Goal: Transaction & Acquisition: Obtain resource

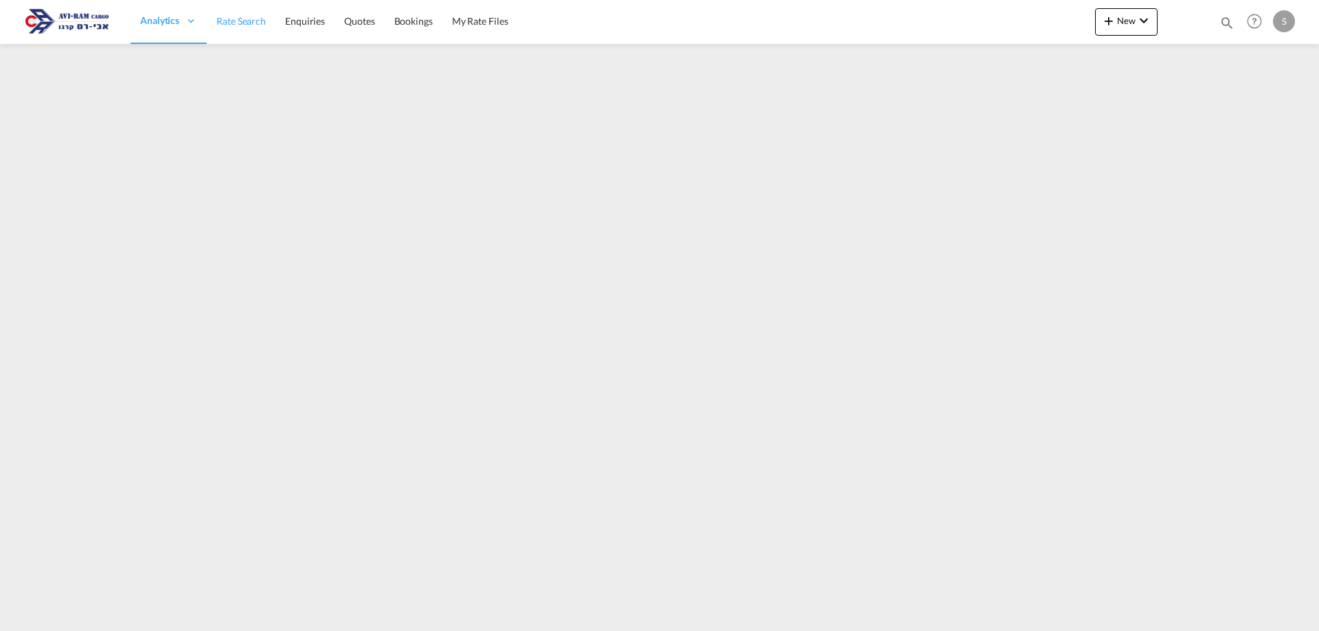
click at [256, 26] on span "Rate Search" at bounding box center [240, 21] width 49 height 12
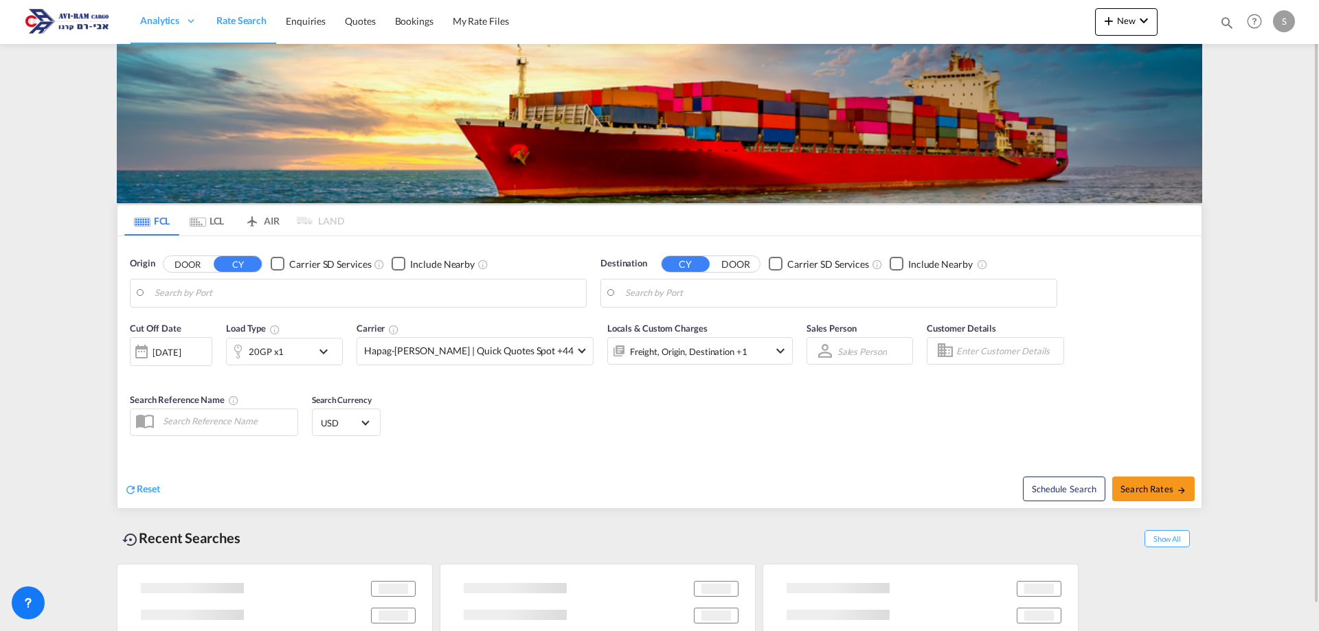
type input "[GEOGRAPHIC_DATA], [GEOGRAPHIC_DATA]"
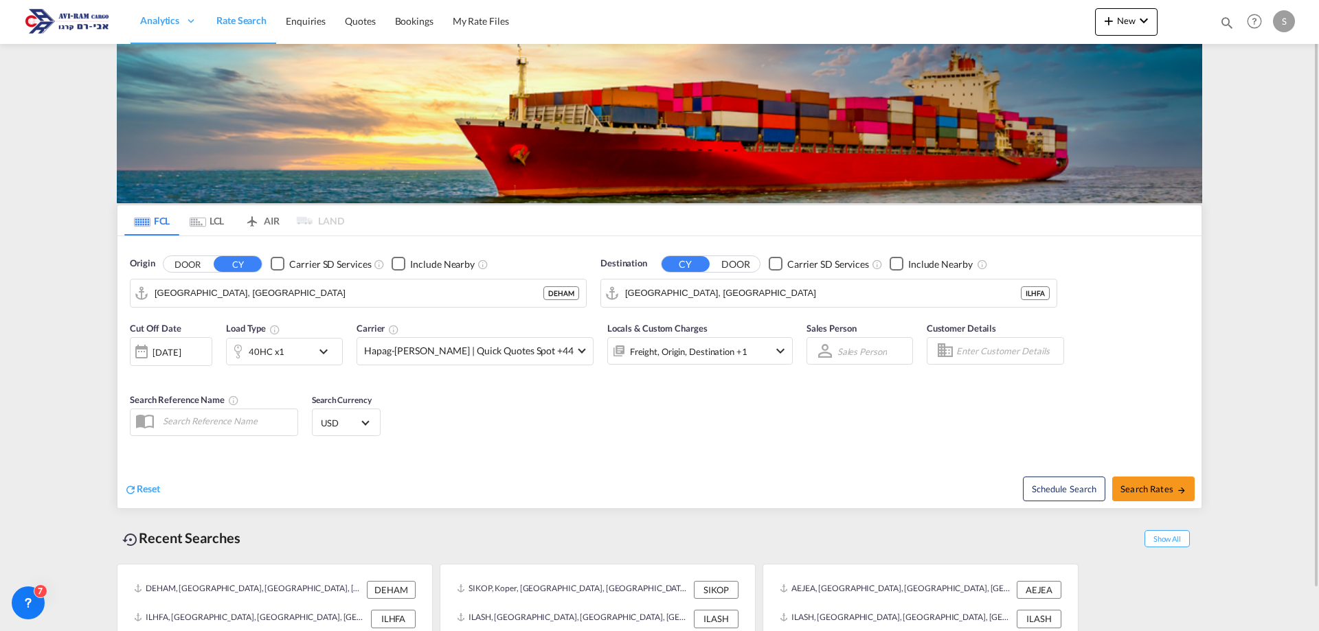
click at [216, 225] on md-tab-item "LCL" at bounding box center [206, 220] width 55 height 30
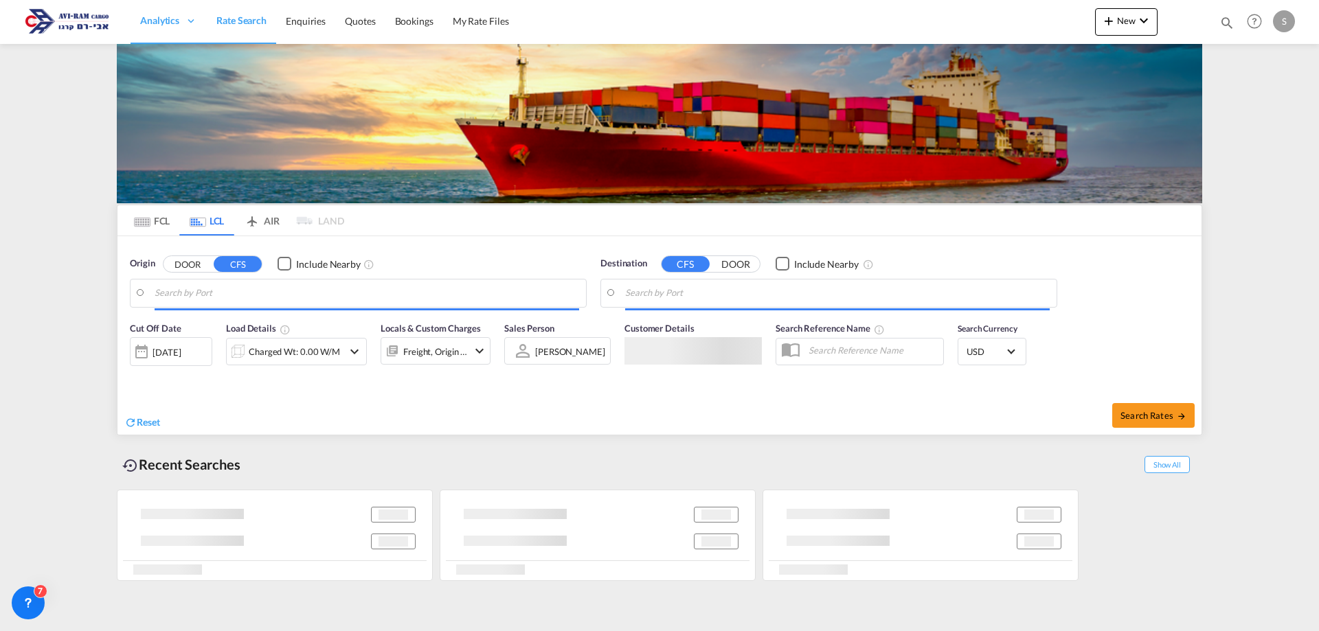
type input "[GEOGRAPHIC_DATA], ITRAN"
type input "Ashdod, ILASH"
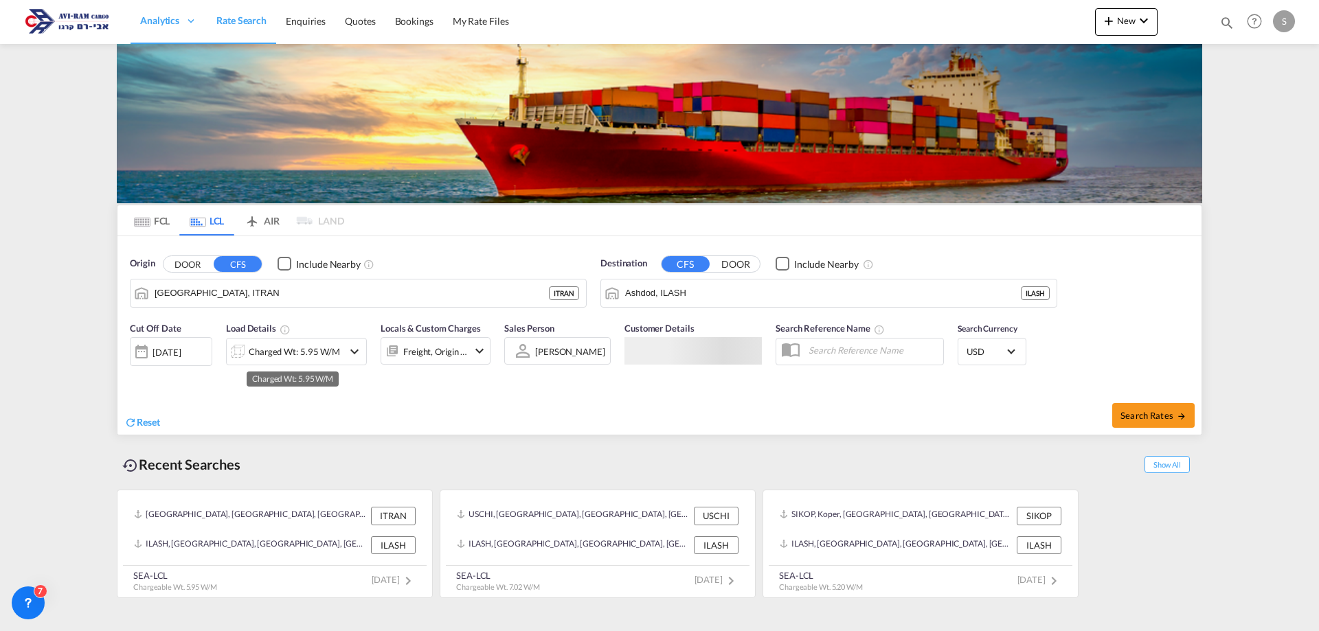
click at [271, 353] on div "Charged Wt: 5.95 W/M" at bounding box center [294, 351] width 91 height 19
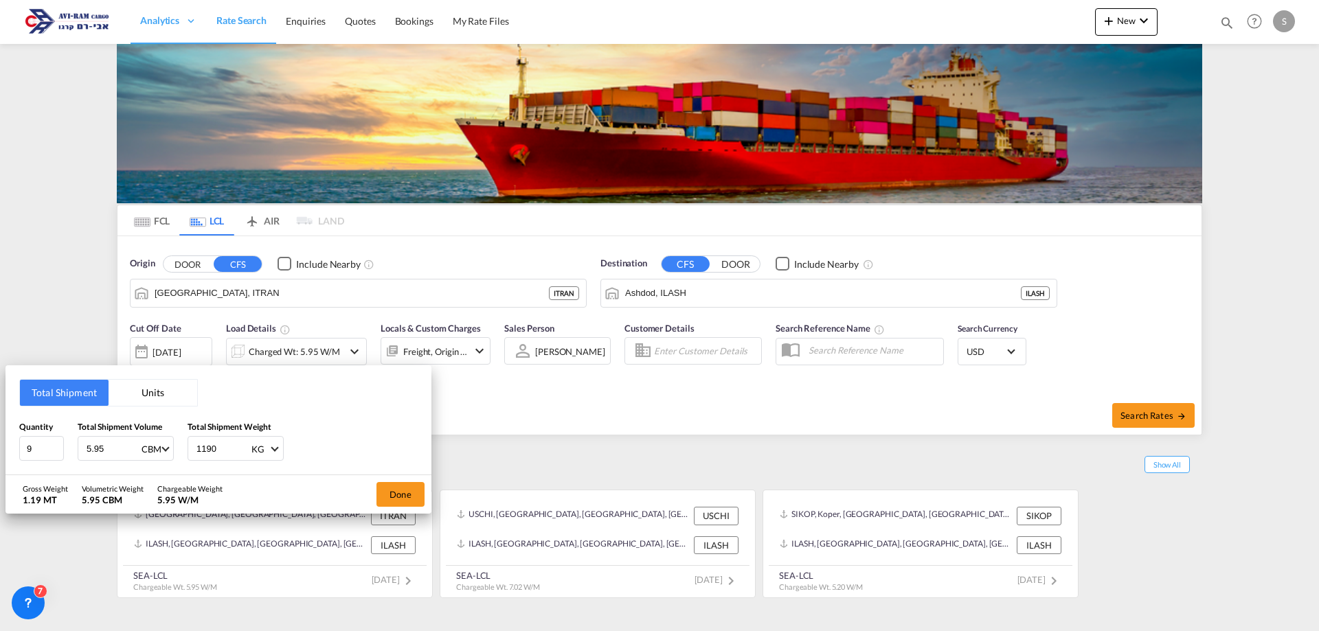
click at [144, 399] on button "Units" at bounding box center [153, 393] width 89 height 26
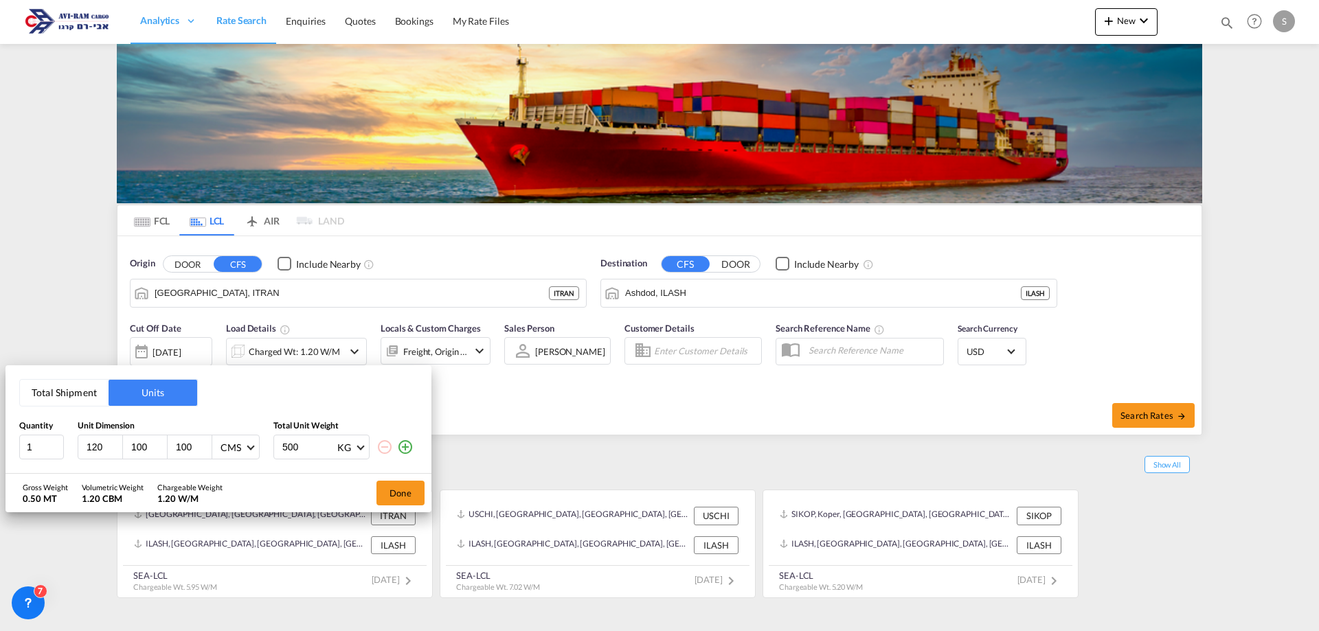
drag, startPoint x: 304, startPoint y: 443, endPoint x: 271, endPoint y: 447, distance: 33.2
click at [271, 447] on div "1 120 100 100 CMS CMS Inches 500 KG KG LB" at bounding box center [218, 447] width 398 height 25
type input "1000"
drag, startPoint x: 151, startPoint y: 444, endPoint x: 108, endPoint y: 440, distance: 43.5
click at [108, 440] on div "120 100 100 CMS CMS Inches" at bounding box center [169, 447] width 182 height 25
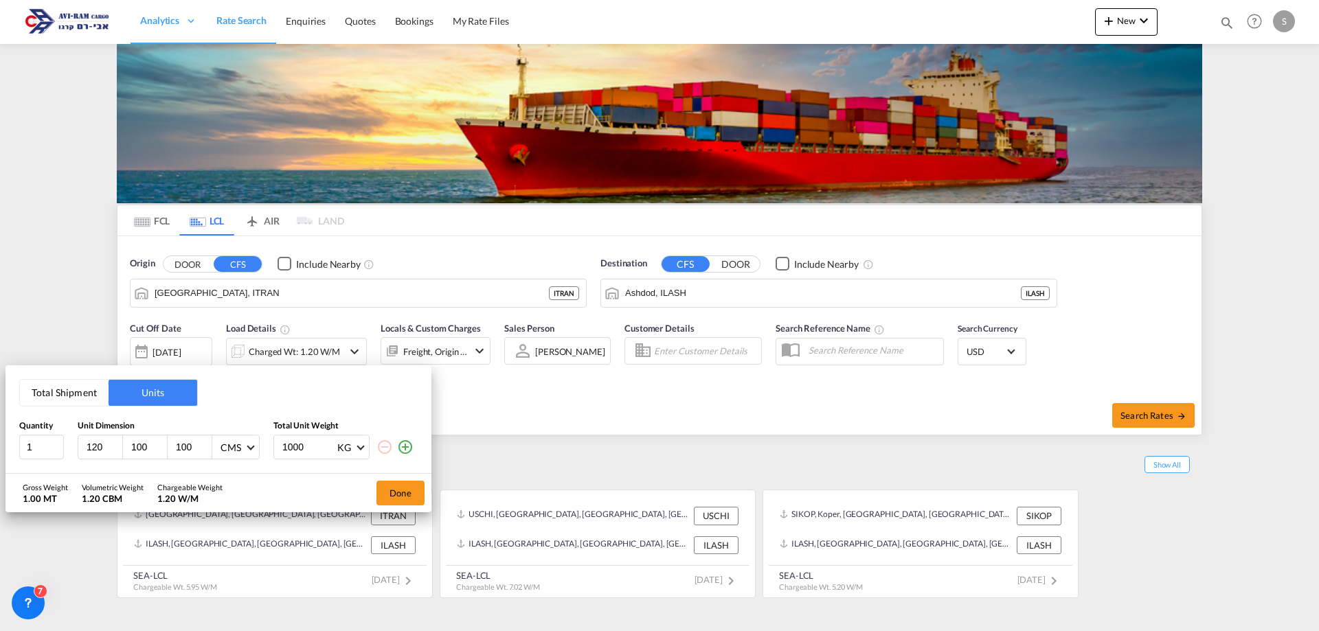
click at [197, 445] on input "100" at bounding box center [192, 447] width 37 height 12
drag, startPoint x: 192, startPoint y: 447, endPoint x: 147, endPoint y: 447, distance: 45.3
click at [147, 447] on div "120 100 100 CMS CMS Inches" at bounding box center [169, 447] width 182 height 25
type input "120"
click at [394, 488] on button "Done" at bounding box center [400, 493] width 48 height 25
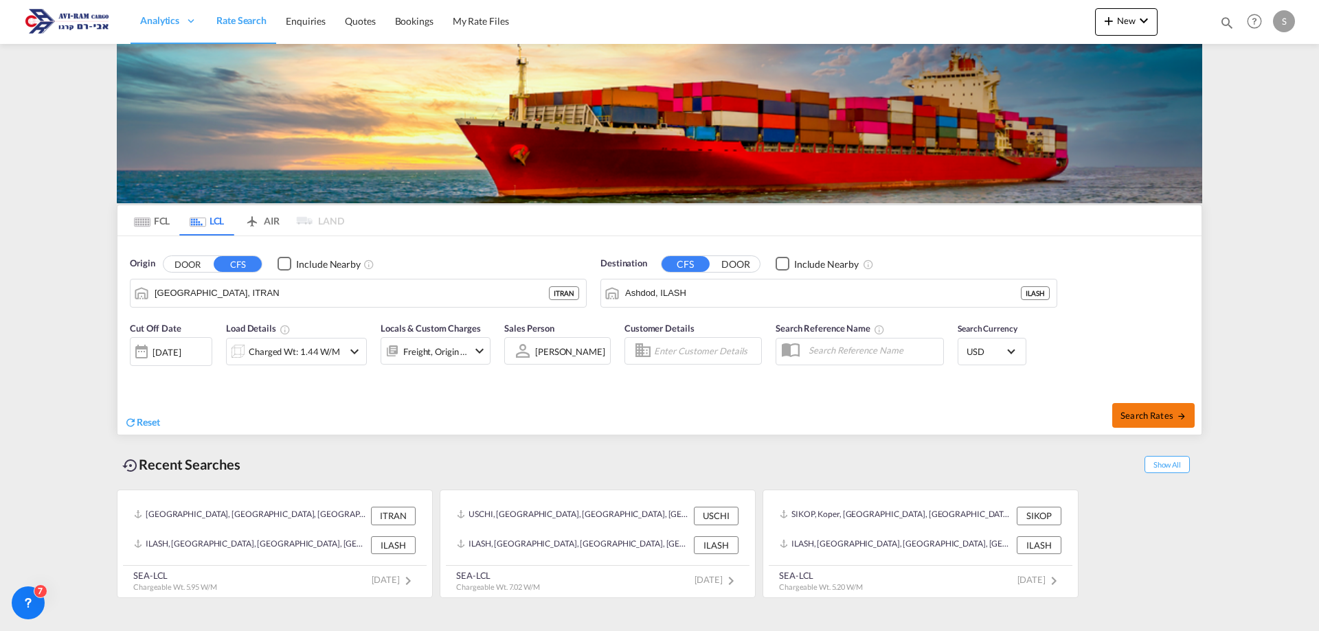
click at [1167, 422] on button "Search Rates" at bounding box center [1153, 415] width 82 height 25
type input "ITRAN to ILASH / [DATE]"
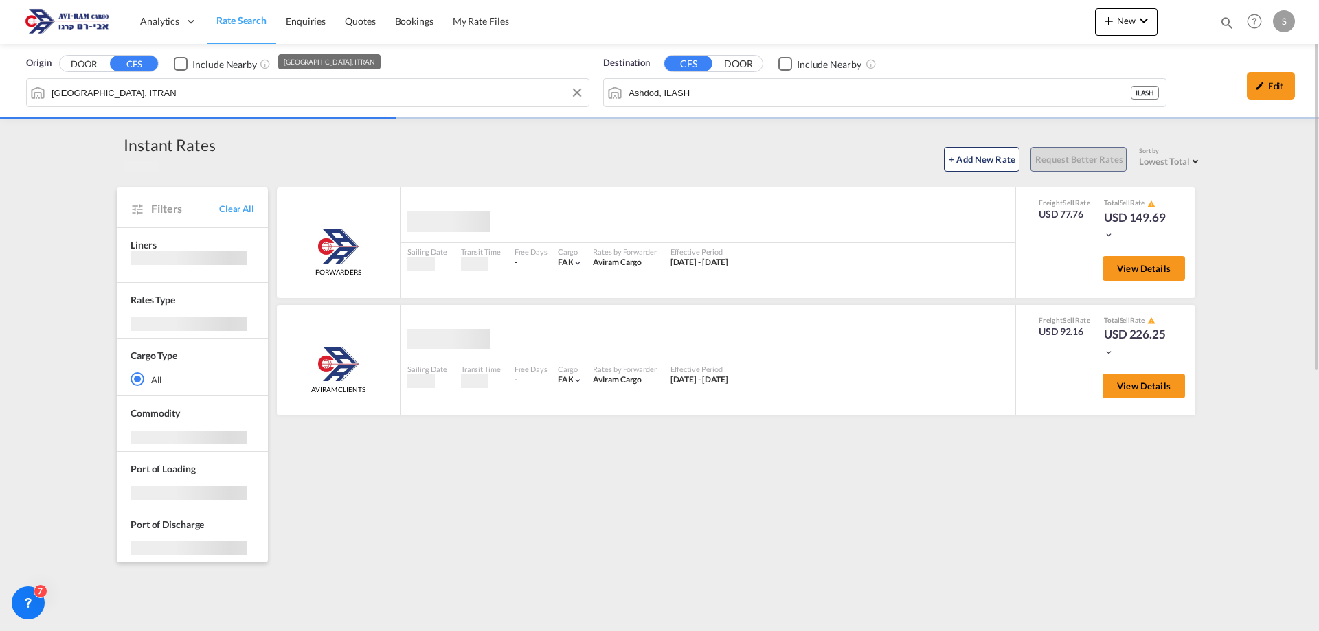
click at [120, 95] on input "[GEOGRAPHIC_DATA], ITRAN" at bounding box center [317, 92] width 530 height 21
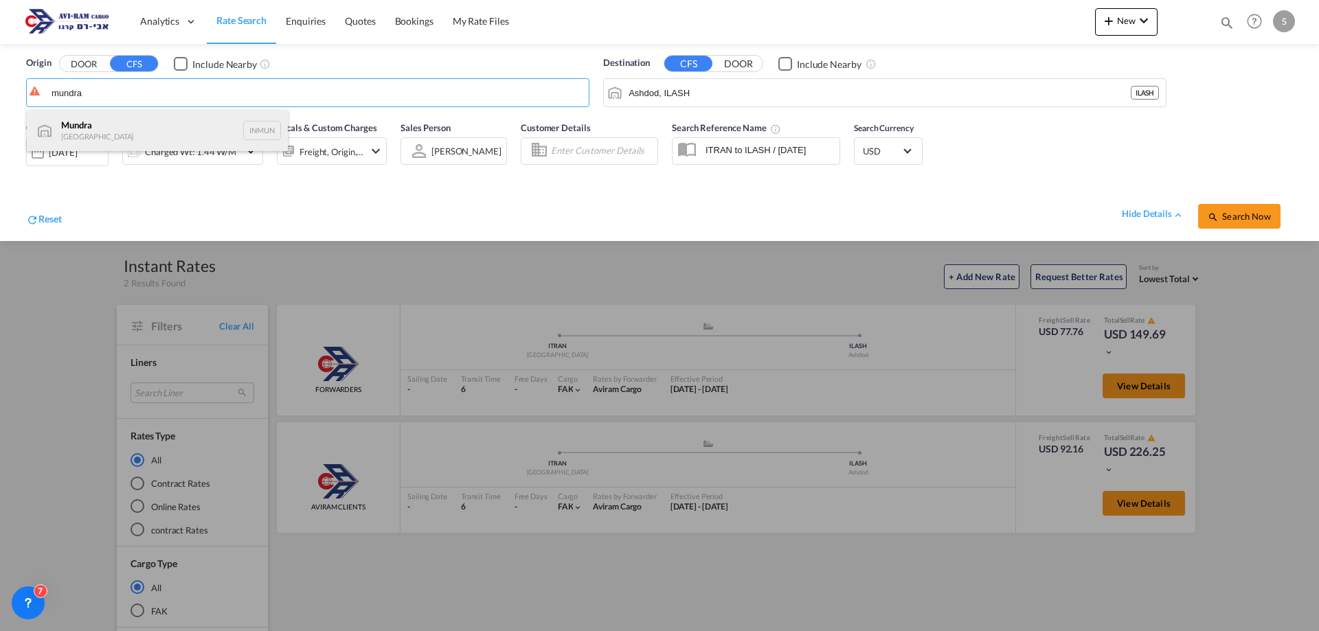
click at [136, 126] on div "Mundra India INMUN" at bounding box center [157, 130] width 261 height 41
type input "Mundra, INMUN"
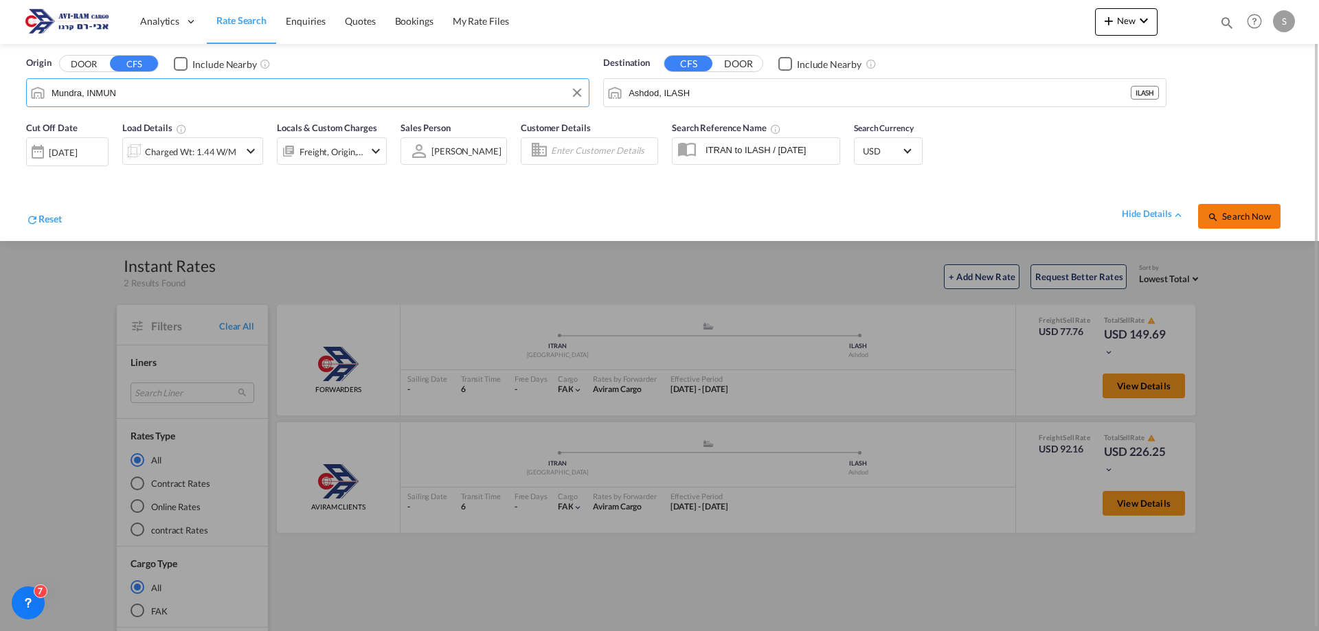
click at [1225, 215] on span "Search Now" at bounding box center [1238, 216] width 62 height 11
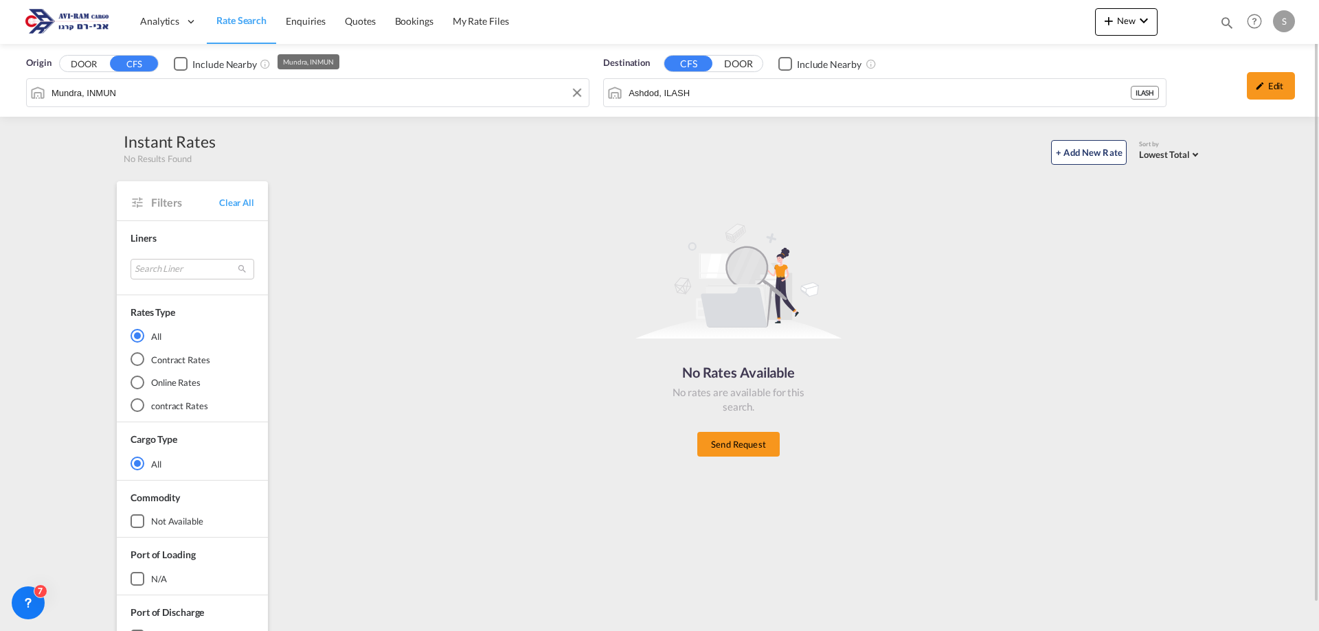
click at [79, 93] on input "Mundra, INMUN" at bounding box center [317, 92] width 530 height 21
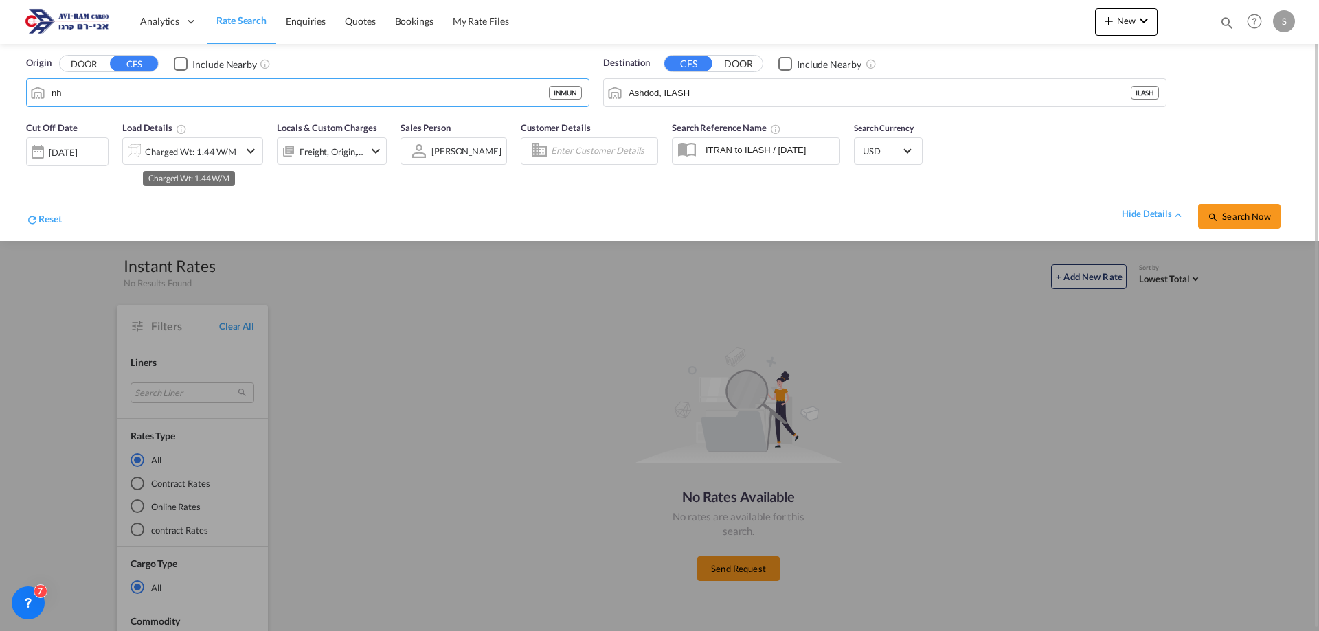
type input "n"
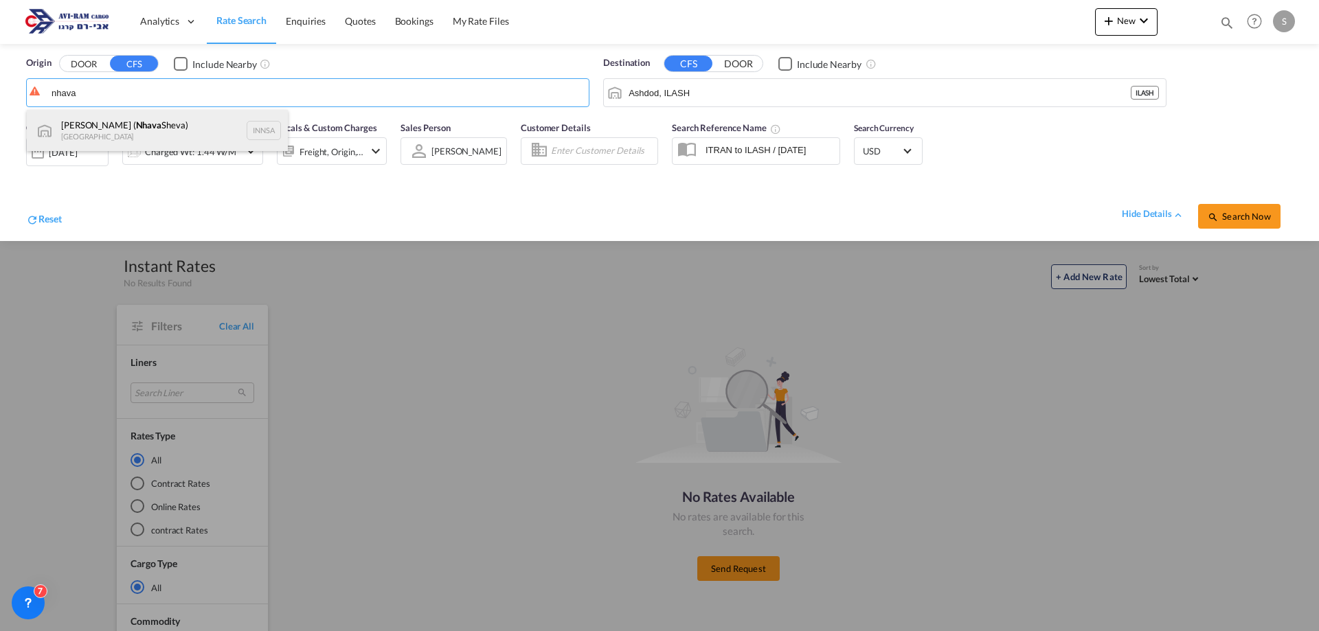
click at [139, 128] on div "[PERSON_NAME] ( [PERSON_NAME]) [GEOGRAPHIC_DATA] INNSA" at bounding box center [157, 130] width 261 height 41
type input "[PERSON_NAME] ([PERSON_NAME]), [GEOGRAPHIC_DATA]"
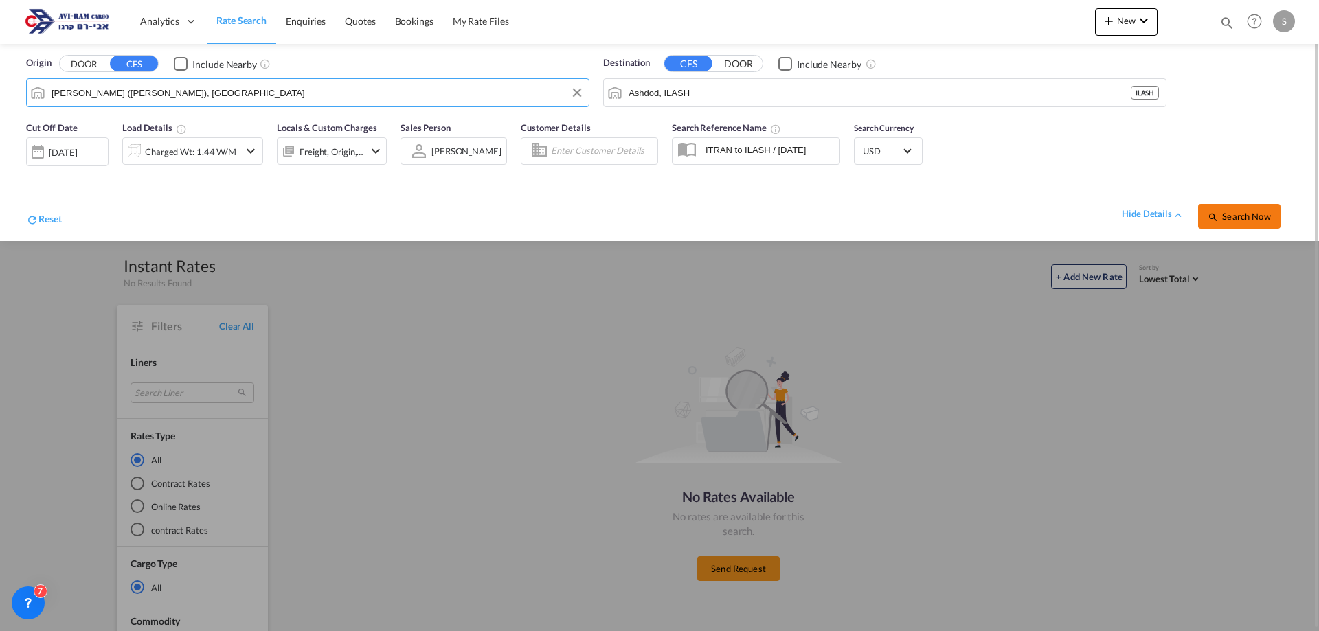
click at [1238, 214] on span "Search Now" at bounding box center [1238, 216] width 62 height 11
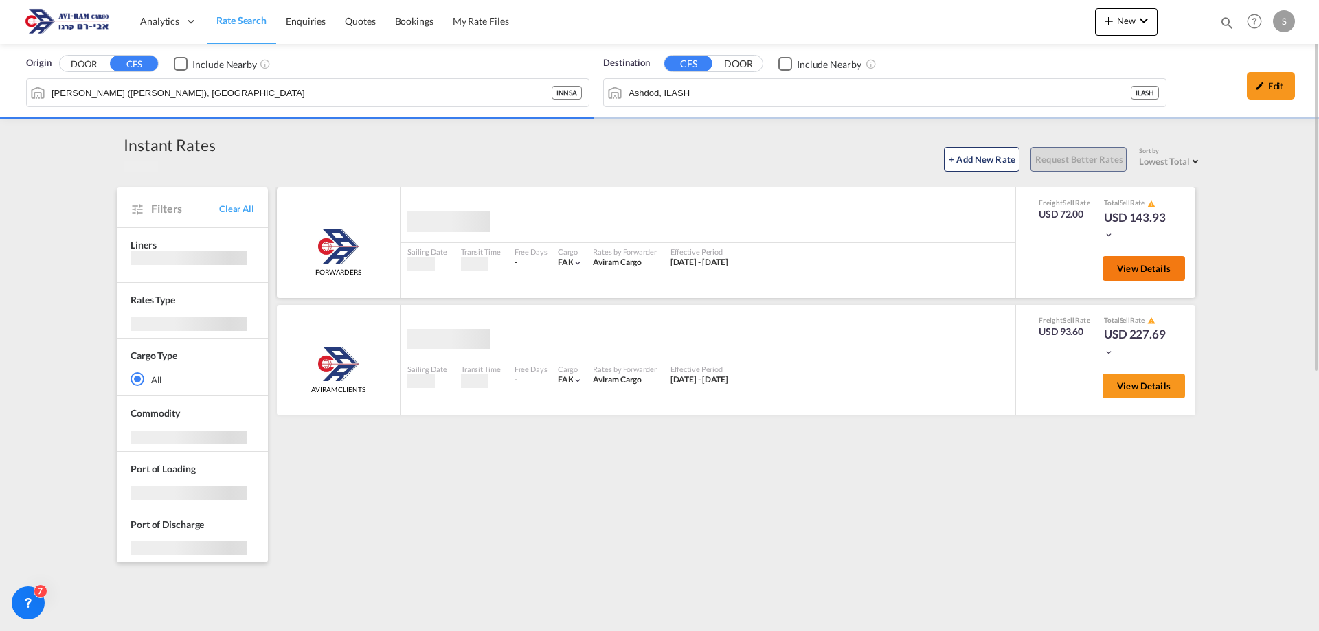
click at [1150, 271] on span "View Details" at bounding box center [1144, 268] width 54 height 11
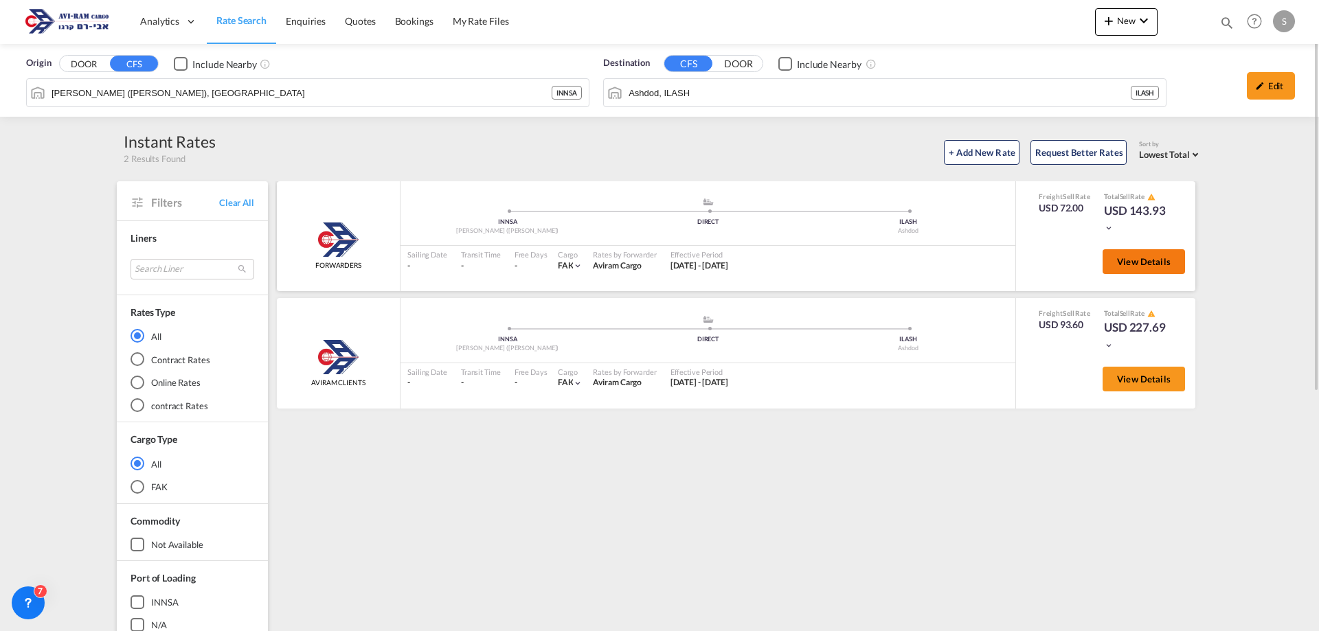
click at [1153, 265] on span "View Details" at bounding box center [1144, 261] width 54 height 11
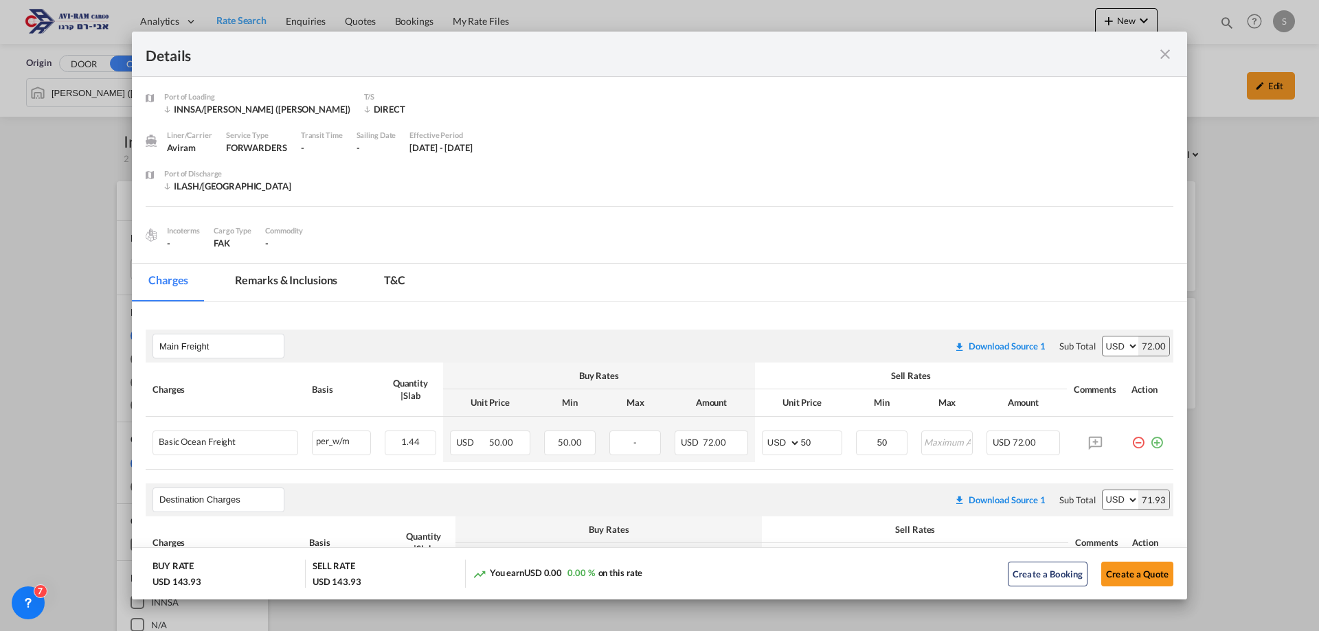
scroll to position [137, 0]
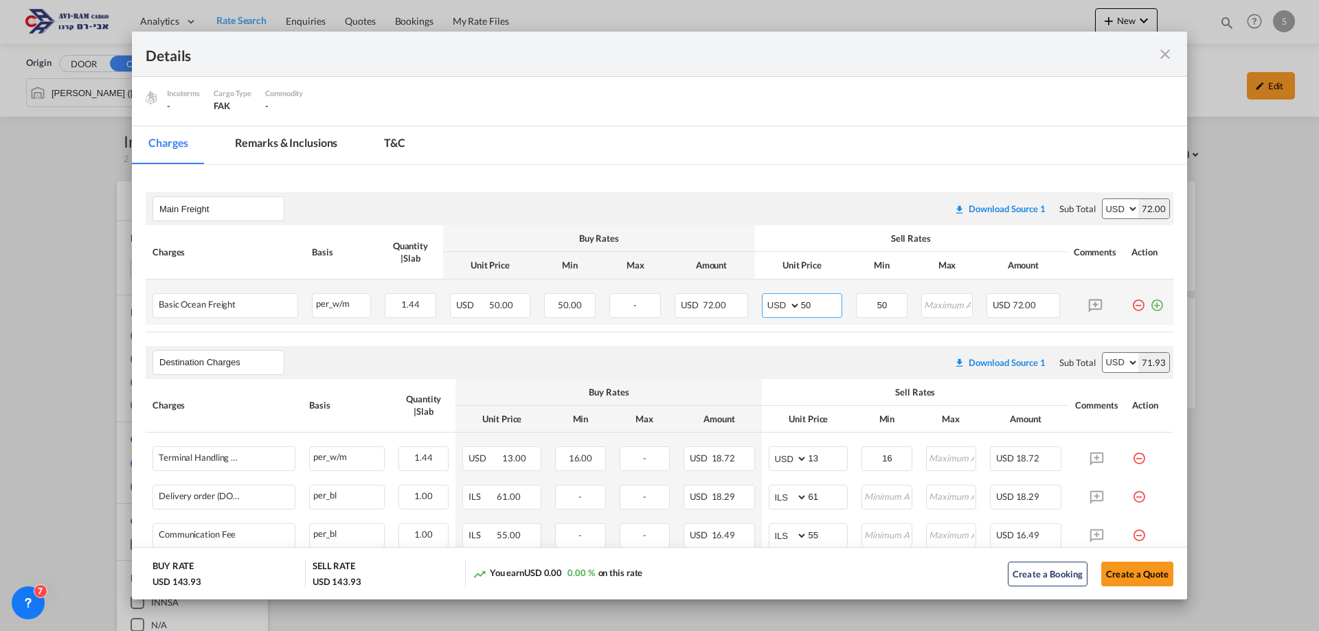
drag, startPoint x: 801, startPoint y: 302, endPoint x: 784, endPoint y: 298, distance: 17.0
click at [777, 299] on md-input-container "AED AFN ALL AMD ANG AOA ARS AUD AWG AZN BAM BBD BDT BGN BHD BIF BMD BND [PERSON…" at bounding box center [802, 305] width 80 height 25
type input "55"
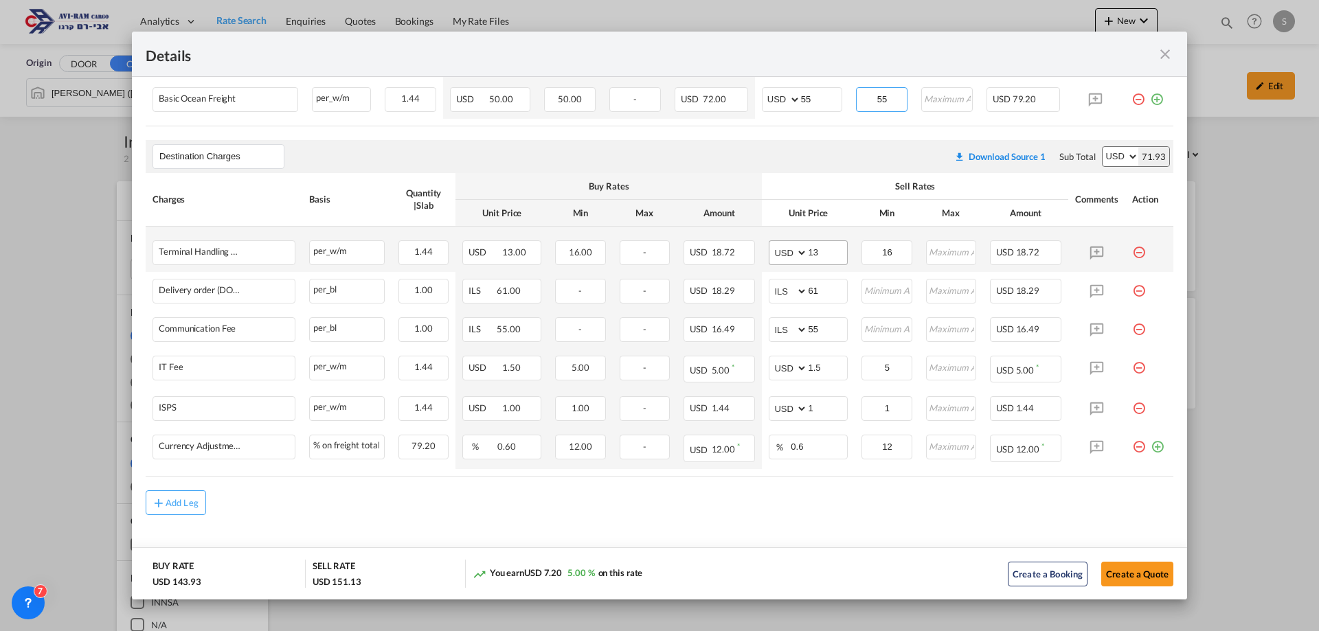
type input "55"
drag, startPoint x: 825, startPoint y: 258, endPoint x: 736, endPoint y: 264, distance: 90.2
click at [736, 263] on tr "Terminal Handling Charge - Destination Please Enter Already Exists per_w/m per_…" at bounding box center [659, 249] width 1027 height 45
type input "16"
type input "116"
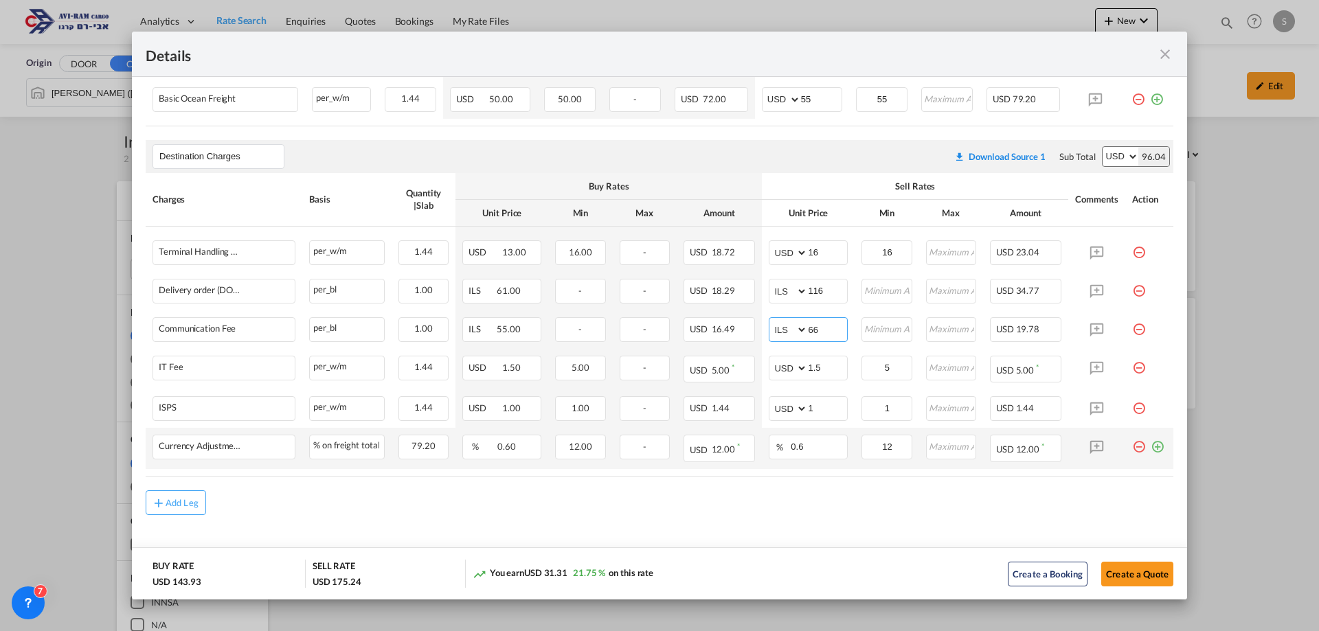
type input "66"
drag, startPoint x: 1153, startPoint y: 447, endPoint x: 1114, endPoint y: 456, distance: 40.1
click at [1153, 446] on md-icon "icon-plus-circle-outline green-400-fg" at bounding box center [1157, 442] width 14 height 14
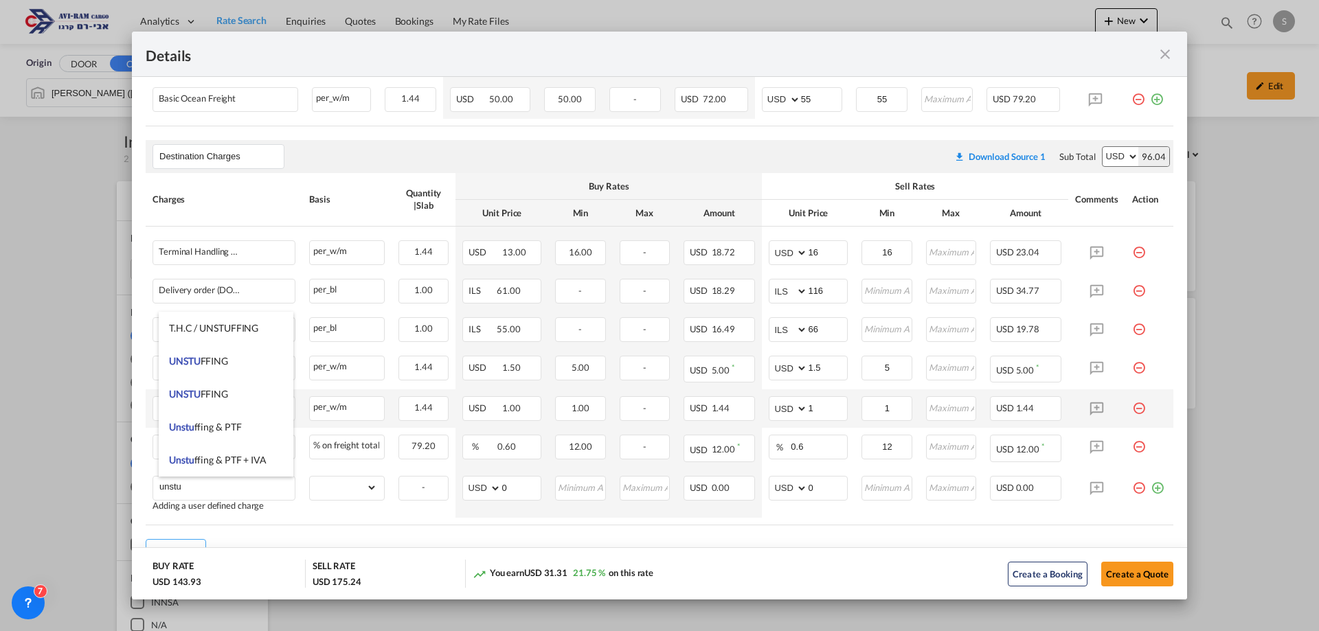
drag, startPoint x: 221, startPoint y: 359, endPoint x: 295, endPoint y: 418, distance: 93.8
click at [221, 360] on span "UNSTU FFING" at bounding box center [198, 361] width 59 height 12
type input "UNSTUFFING"
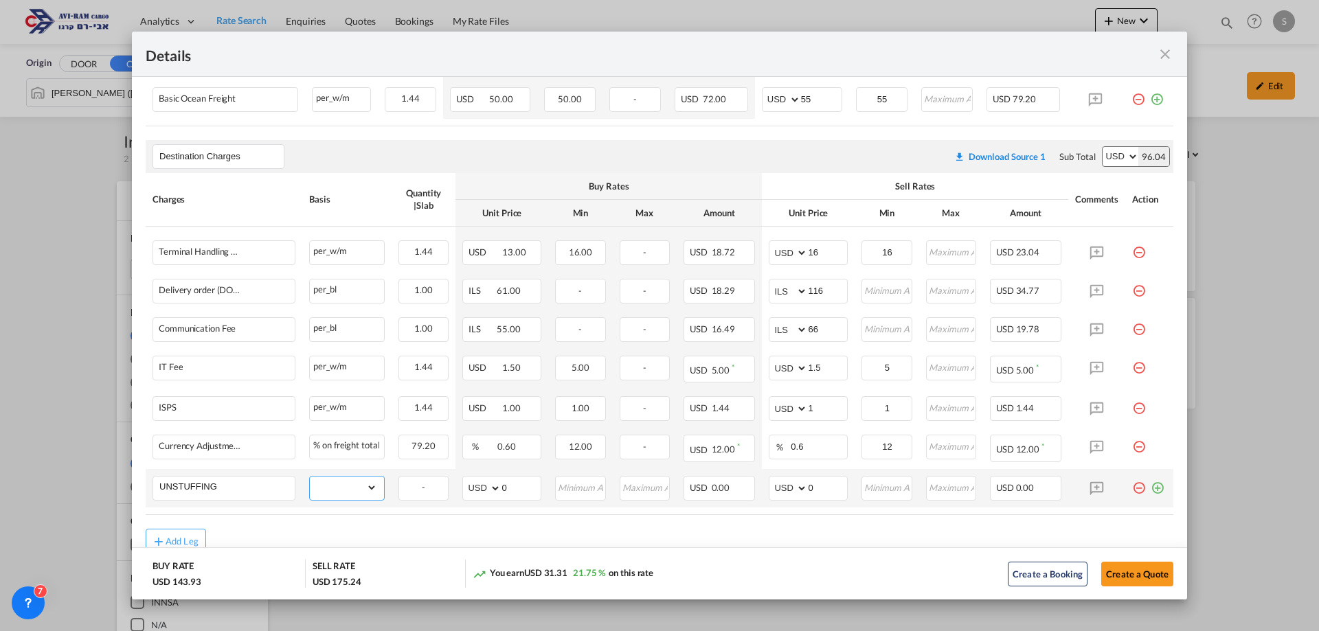
drag, startPoint x: 370, startPoint y: 493, endPoint x: 358, endPoint y: 481, distance: 17.0
click at [367, 492] on select "gross_weight volumetric_weight per_shipment per_bl per_km per_hawb per_kg flat …" at bounding box center [343, 488] width 67 height 22
select select "per_ton"
click at [310, 477] on select "gross_weight volumetric_weight per_shipment per_bl per_km per_hawb per_kg flat …" at bounding box center [343, 488] width 67 height 22
drag, startPoint x: 808, startPoint y: 488, endPoint x: 789, endPoint y: 483, distance: 19.2
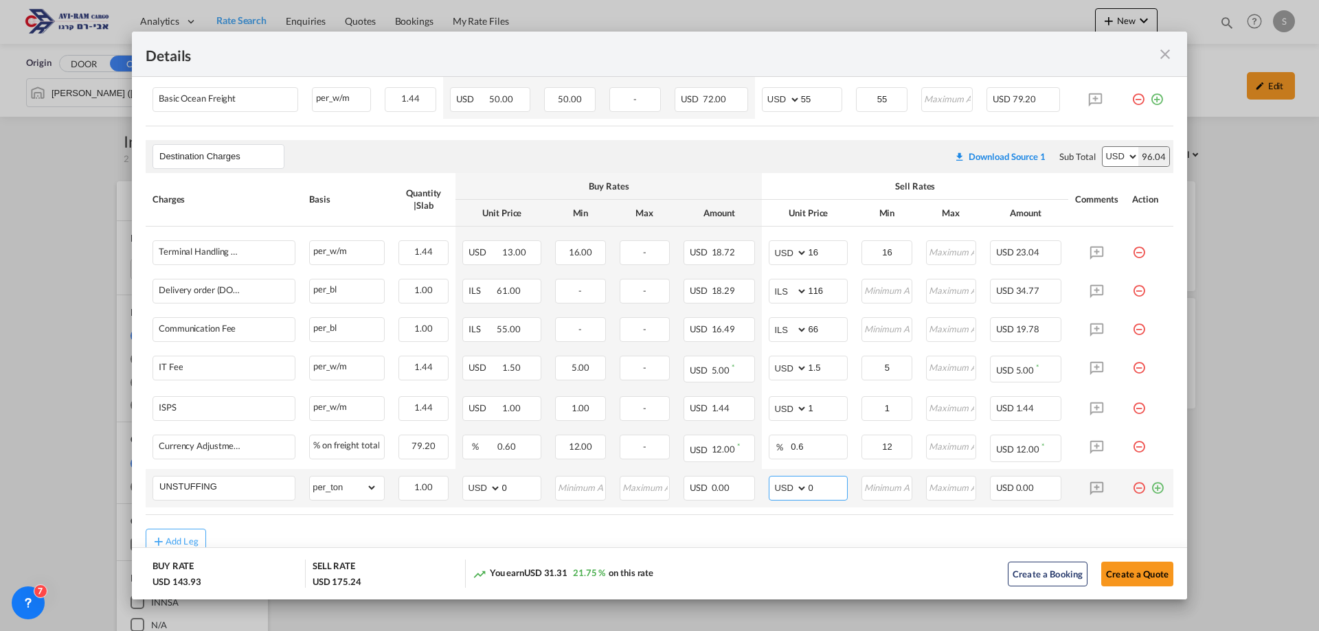
click at [789, 483] on md-input-container "AED AFN ALL AMD ANG AOA ARS AUD AWG AZN BAM BBD BDT BGN BHD BIF BMD BND [PERSON…" at bounding box center [807, 488] width 79 height 25
type input "11.6"
type input "12"
click at [1104, 571] on button "Create a Quote" at bounding box center [1137, 574] width 72 height 25
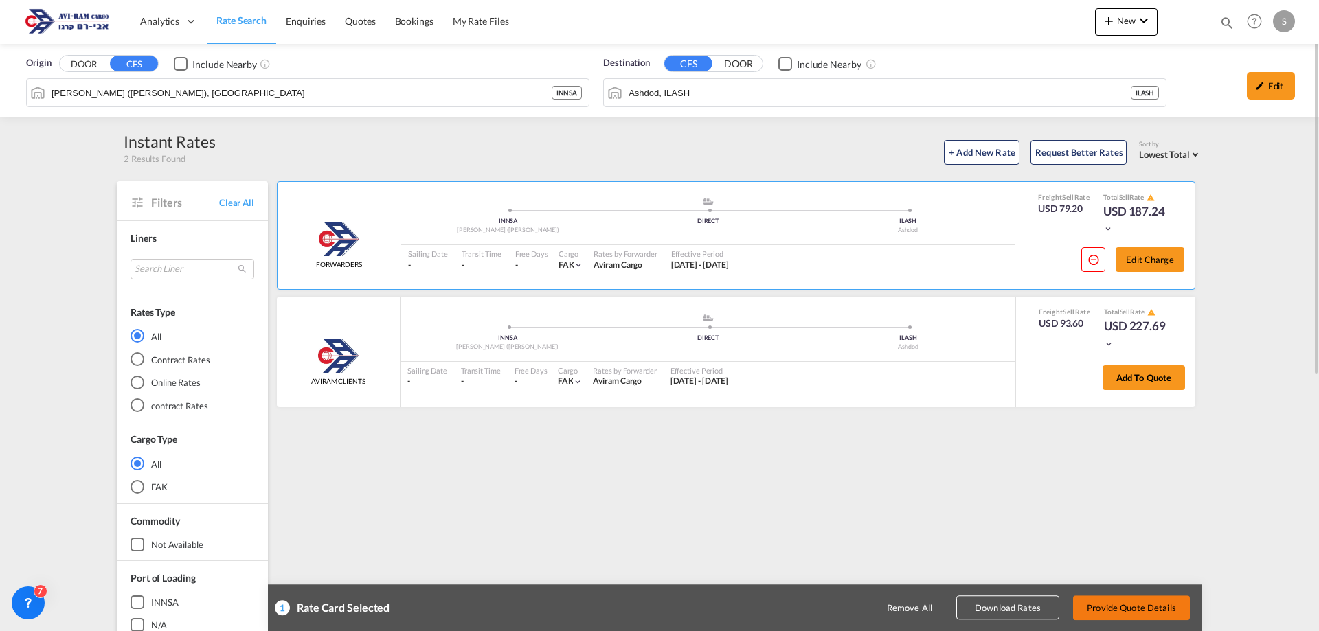
click at [1139, 609] on button "Provide Quote Details" at bounding box center [1131, 607] width 117 height 25
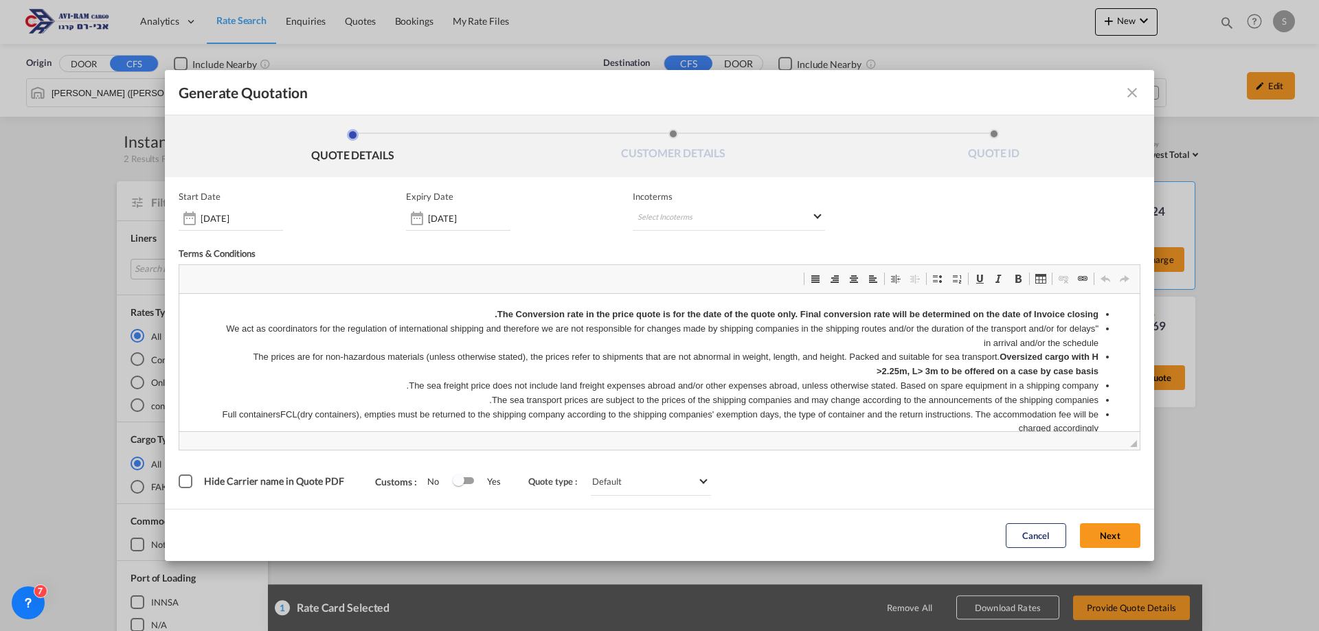
scroll to position [0, 0]
click at [678, 222] on md-select "Select Incoterms EXW - import Ex Works CIP - import Carriage and Insurance Paid…" at bounding box center [728, 218] width 192 height 25
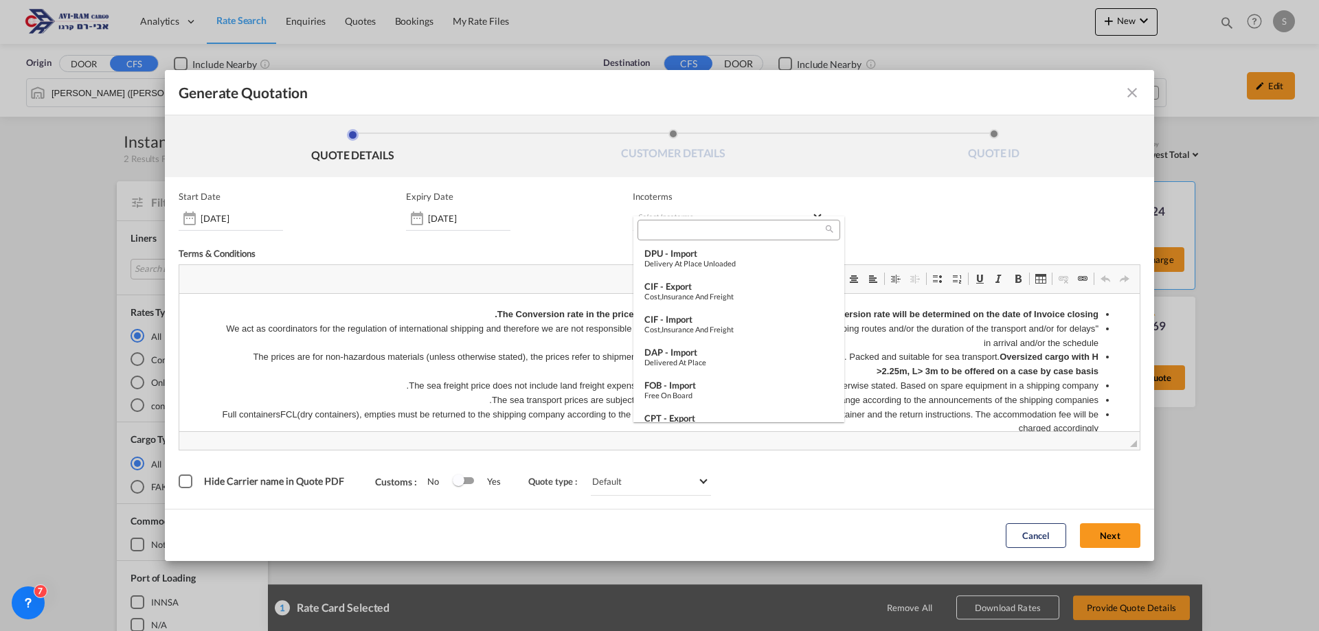
scroll to position [73, 0]
click at [705, 380] on div "FOB - import" at bounding box center [738, 379] width 189 height 11
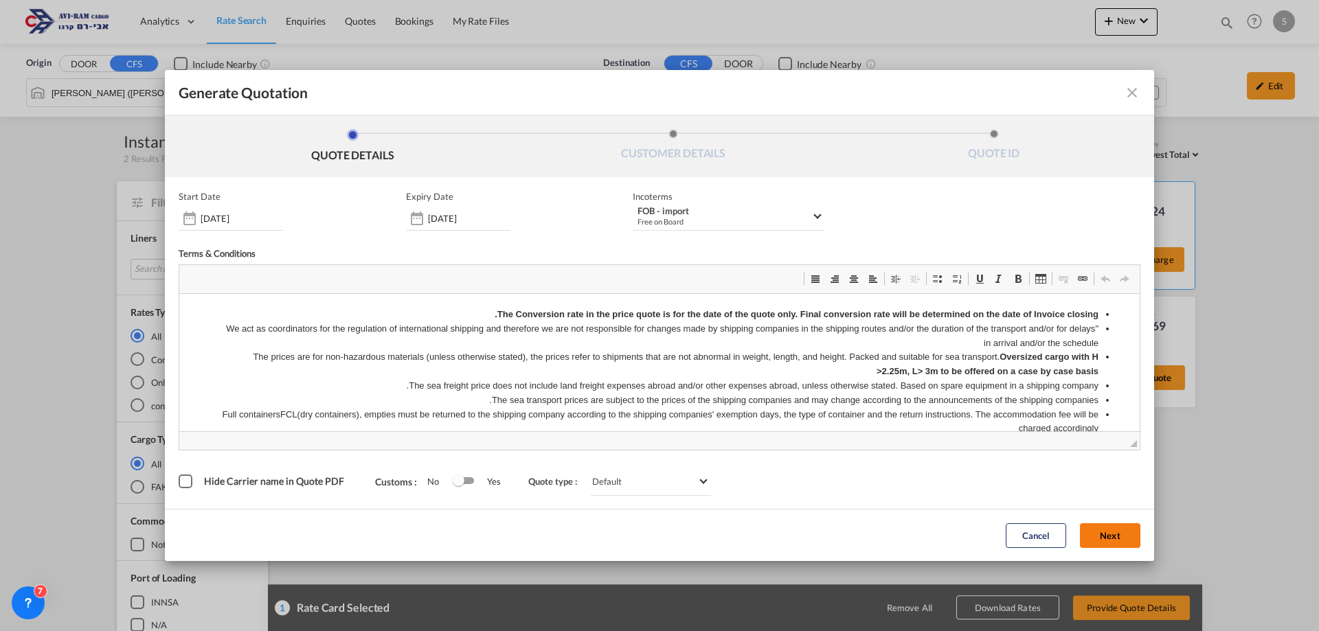
click at [1126, 541] on button "Next" at bounding box center [1110, 535] width 60 height 25
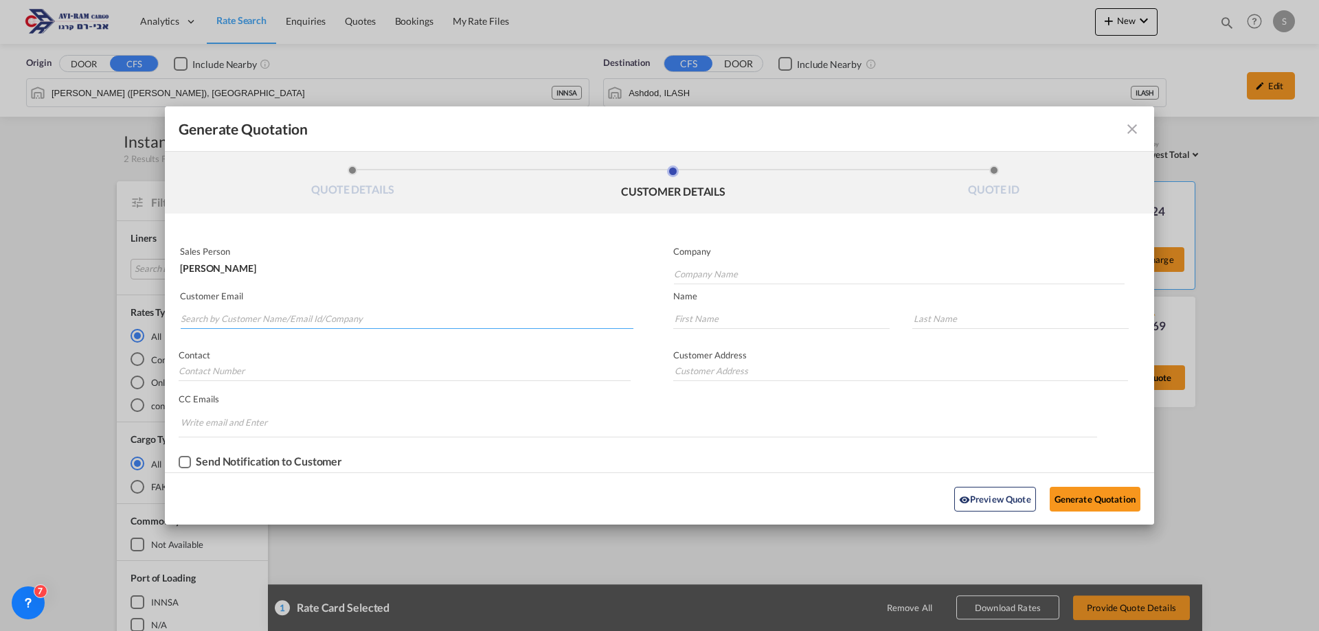
click at [302, 312] on input "Search by Customer Name/Email Id/Company" at bounding box center [407, 318] width 453 height 21
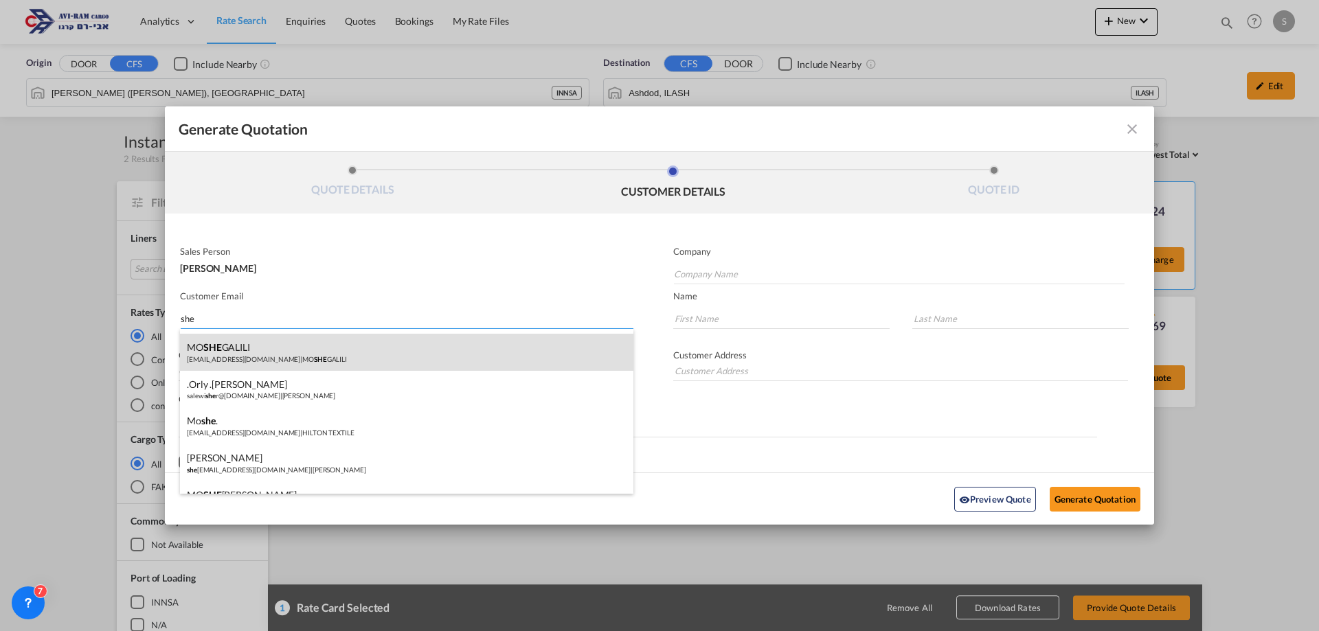
scroll to position [0, 0]
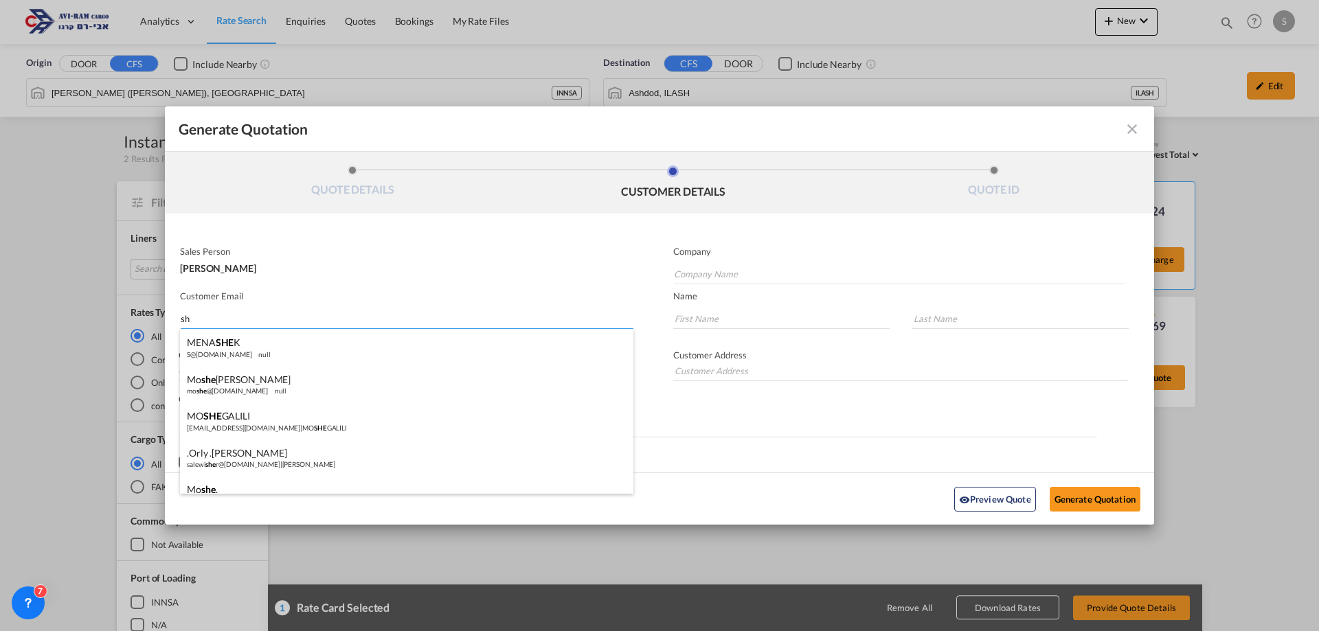
type input "s"
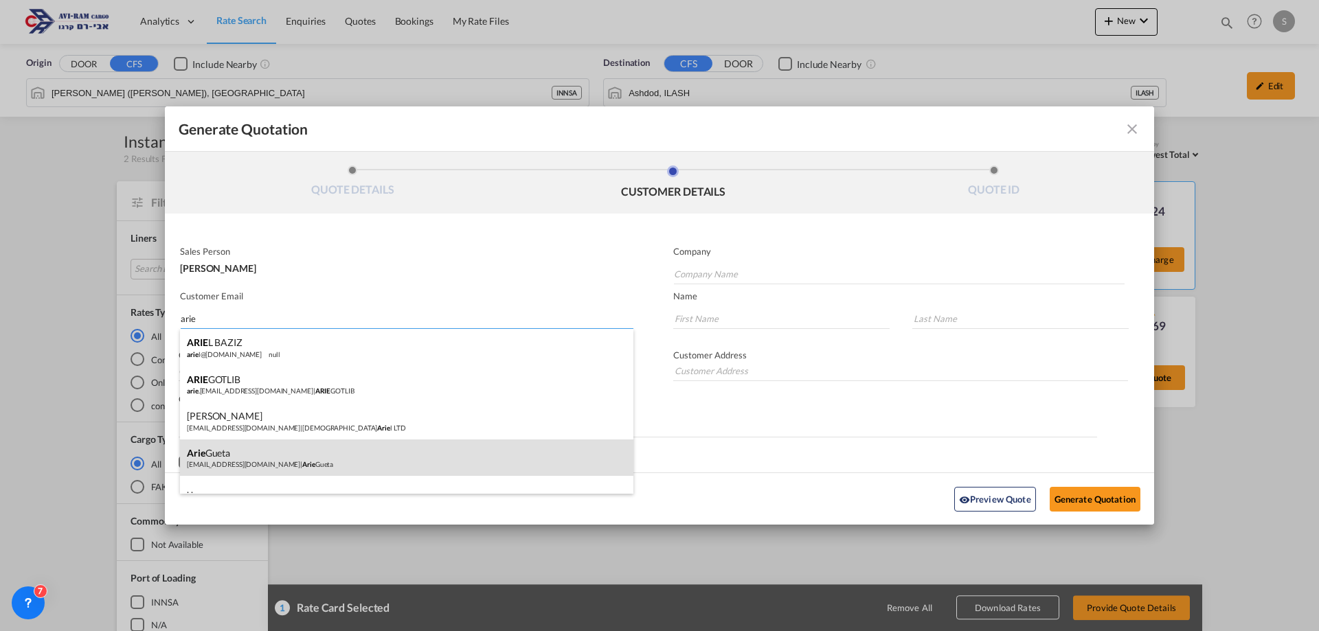
type input "arie"
click at [313, 456] on div "[PERSON_NAME] [EMAIL_ADDRESS][DOMAIN_NAME] | [PERSON_NAME]" at bounding box center [406, 458] width 453 height 37
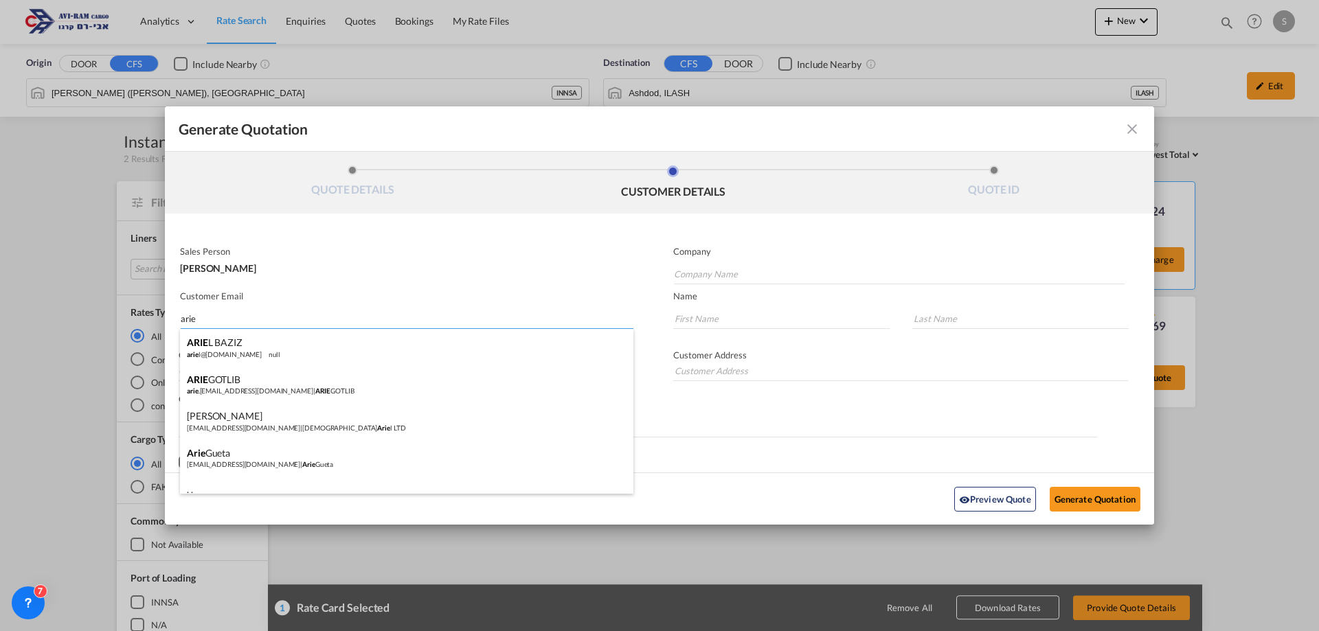
type input "[PERSON_NAME]"
type input "[EMAIL_ADDRESS][DOMAIN_NAME]"
type input "Arie"
type input "Gueta"
type input "."
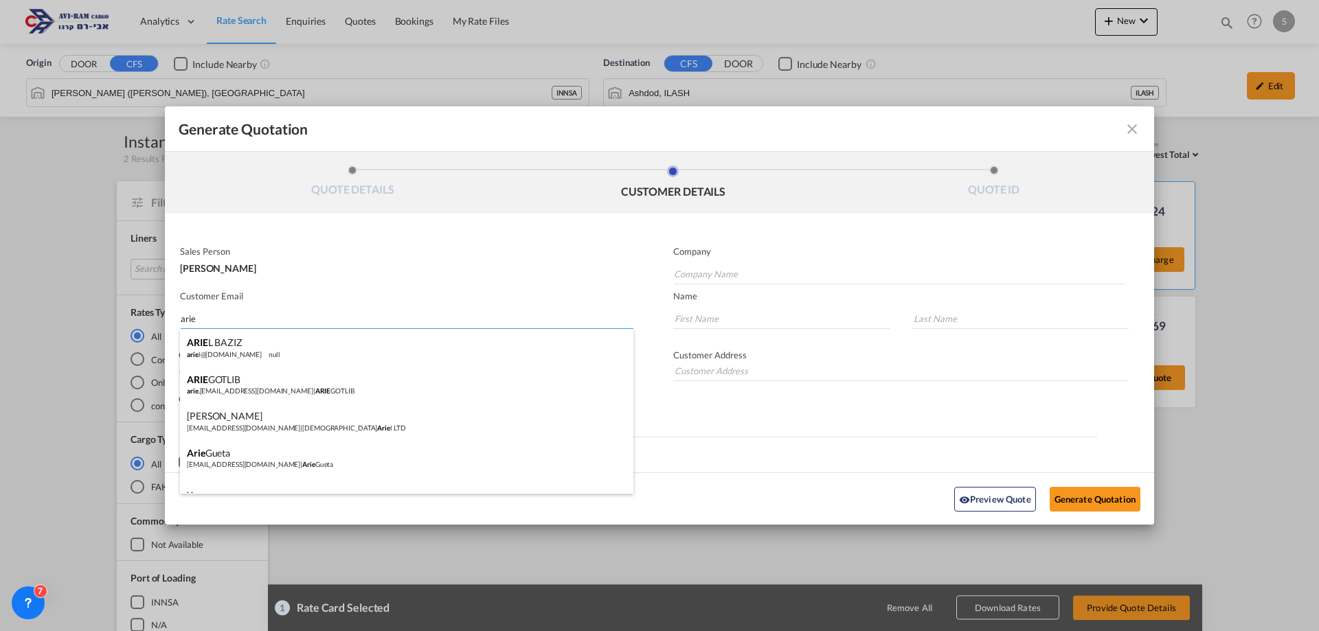
type input "."
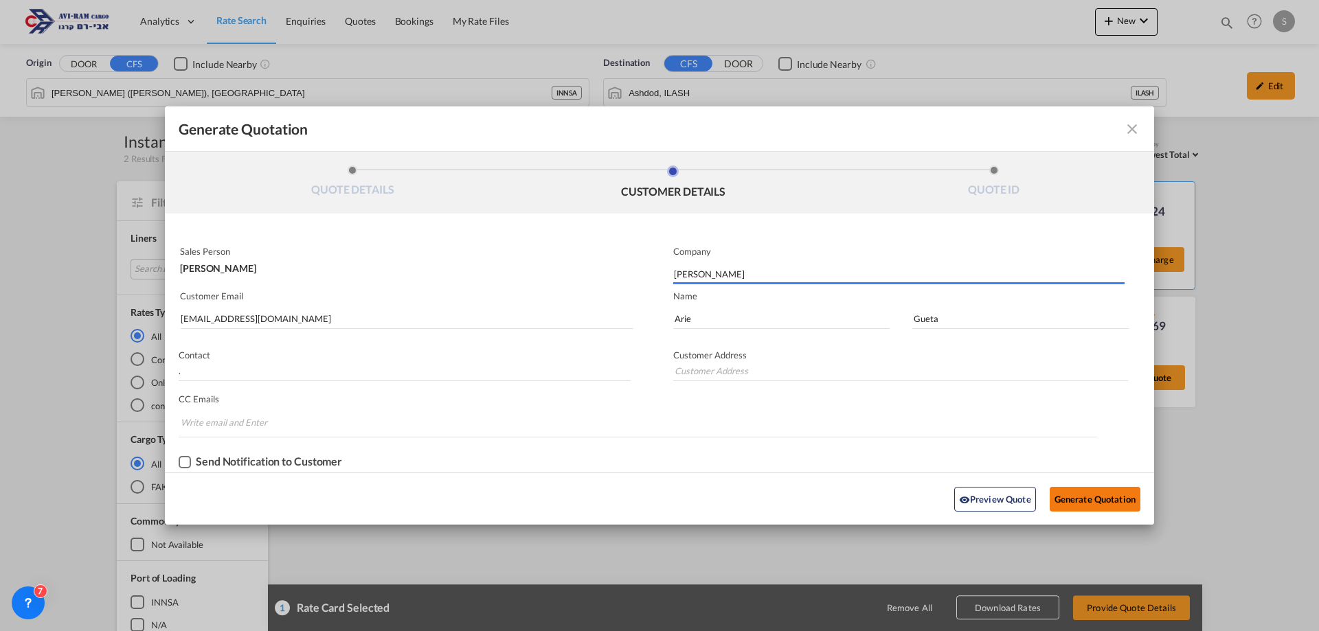
click at [1121, 500] on button "Generate Quotation" at bounding box center [1094, 499] width 91 height 25
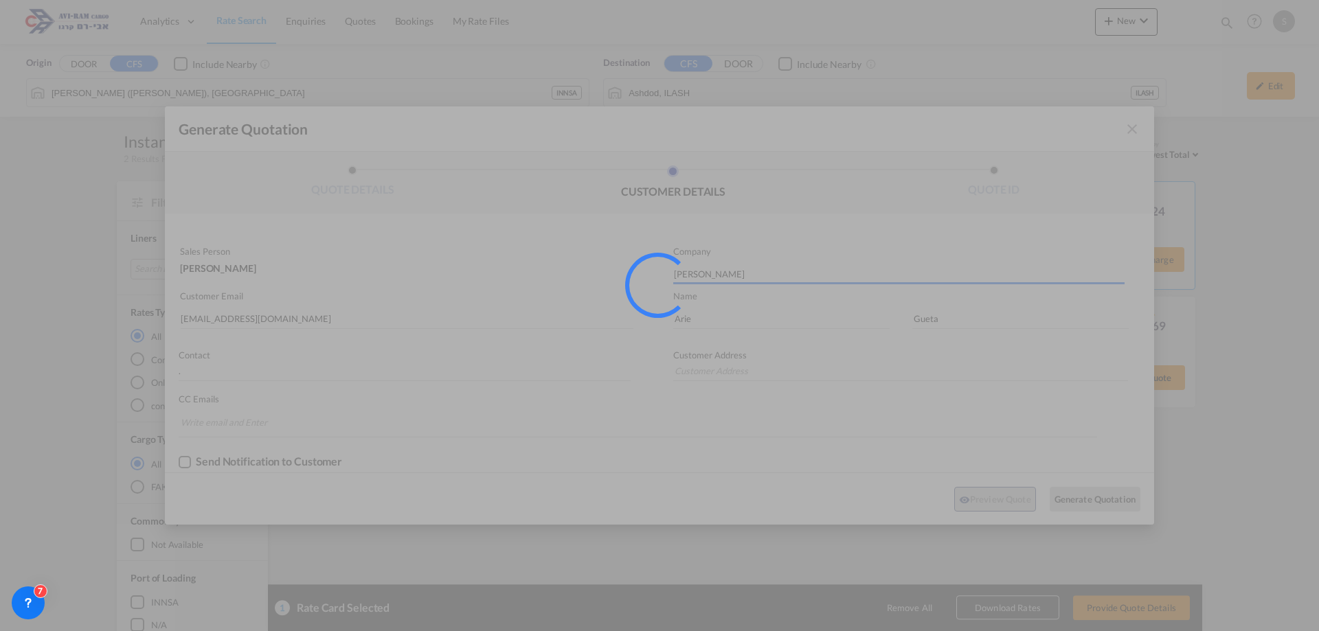
type input "."
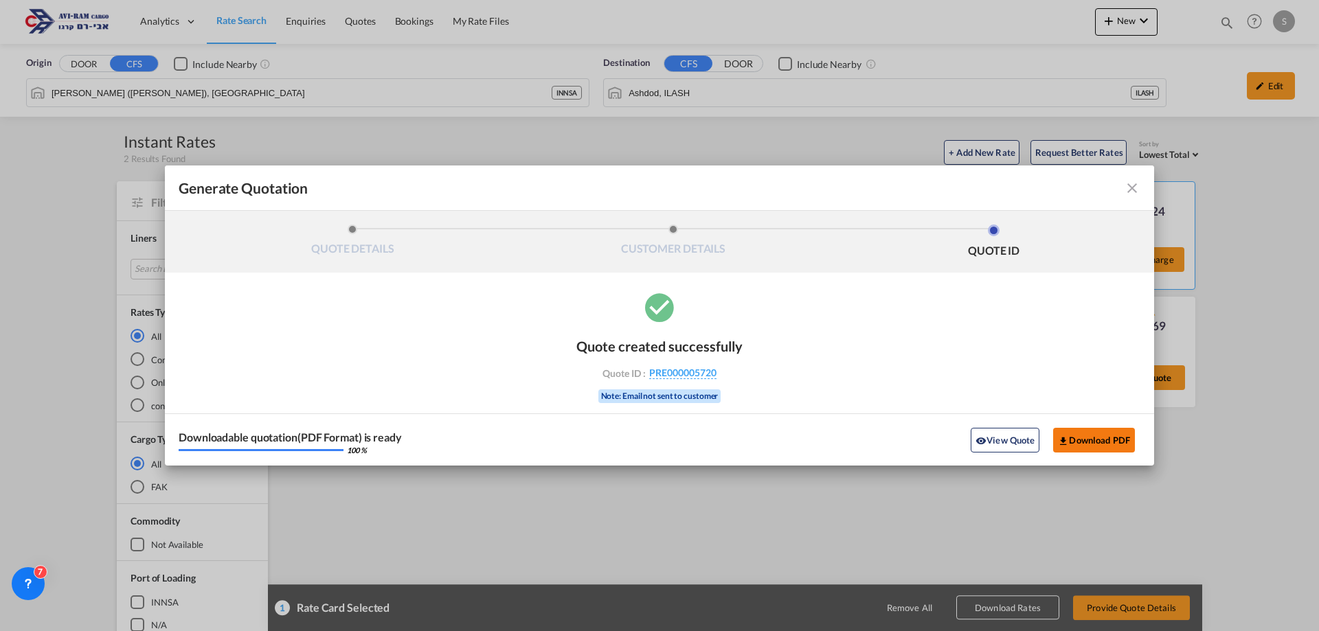
click at [1092, 446] on button "Download PDF" at bounding box center [1094, 440] width 82 height 25
click at [1127, 192] on md-icon "icon-close fg-AAA8AD cursor m-0" at bounding box center [1132, 188] width 16 height 16
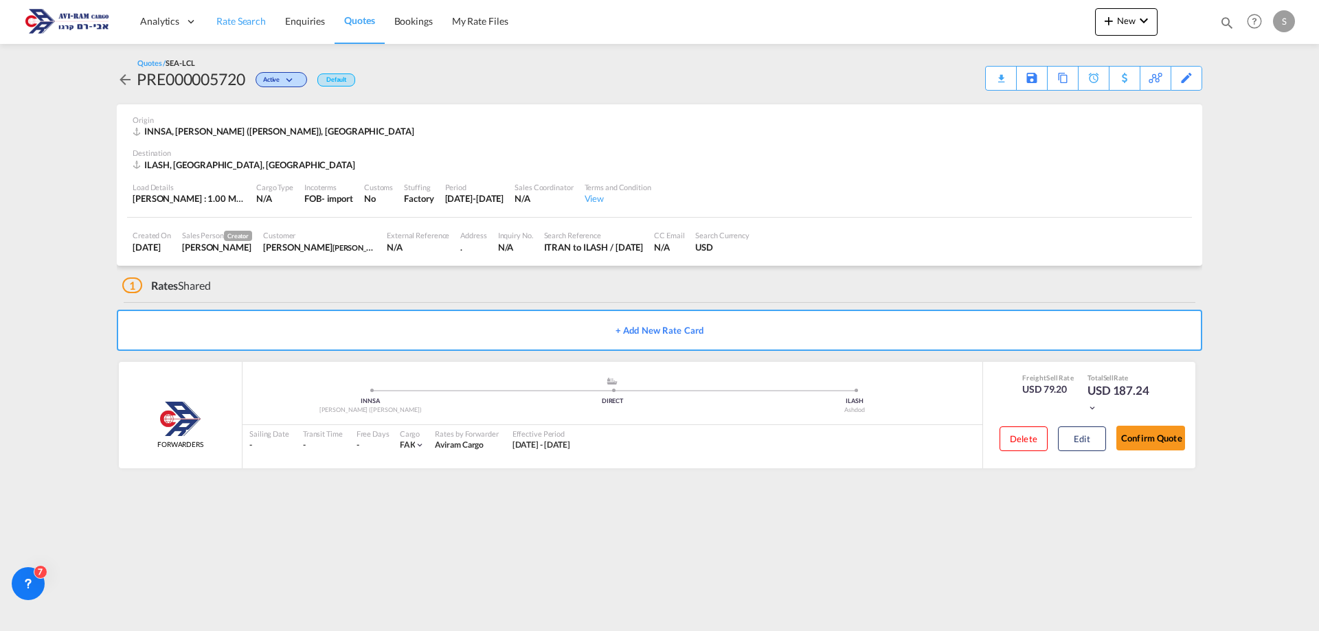
click at [250, 27] on span "Rate Search" at bounding box center [240, 21] width 49 height 14
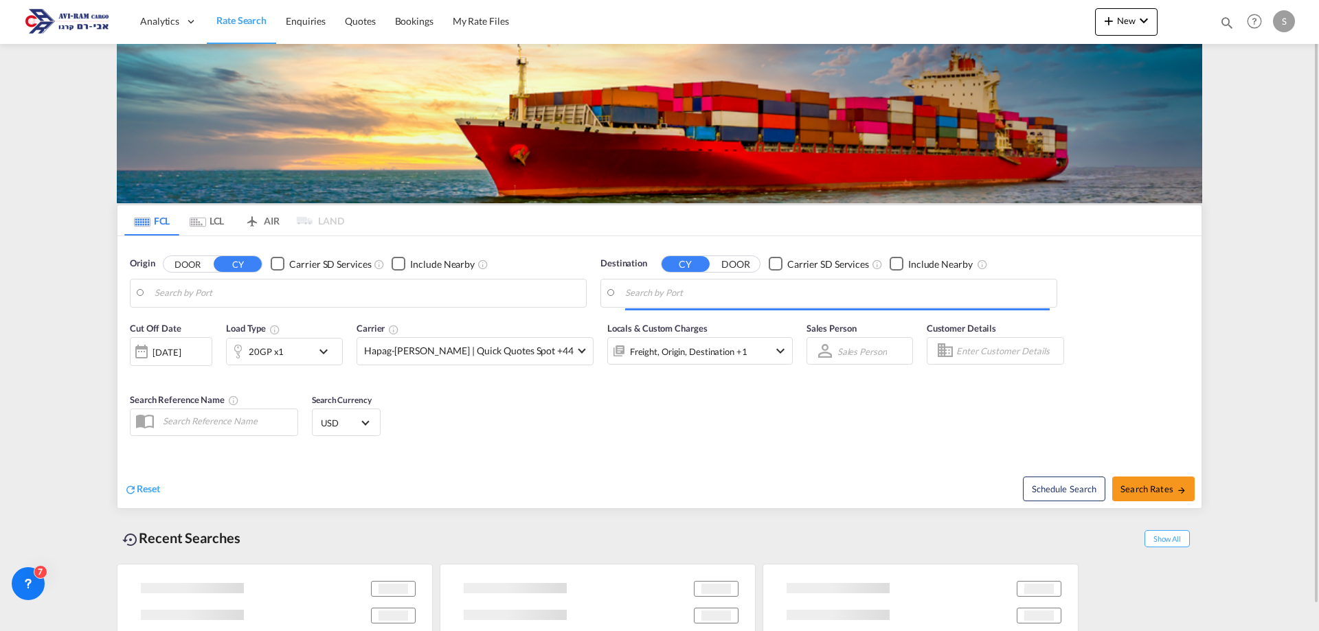
type input "[GEOGRAPHIC_DATA], [GEOGRAPHIC_DATA]"
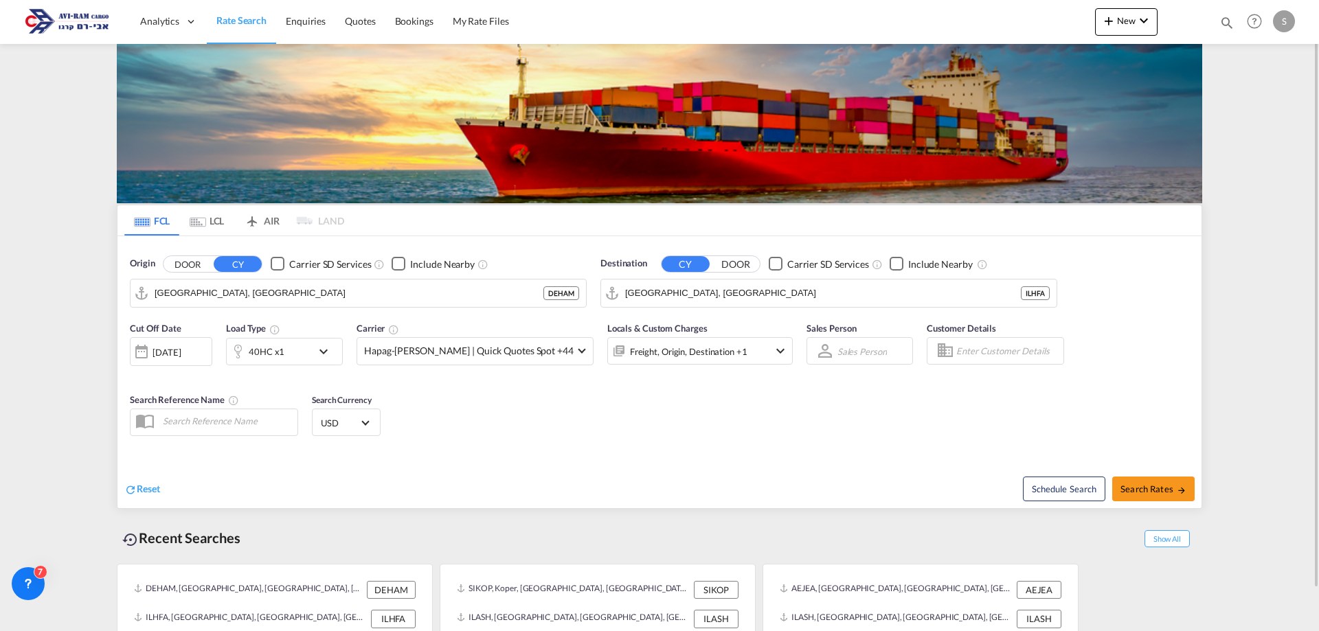
click at [218, 222] on md-tab-item "LCL" at bounding box center [206, 220] width 55 height 30
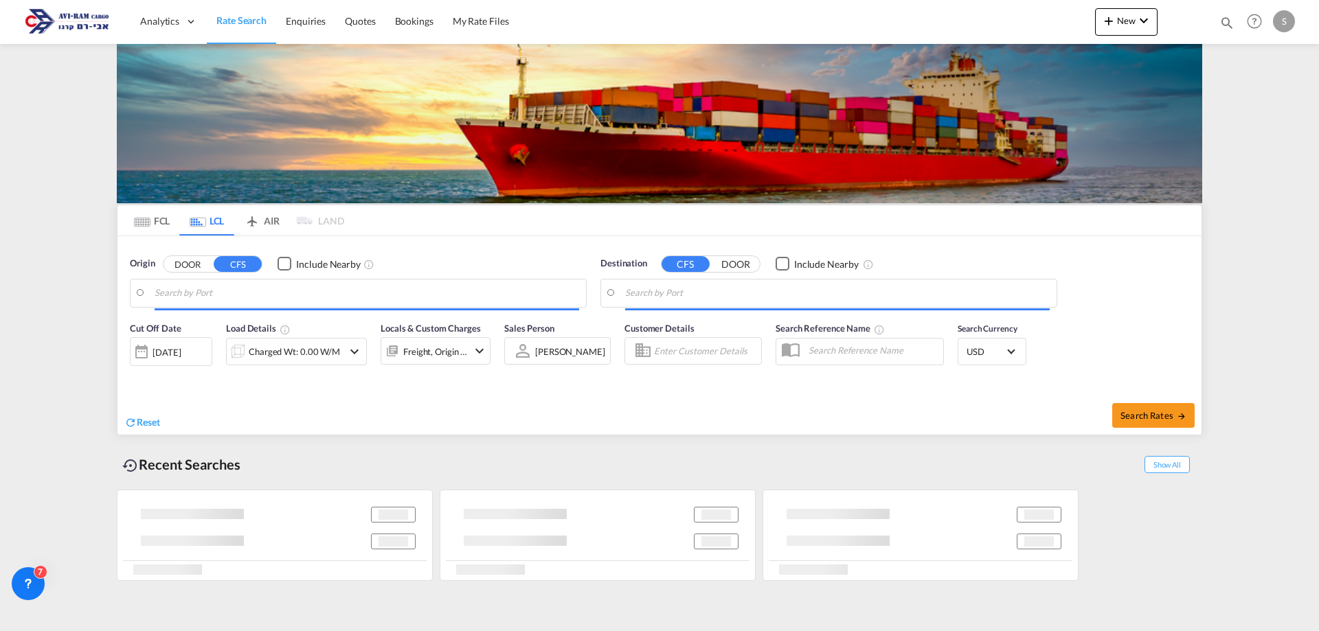
type input "[PERSON_NAME] ([PERSON_NAME]), [GEOGRAPHIC_DATA]"
type input "Ashdod, ILASH"
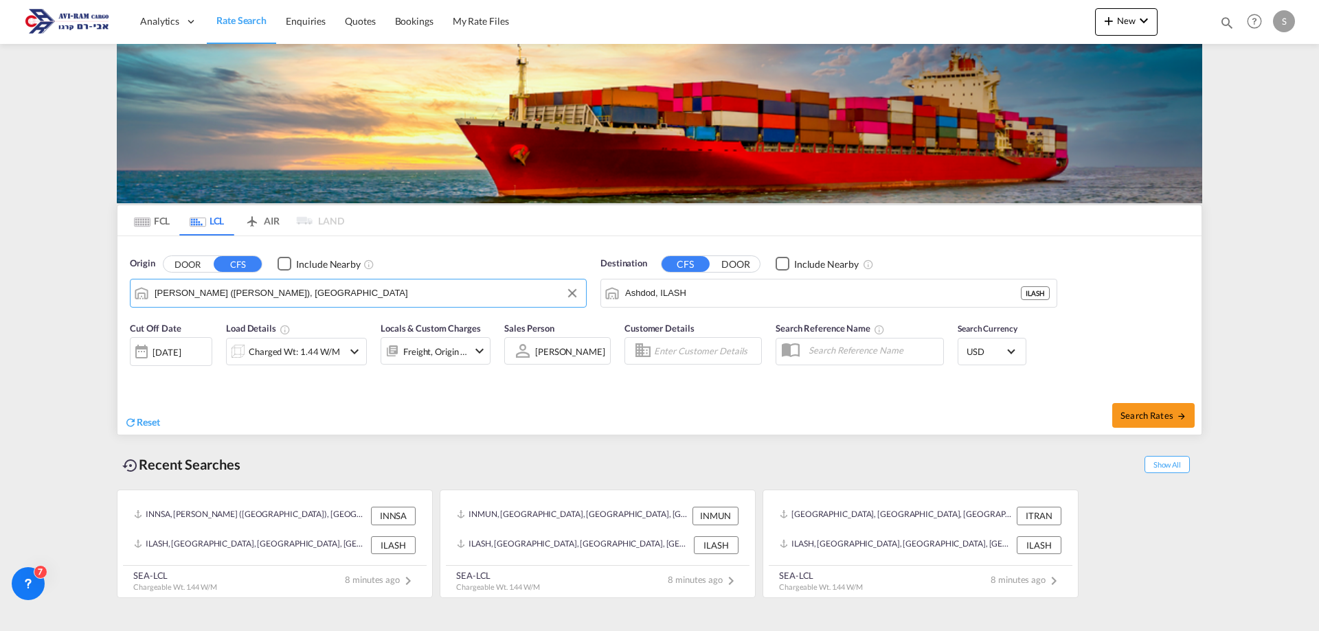
click at [242, 295] on input "[PERSON_NAME] ([PERSON_NAME]), [GEOGRAPHIC_DATA]" at bounding box center [367, 293] width 424 height 21
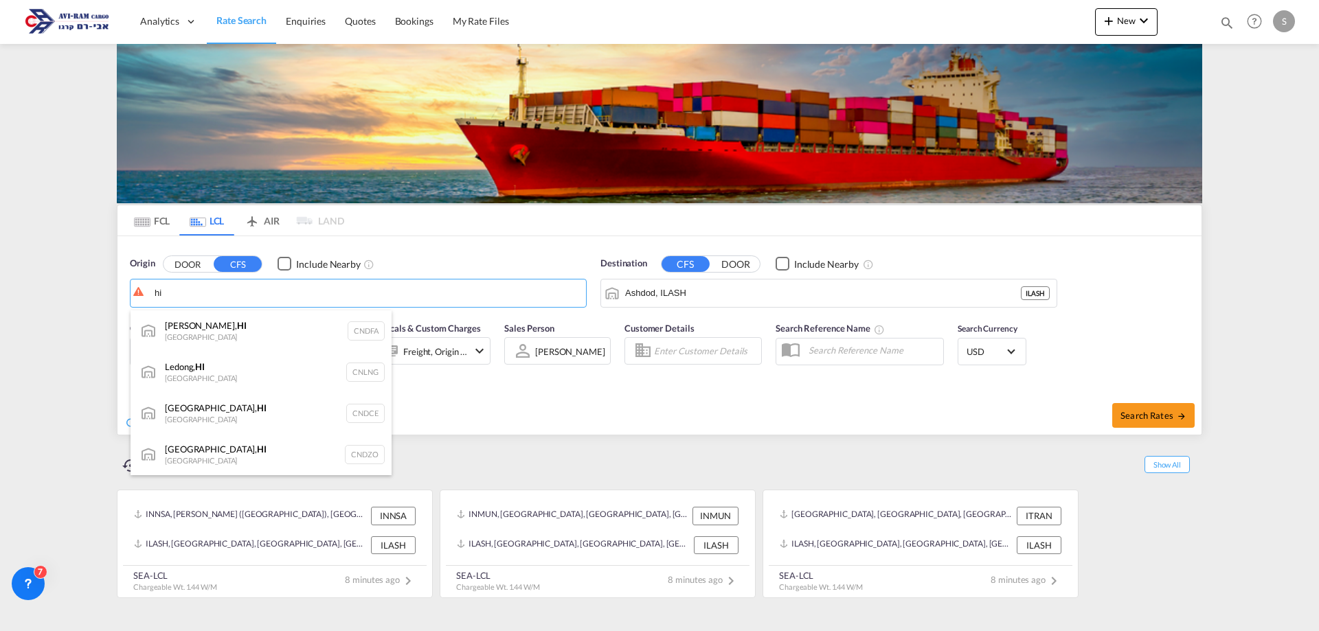
type input "h"
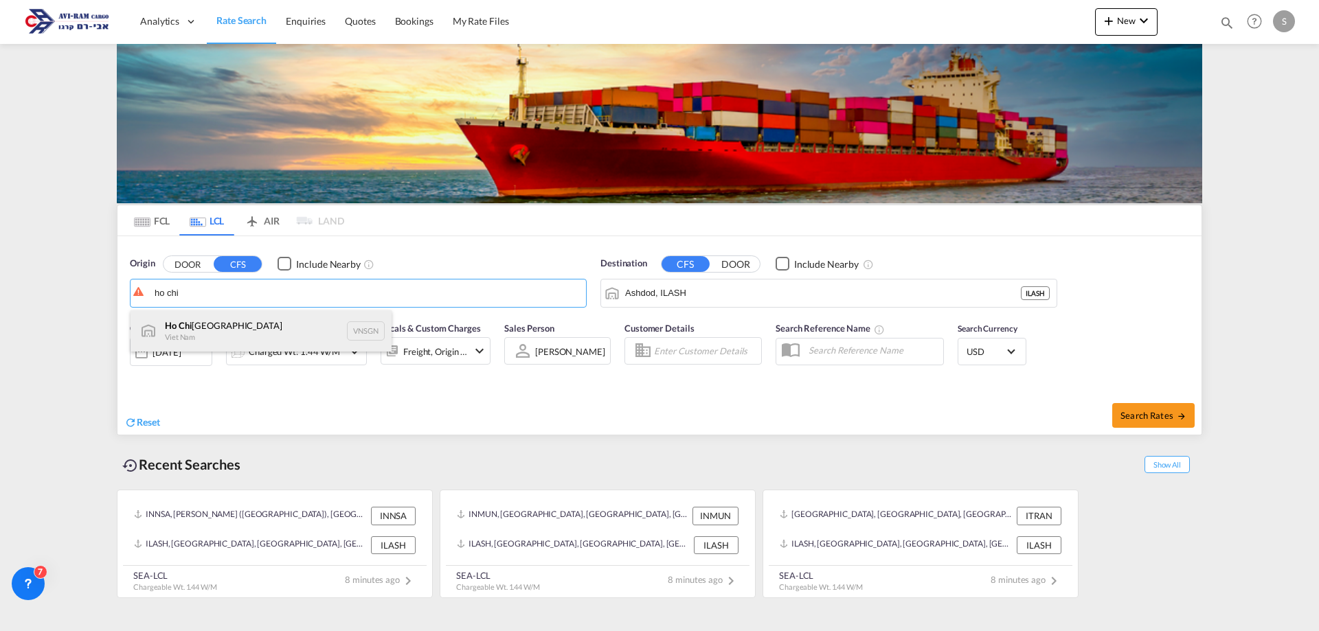
click at [239, 330] on div "[GEOGRAPHIC_DATA] Viet Nam VNSGN" at bounding box center [260, 330] width 261 height 41
type input "[GEOGRAPHIC_DATA], VNSGN"
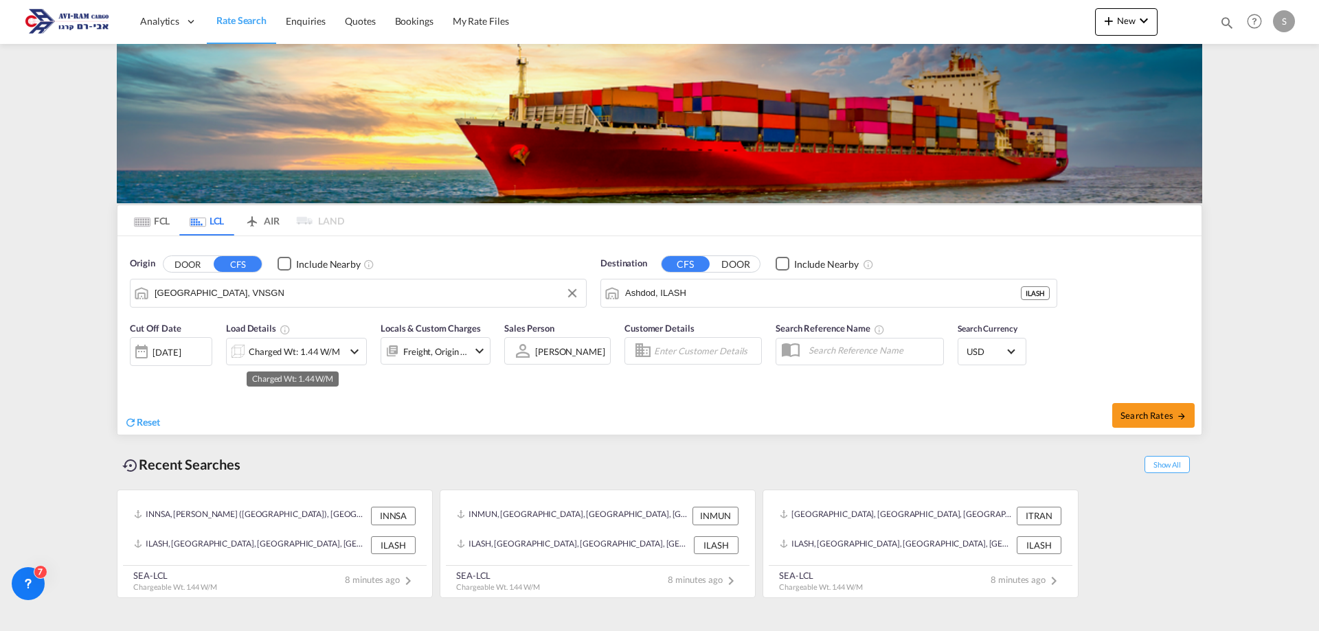
click at [318, 352] on div "Charged Wt: 1.44 W/M" at bounding box center [294, 351] width 91 height 19
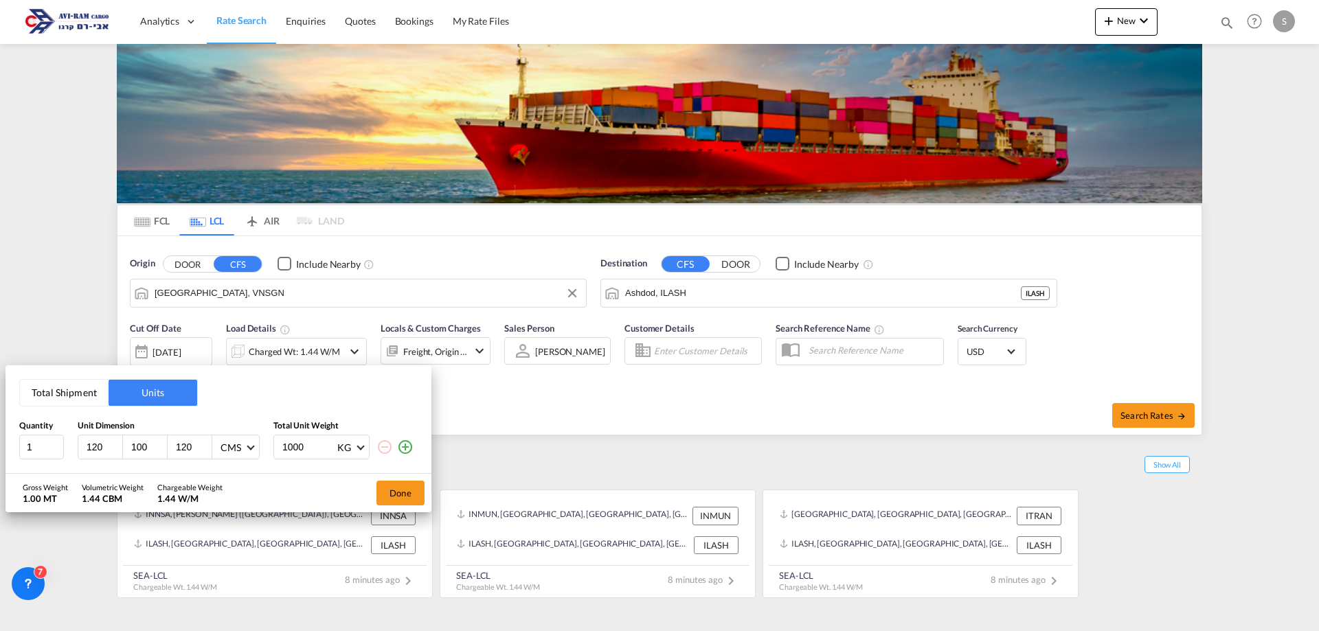
click at [83, 390] on button "Total Shipment" at bounding box center [64, 393] width 89 height 26
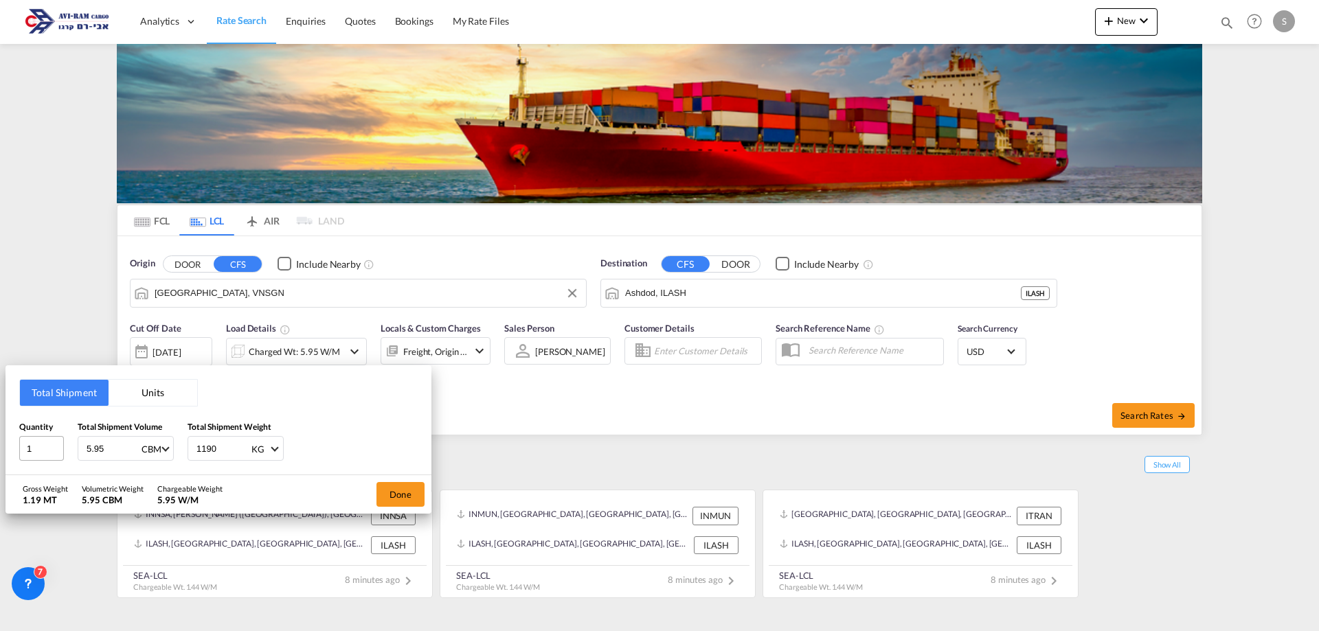
drag, startPoint x: 114, startPoint y: 451, endPoint x: 35, endPoint y: 453, distance: 79.0
click at [34, 452] on div "Quantity 1 Total Shipment Volume 5.95 CBM CBM CFT Total Shipment Weight 1190 KG…" at bounding box center [218, 440] width 398 height 41
type input "1"
type input "37"
click at [400, 502] on button "Done" at bounding box center [400, 494] width 48 height 25
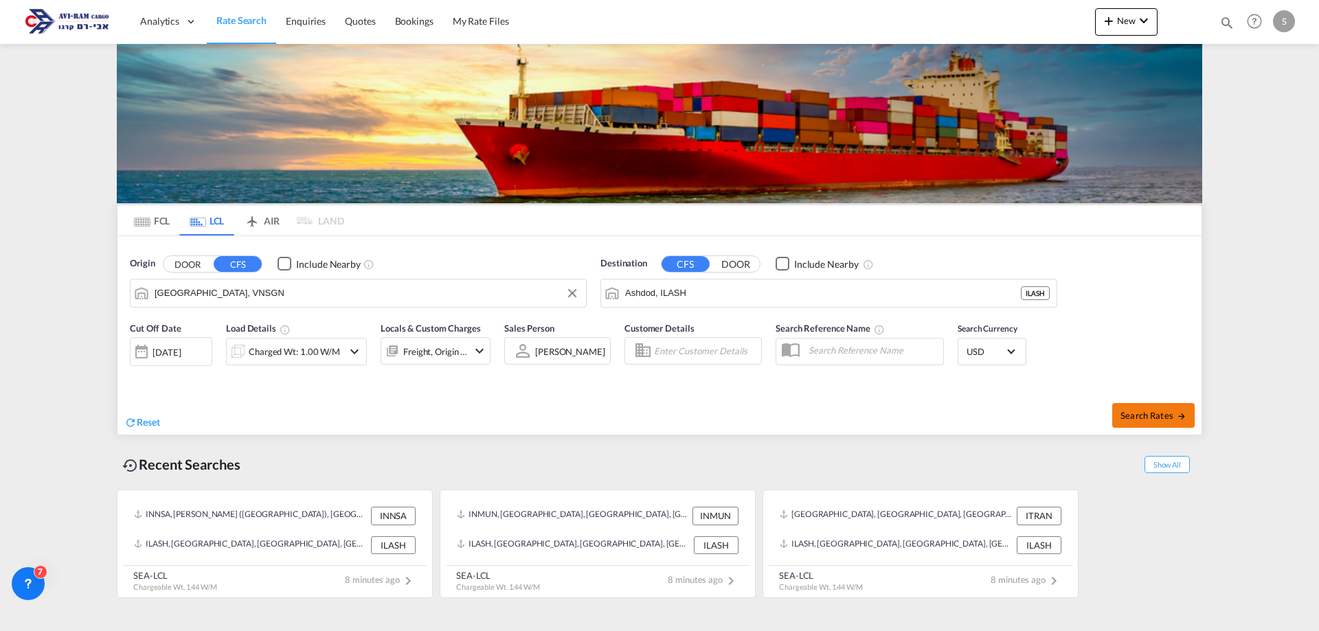
click at [1139, 417] on span "Search Rates" at bounding box center [1153, 415] width 66 height 11
type input "VNSGN to ILASH / [DATE]"
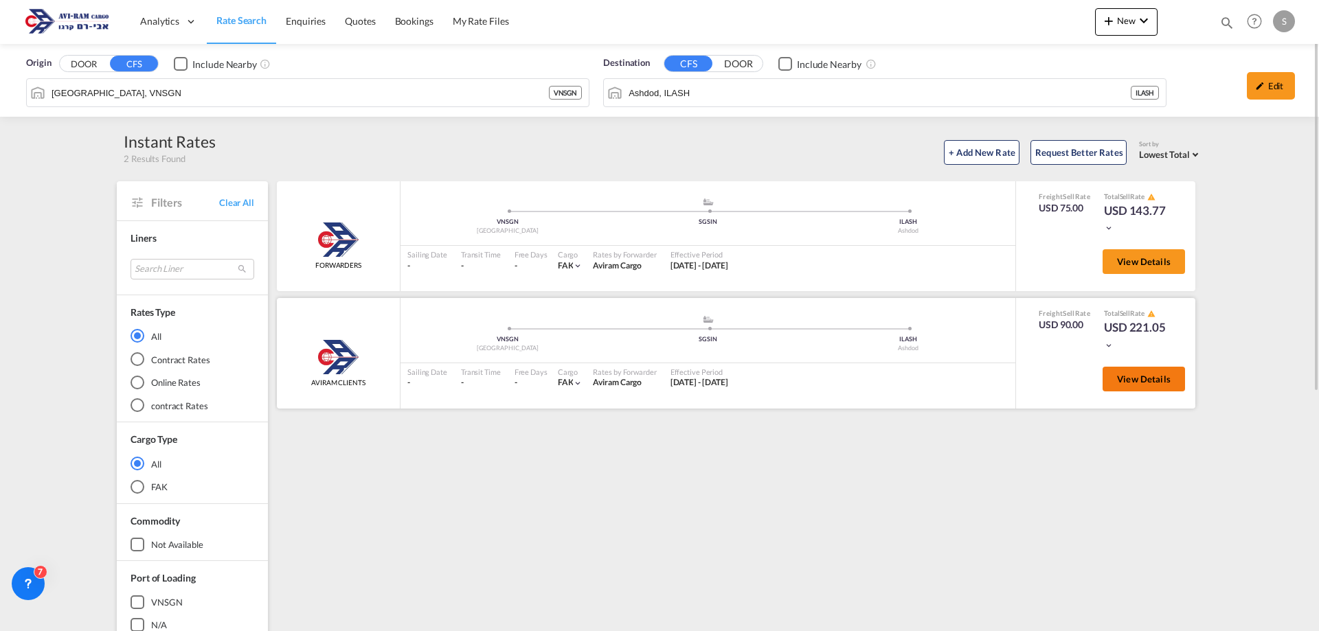
click at [1165, 383] on span "View Details" at bounding box center [1144, 379] width 54 height 11
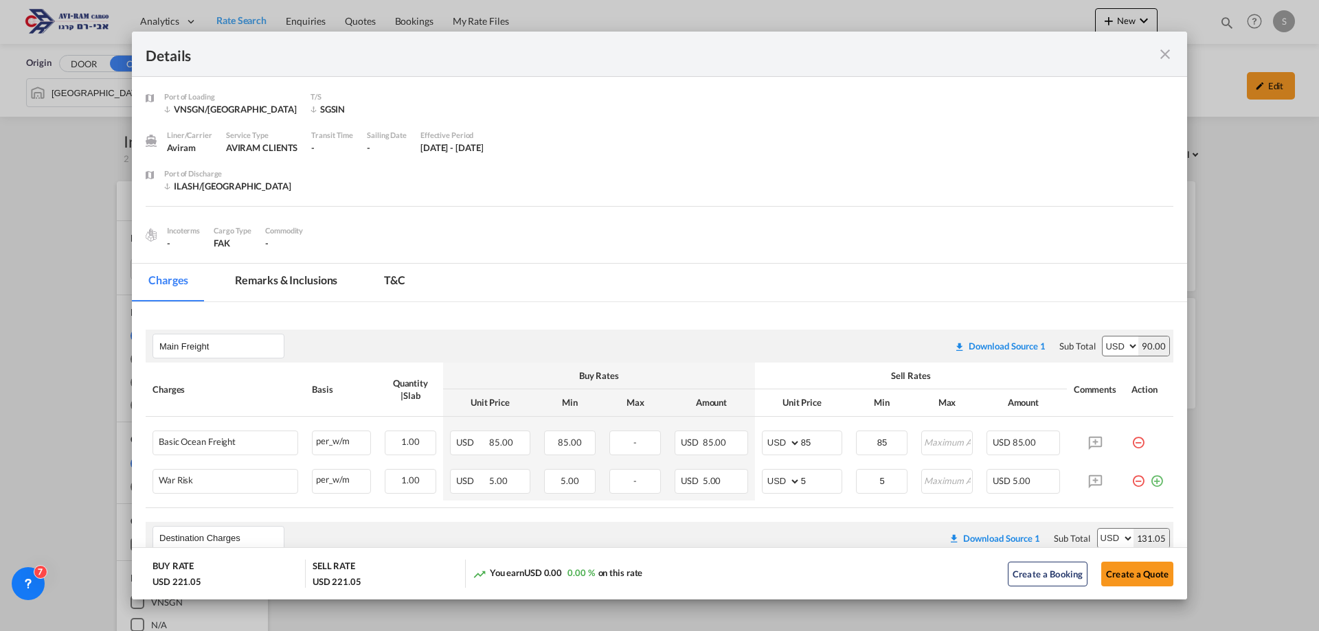
scroll to position [206, 0]
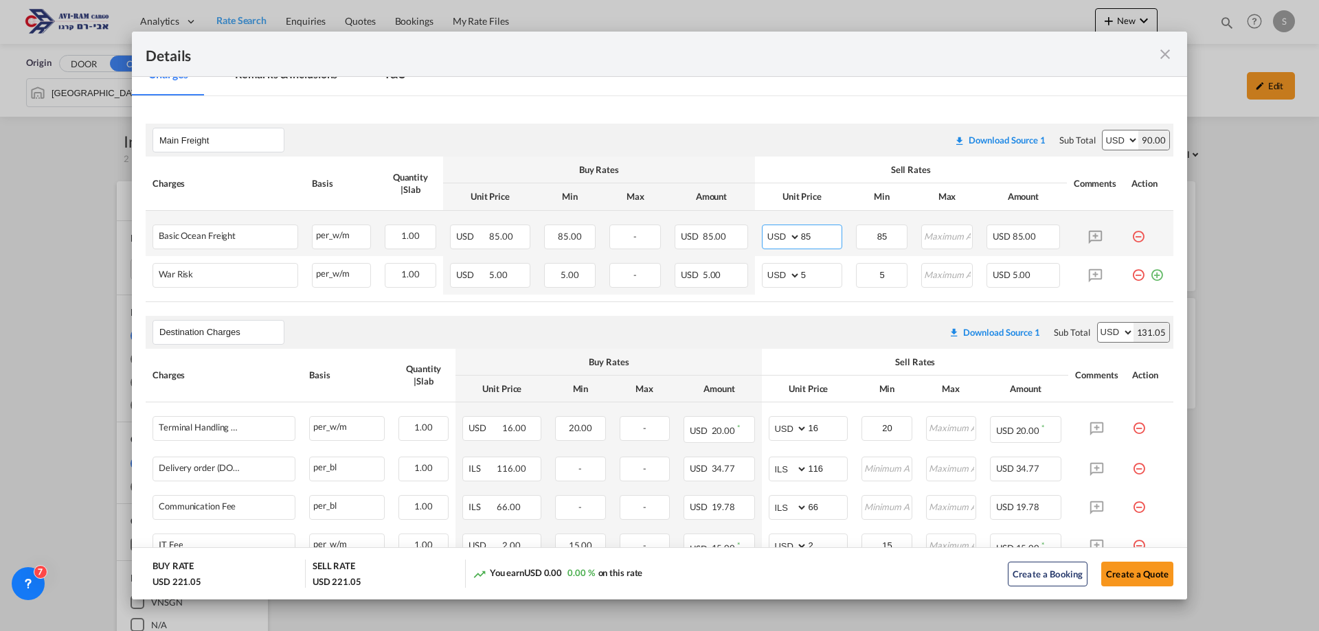
drag, startPoint x: 810, startPoint y: 236, endPoint x: 758, endPoint y: 235, distance: 51.5
click at [762, 236] on md-input-container "AED AFN ALL AMD ANG AOA ARS AUD AWG AZN BAM BBD BDT BGN BHD BIF BMD BND [PERSON…" at bounding box center [802, 237] width 80 height 25
type input "80"
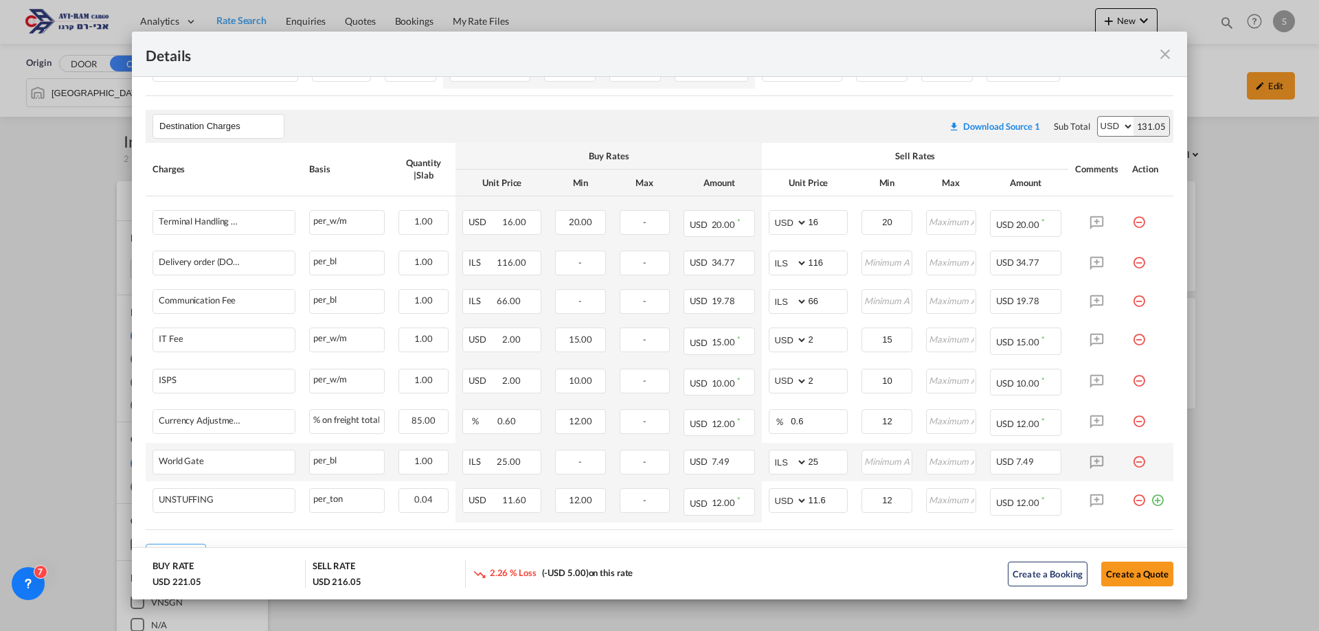
type input "80"
drag, startPoint x: 1126, startPoint y: 462, endPoint x: 947, endPoint y: 415, distance: 185.2
click at [1132, 463] on md-icon "icon-minus-circle-outline red-400-fg pt-7" at bounding box center [1139, 457] width 14 height 14
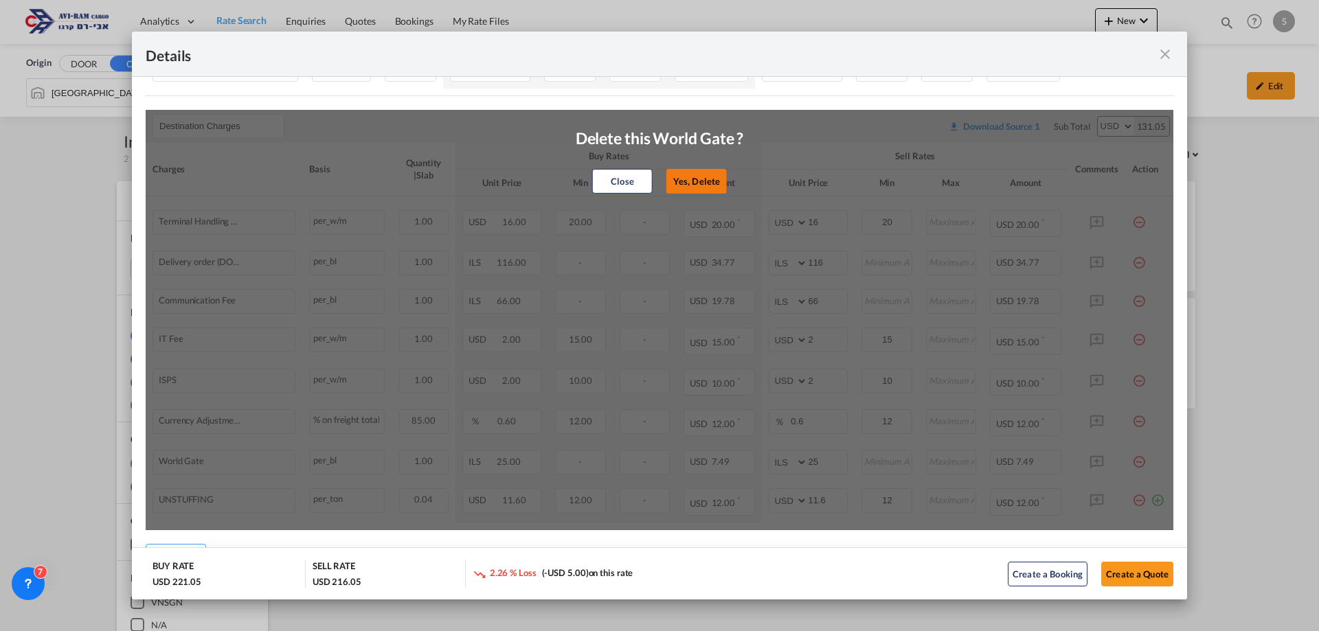
click at [688, 187] on button "Yes, Delete" at bounding box center [696, 181] width 60 height 25
select select "string:USD"
type input "11.6"
type input "12"
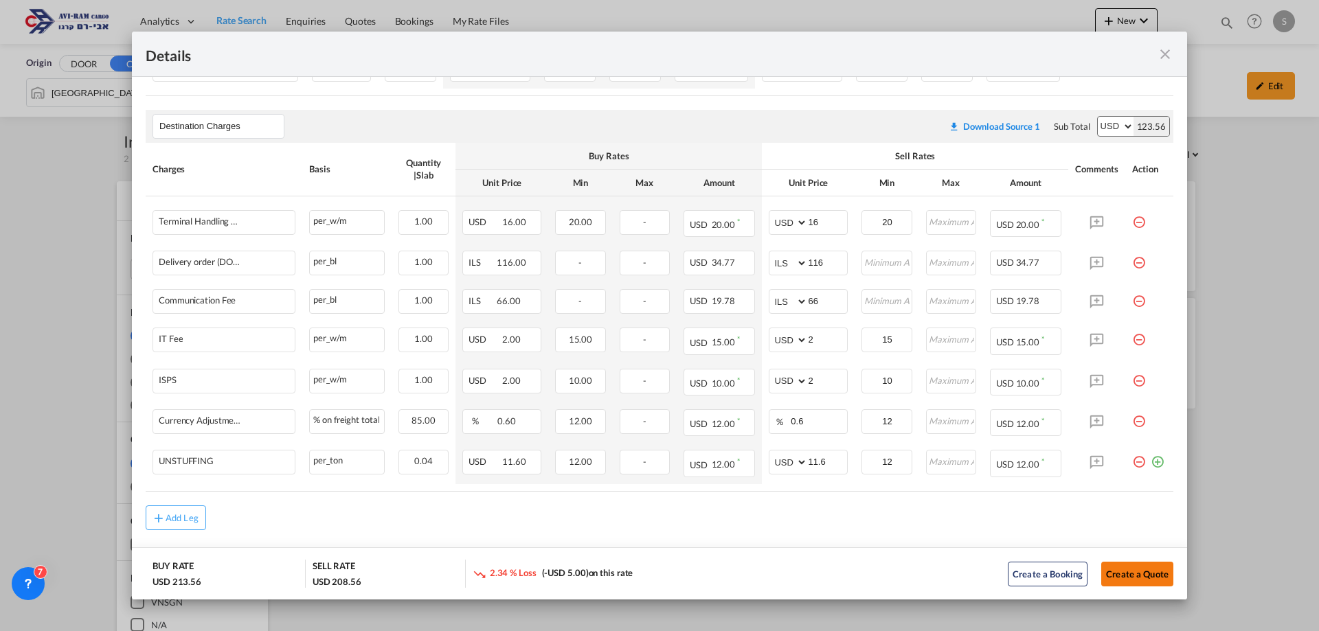
click at [1126, 569] on button "Create a Quote" at bounding box center [1137, 574] width 72 height 25
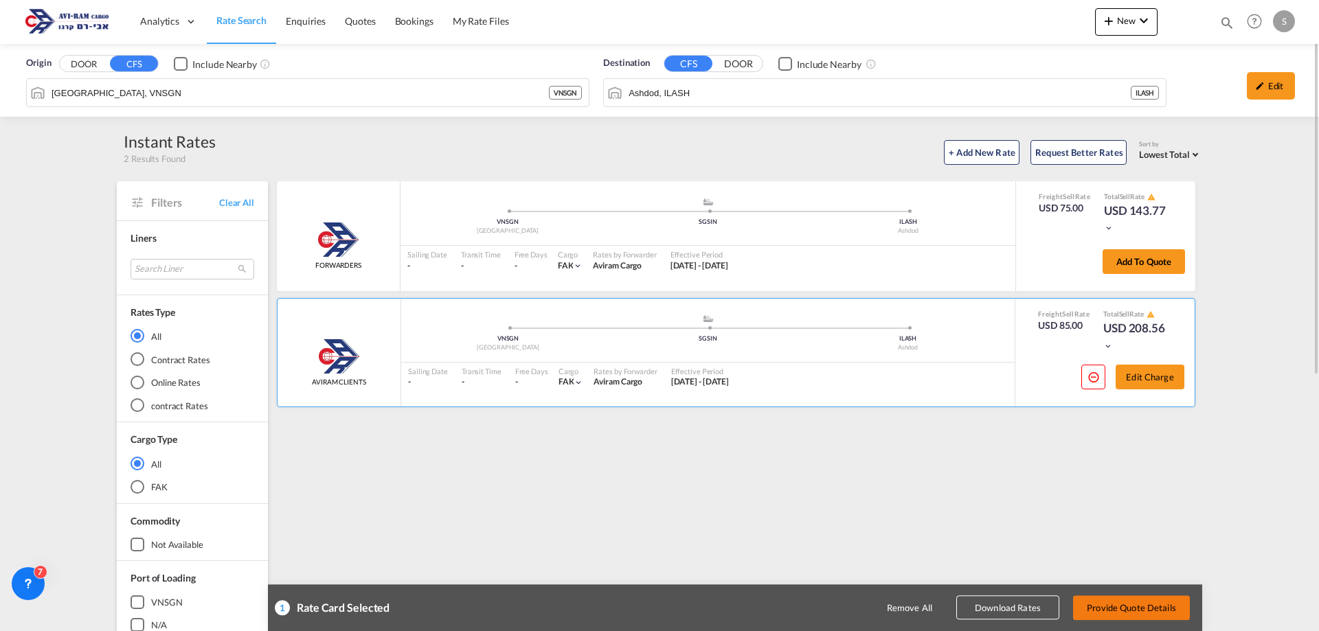
click at [1114, 603] on button "Provide Quote Details" at bounding box center [1131, 607] width 117 height 25
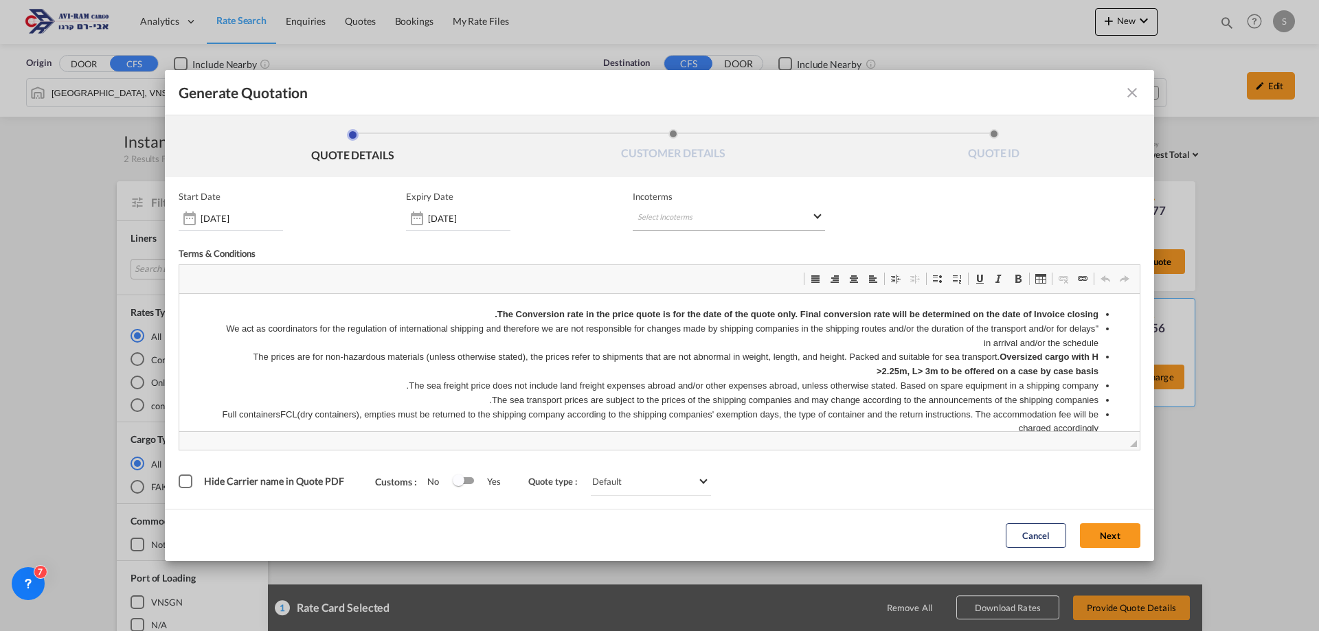
scroll to position [0, 0]
click at [652, 208] on md-select "Select Incoterms EXW - import Ex Works CIP - import Carriage and Insurance Paid…" at bounding box center [728, 218] width 192 height 25
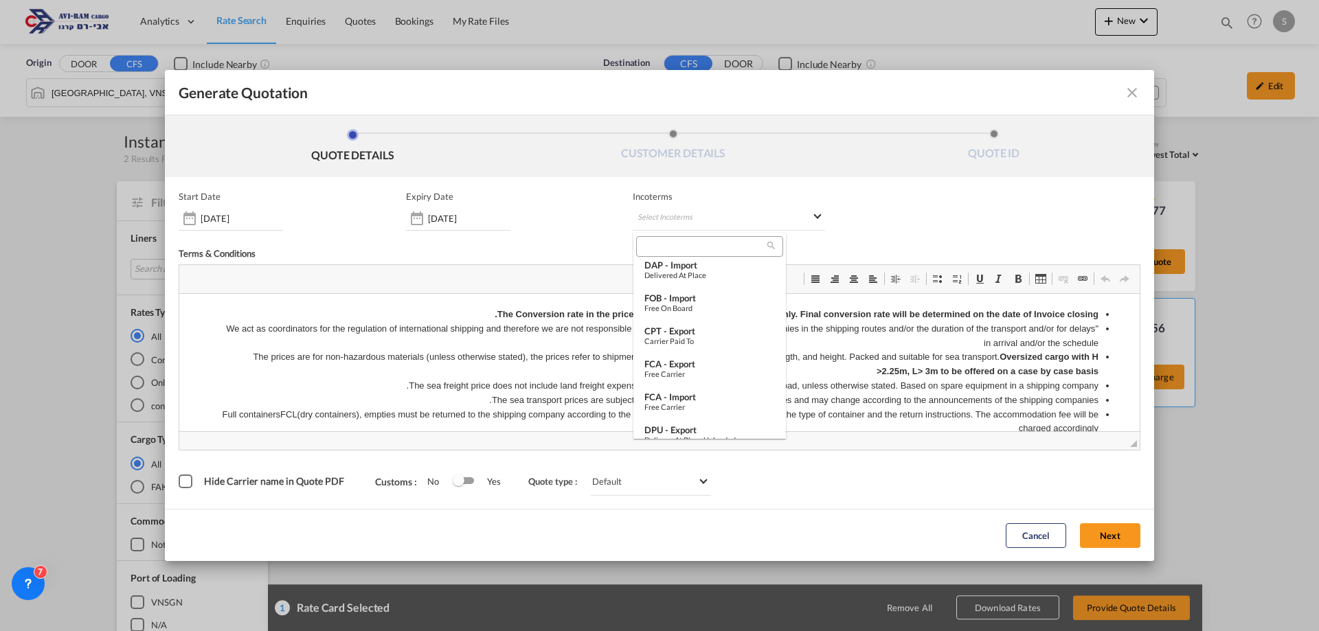
scroll to position [174, 0]
click at [707, 295] on div "FOB - import" at bounding box center [709, 294] width 130 height 11
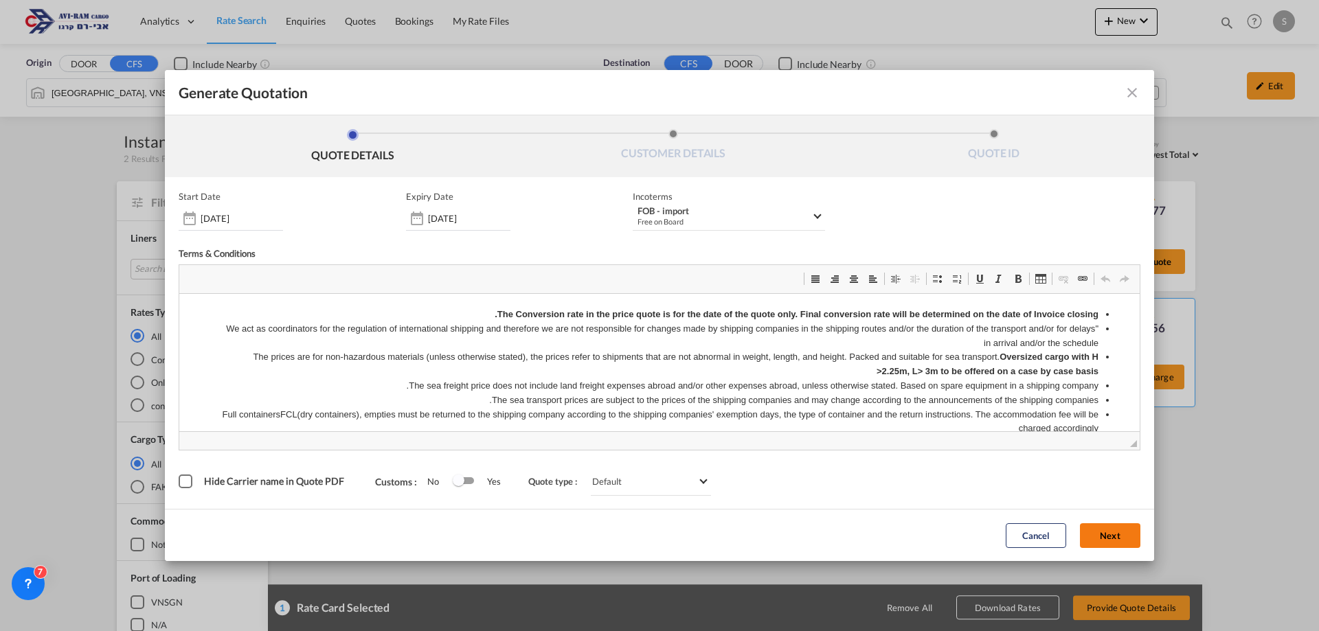
click at [1120, 532] on button "Next" at bounding box center [1110, 535] width 60 height 25
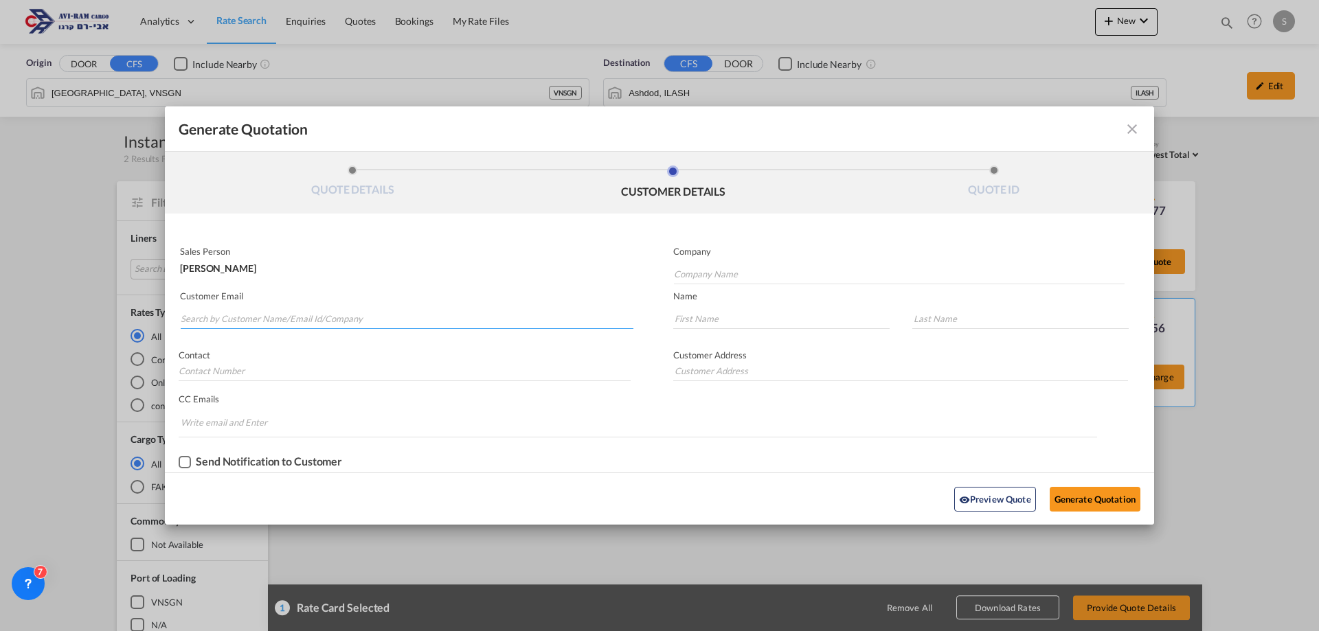
click at [224, 318] on input "Search by Customer Name/Email Id/Company" at bounding box center [407, 318] width 453 height 21
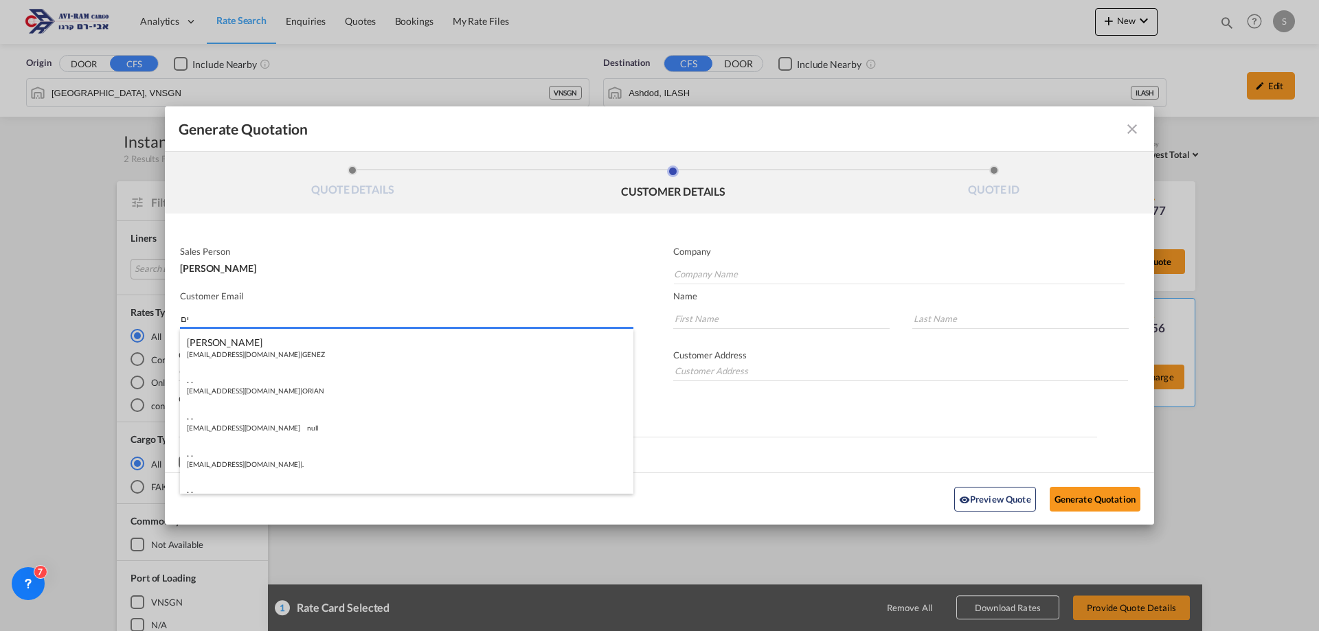
type input "י"
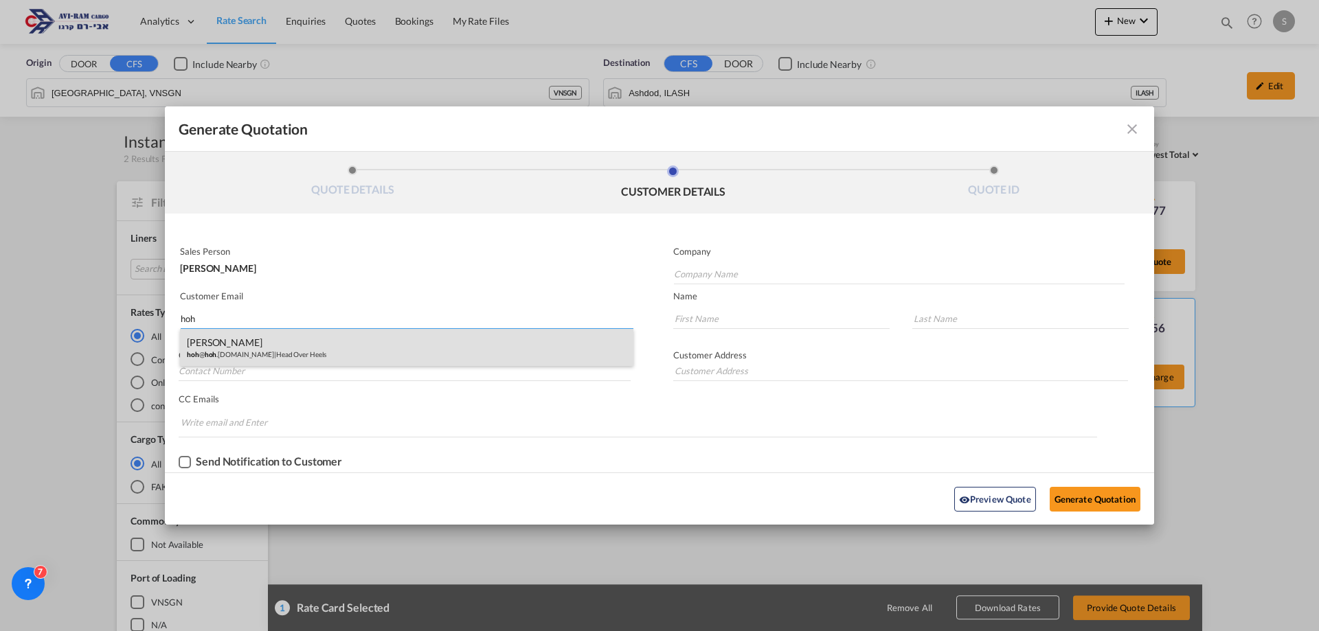
type input "hoh"
click at [281, 353] on div "[PERSON_NAME] hoh @ hoh .[DOMAIN_NAME] | Head Over Heels" at bounding box center [406, 347] width 453 height 37
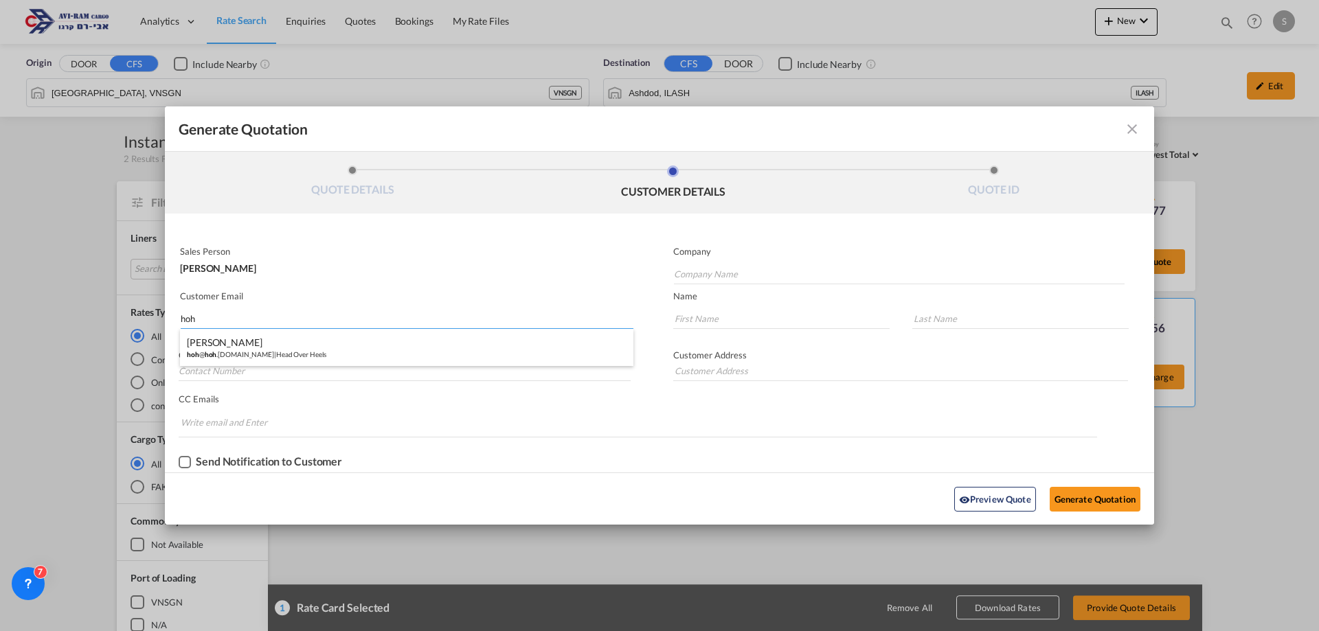
type input "Head Over Heels"
type input "[EMAIL_ADDRESS][DOMAIN_NAME]"
type input "Ruti"
type input "[PERSON_NAME]"
type input "052-532-1447"
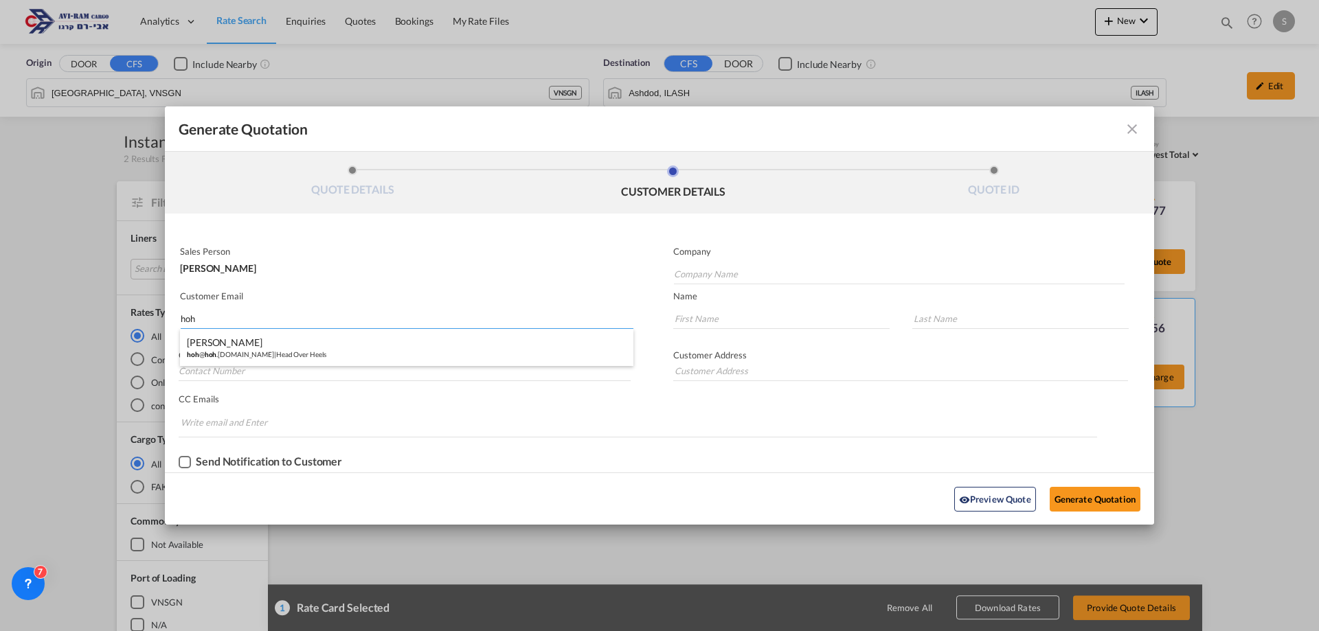
type input "Ha'[PERSON_NAME] 2. [GEOGRAPHIC_DATA]."
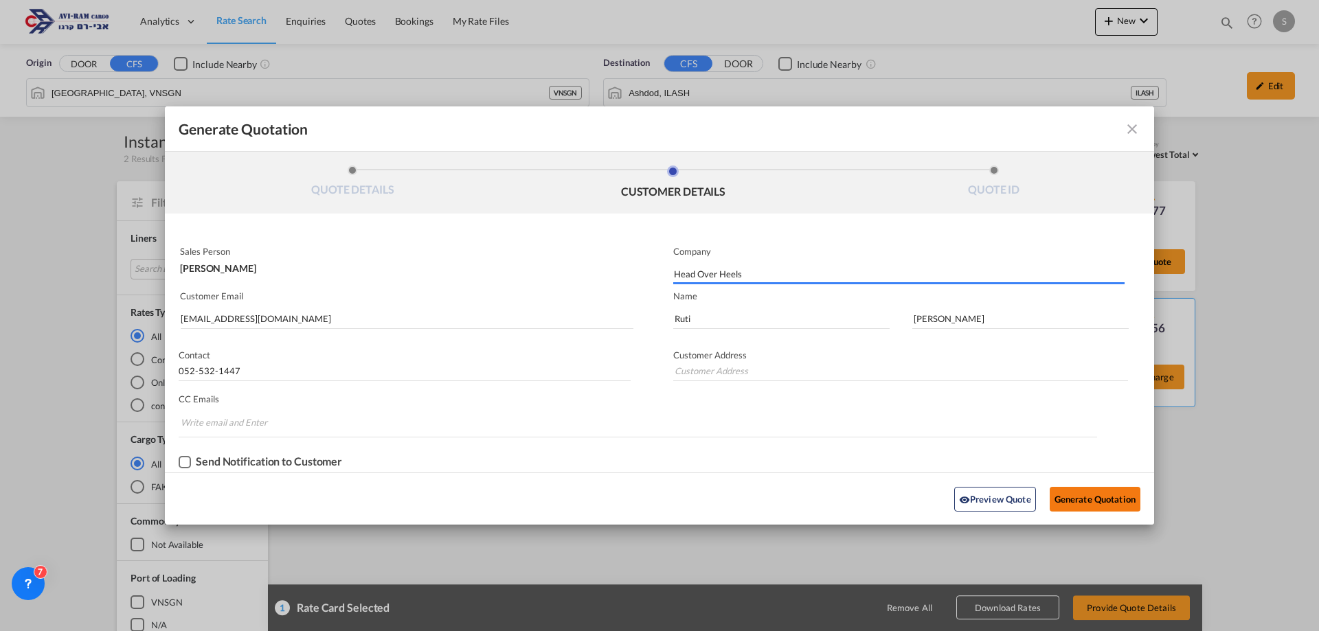
click at [1063, 494] on button "Generate Quotation" at bounding box center [1094, 499] width 91 height 25
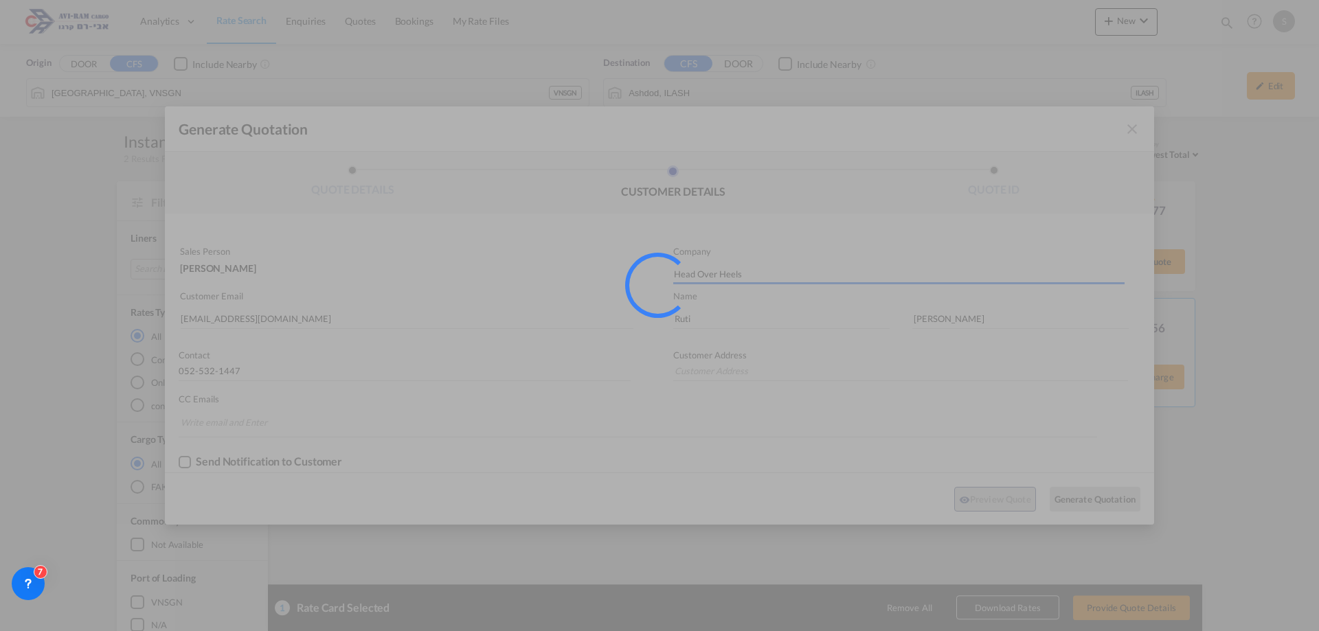
type input "Ha'[PERSON_NAME] 2. [GEOGRAPHIC_DATA]."
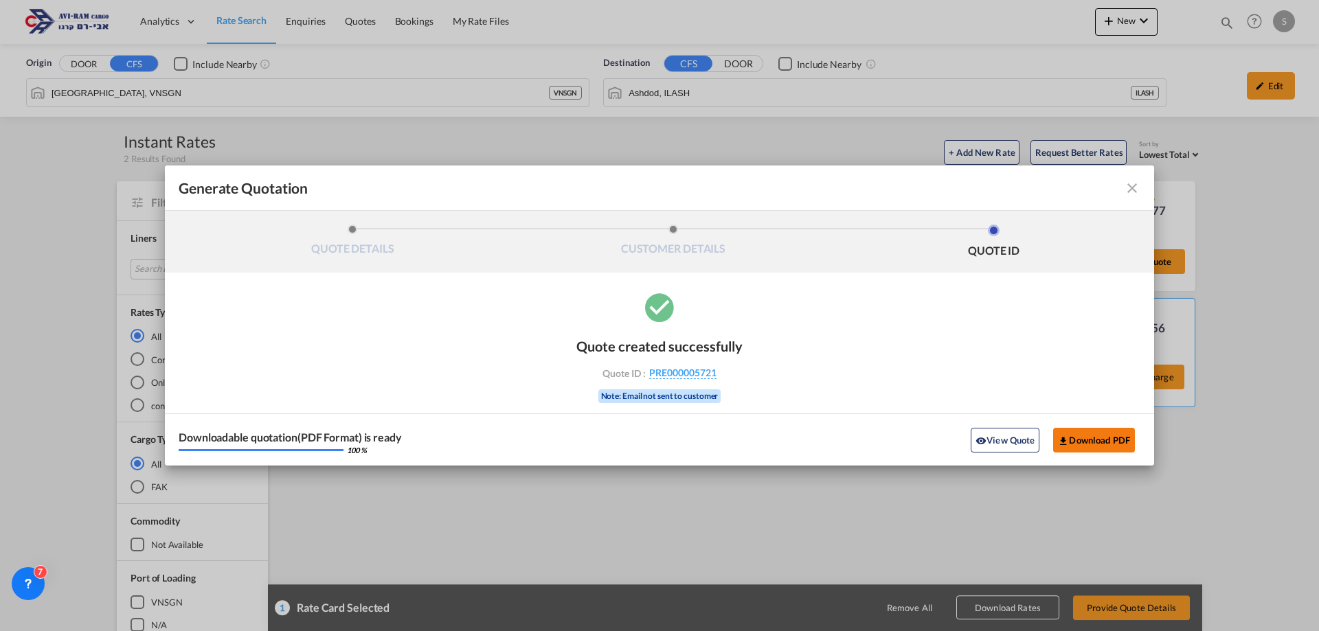
click at [1086, 441] on button "Download PDF" at bounding box center [1094, 440] width 82 height 25
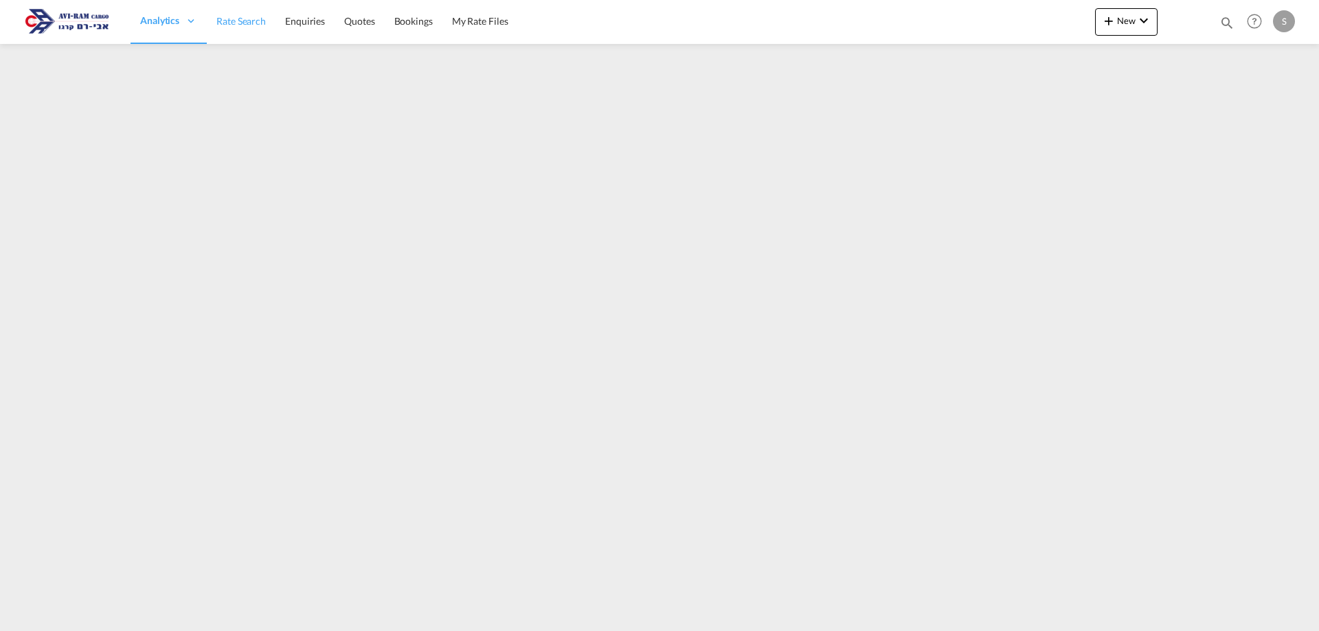
click at [241, 24] on span "Rate Search" at bounding box center [240, 21] width 49 height 12
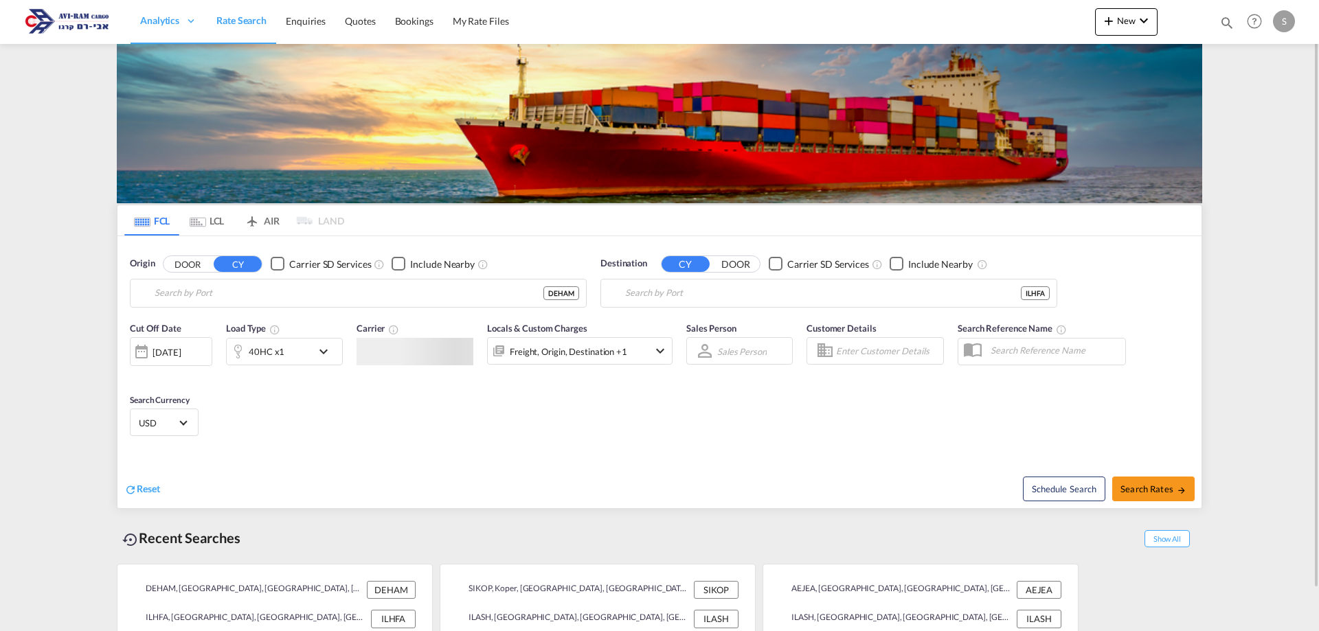
type input "[GEOGRAPHIC_DATA], [GEOGRAPHIC_DATA]"
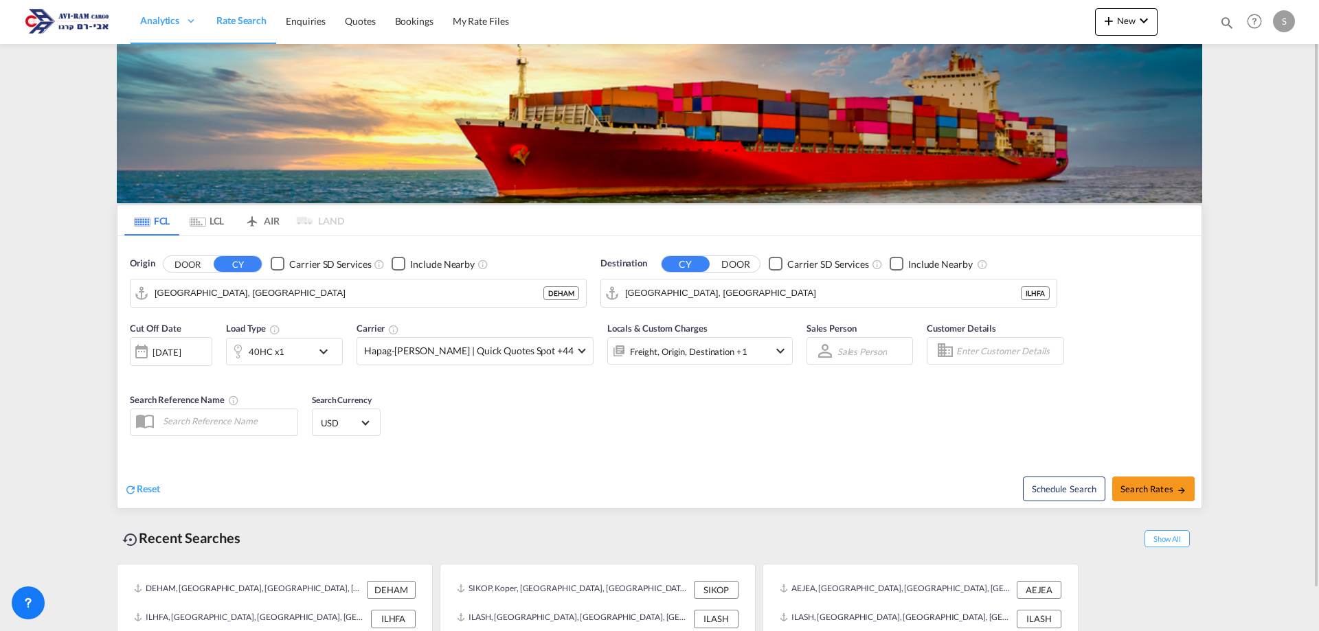
drag, startPoint x: 215, startPoint y: 217, endPoint x: 227, endPoint y: 254, distance: 39.1
click at [215, 217] on md-tab-item "LCL" at bounding box center [206, 220] width 55 height 30
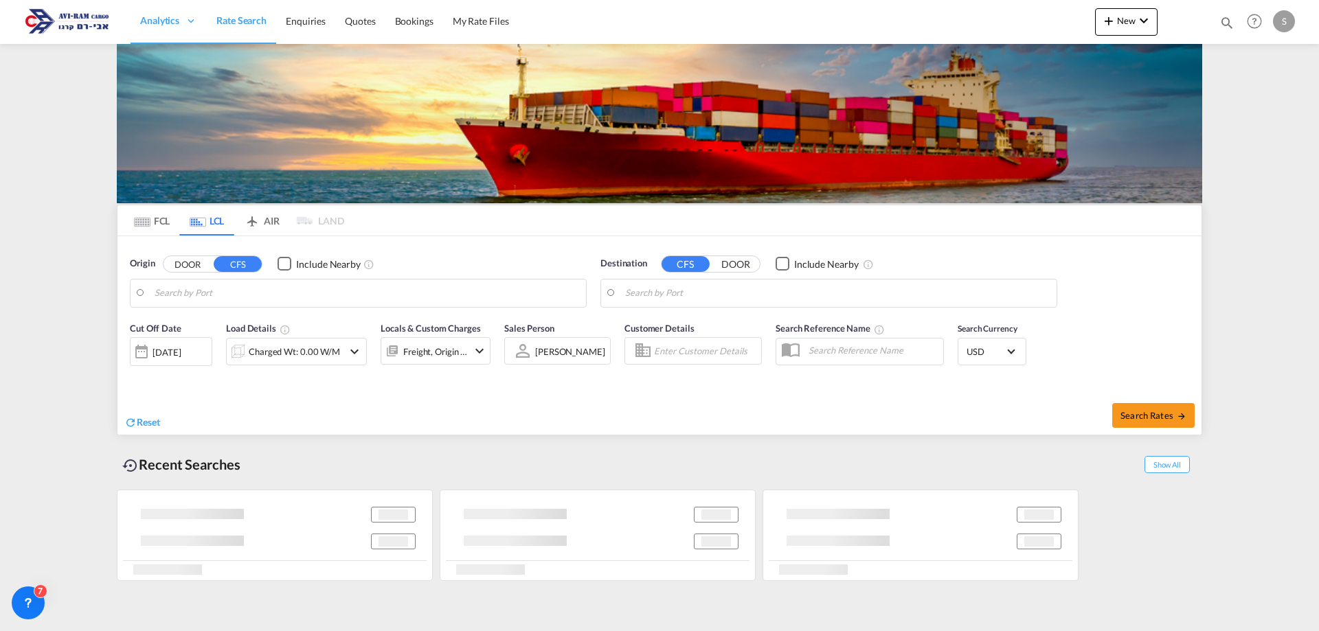
type input "[GEOGRAPHIC_DATA], VNSGN"
type input "Ashdod, ILASH"
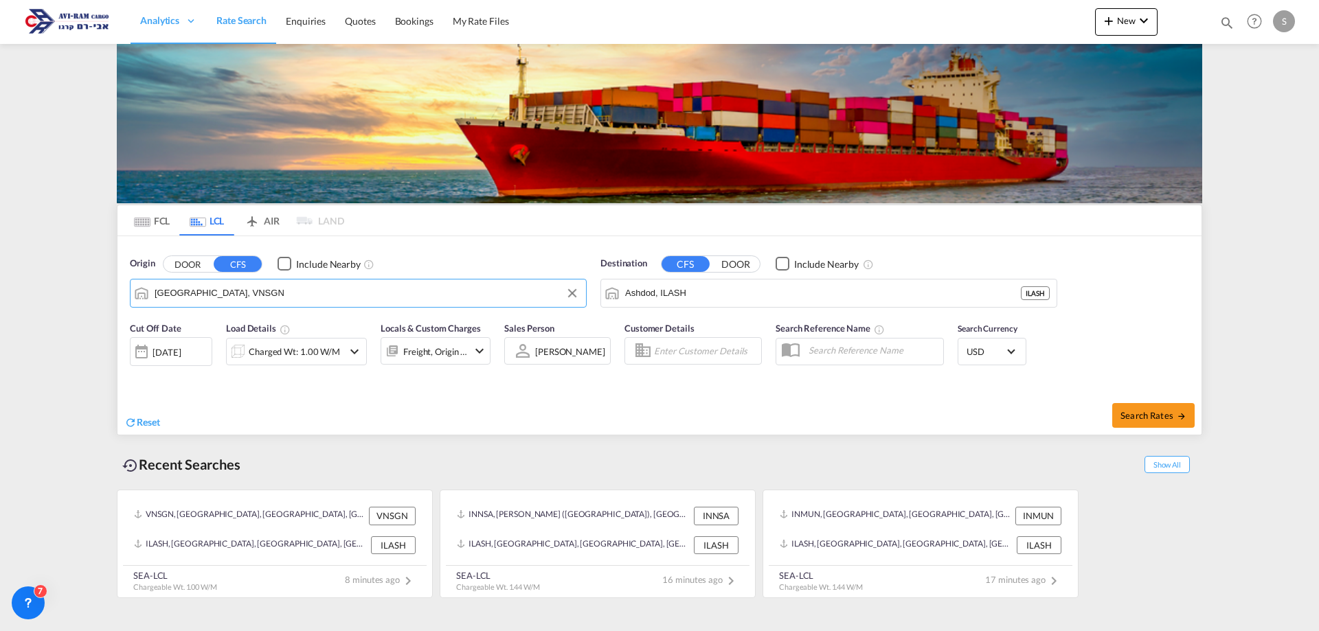
click at [247, 297] on input "[GEOGRAPHIC_DATA], VNSGN" at bounding box center [367, 293] width 424 height 21
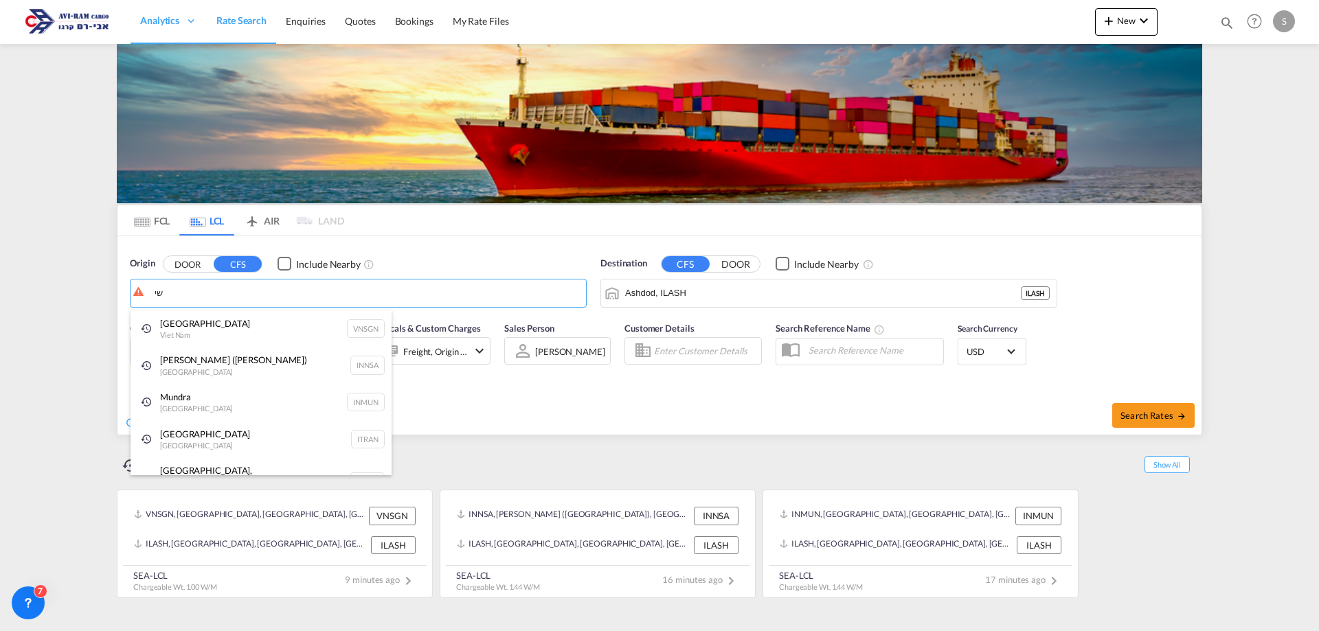
type input "ש"
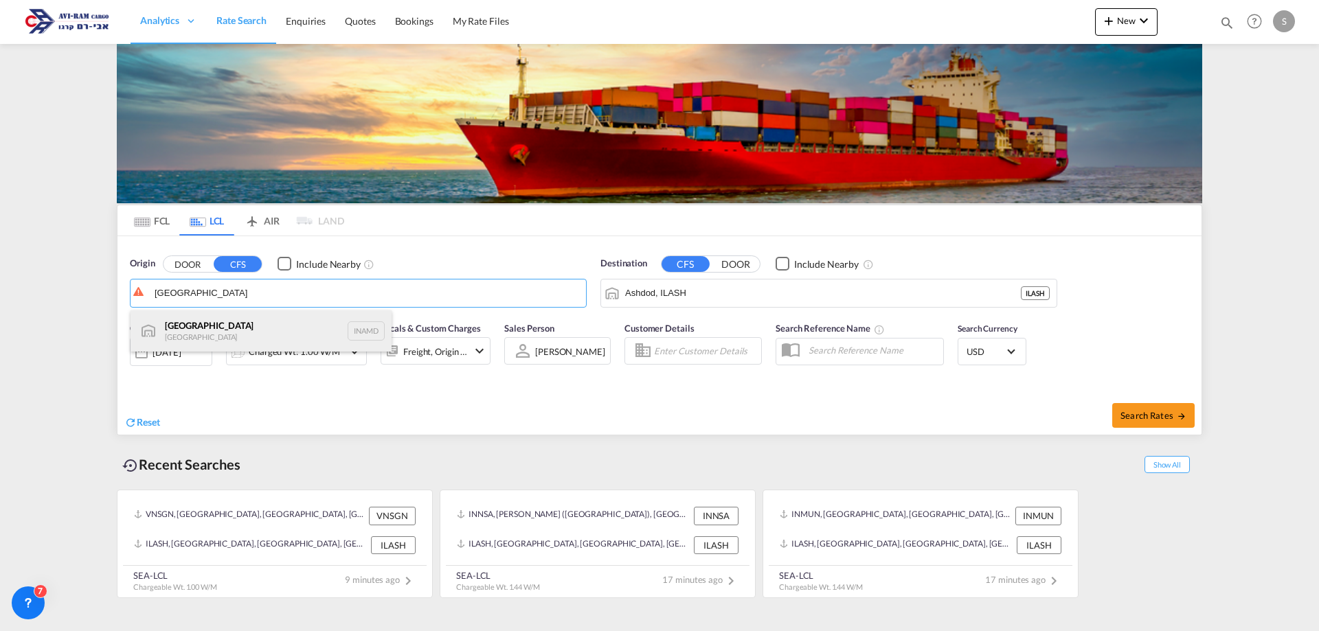
click at [238, 337] on div "Ahmedabad India INAMD" at bounding box center [260, 330] width 261 height 41
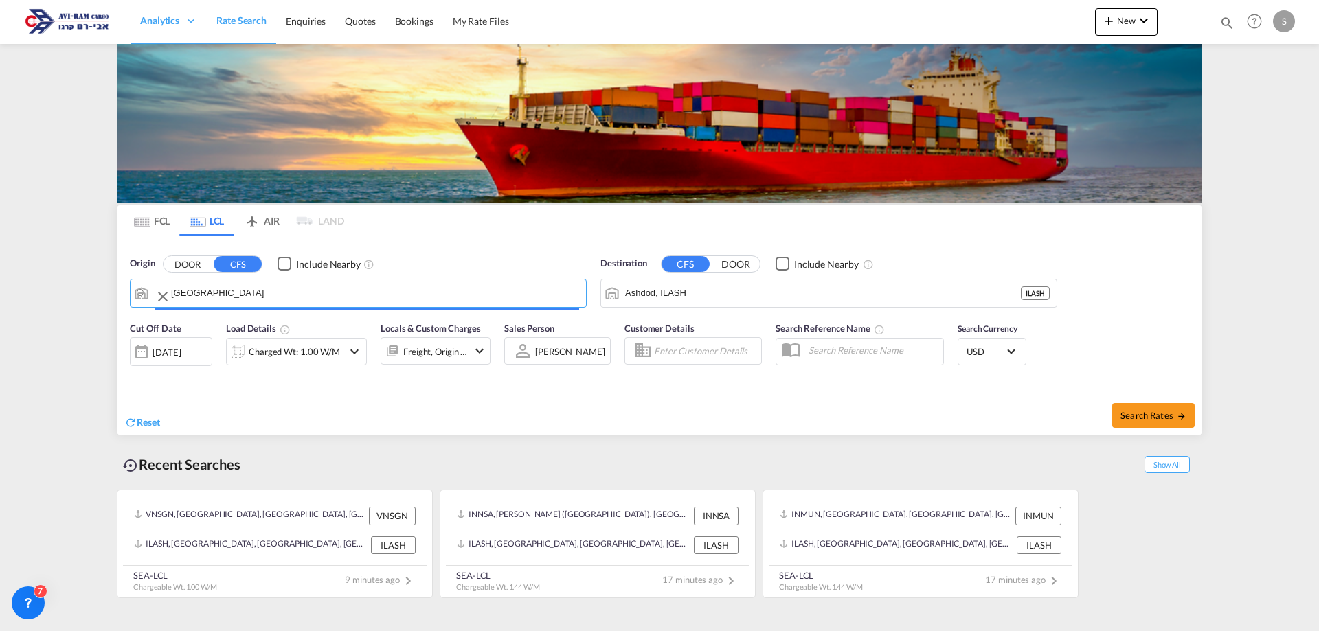
type input "Ahmedabad, INAMD"
click at [283, 353] on div "Charged Wt: 1.00 W/M" at bounding box center [294, 351] width 91 height 19
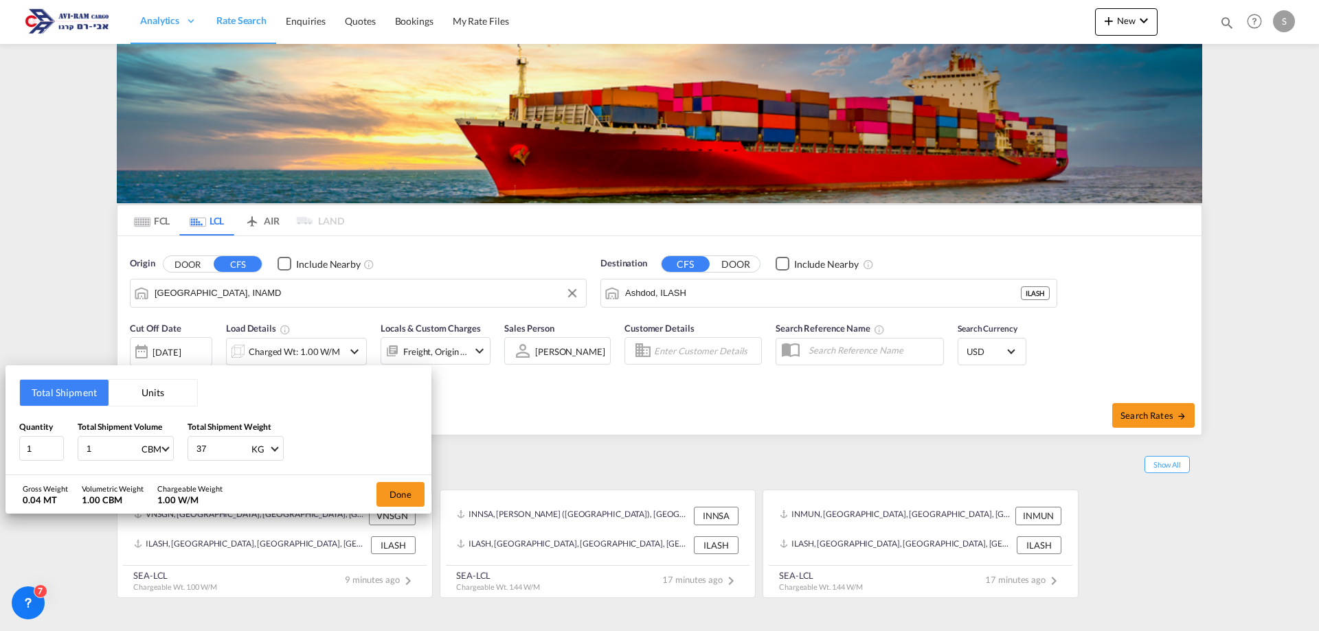
click at [152, 379] on div "Total Shipment Units" at bounding box center [108, 392] width 179 height 27
click at [152, 386] on button "Units" at bounding box center [153, 393] width 89 height 26
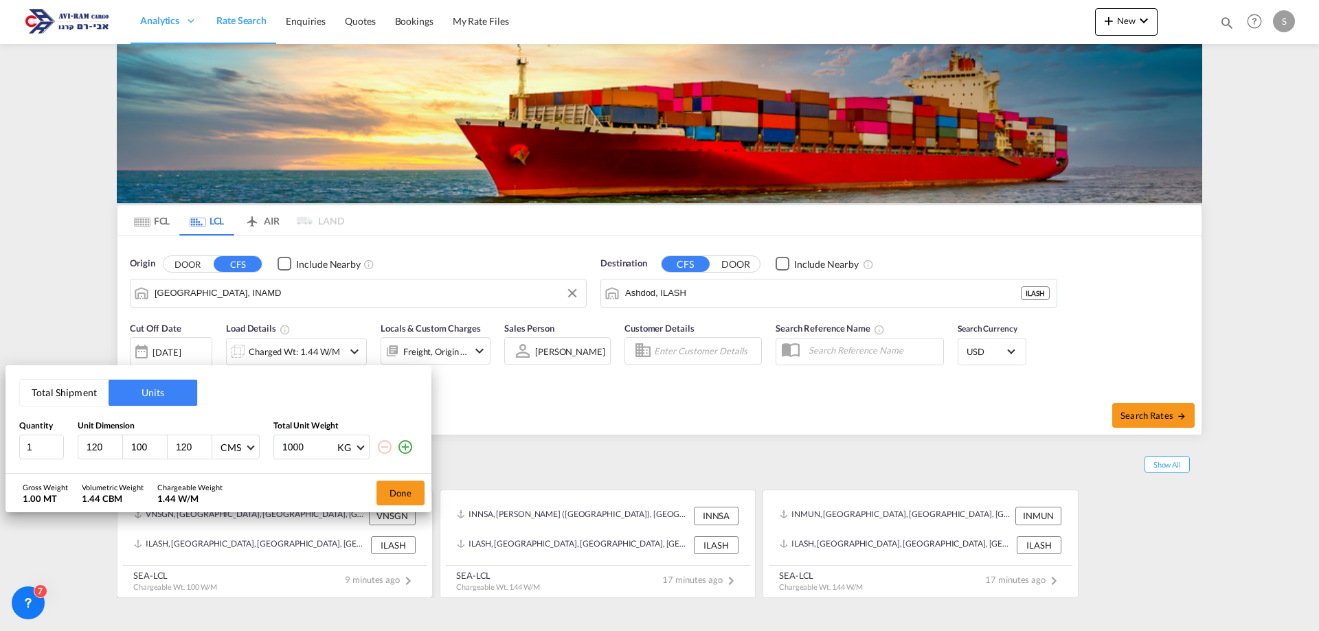
click at [393, 490] on button "Done" at bounding box center [400, 493] width 48 height 25
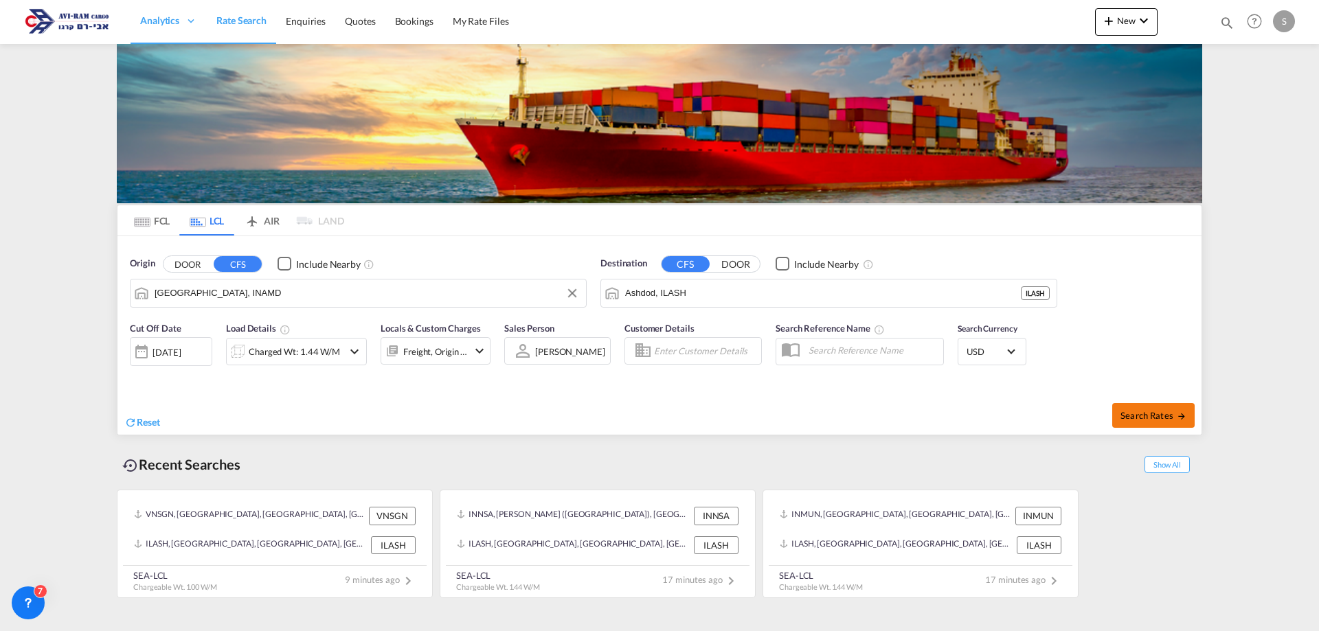
click at [1137, 403] on button "Search Rates" at bounding box center [1153, 415] width 82 height 25
type input "INAMD to ILASH / 21 Sep 2025"
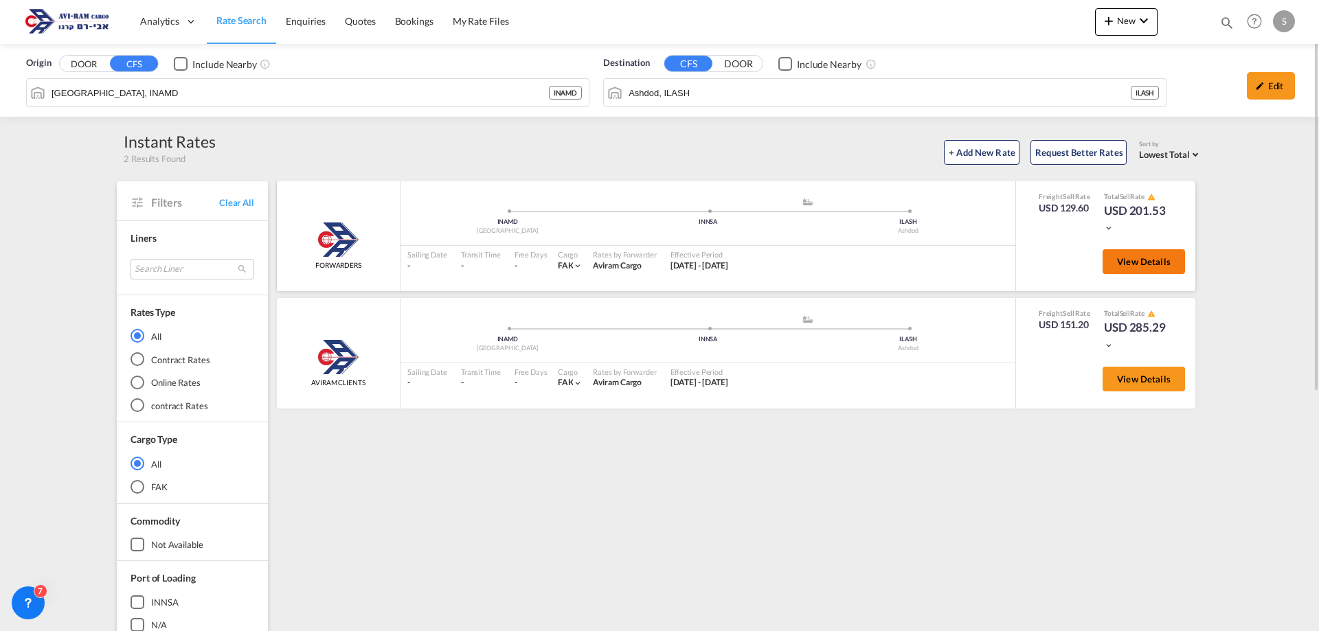
click at [1113, 258] on button "View Details" at bounding box center [1143, 261] width 82 height 25
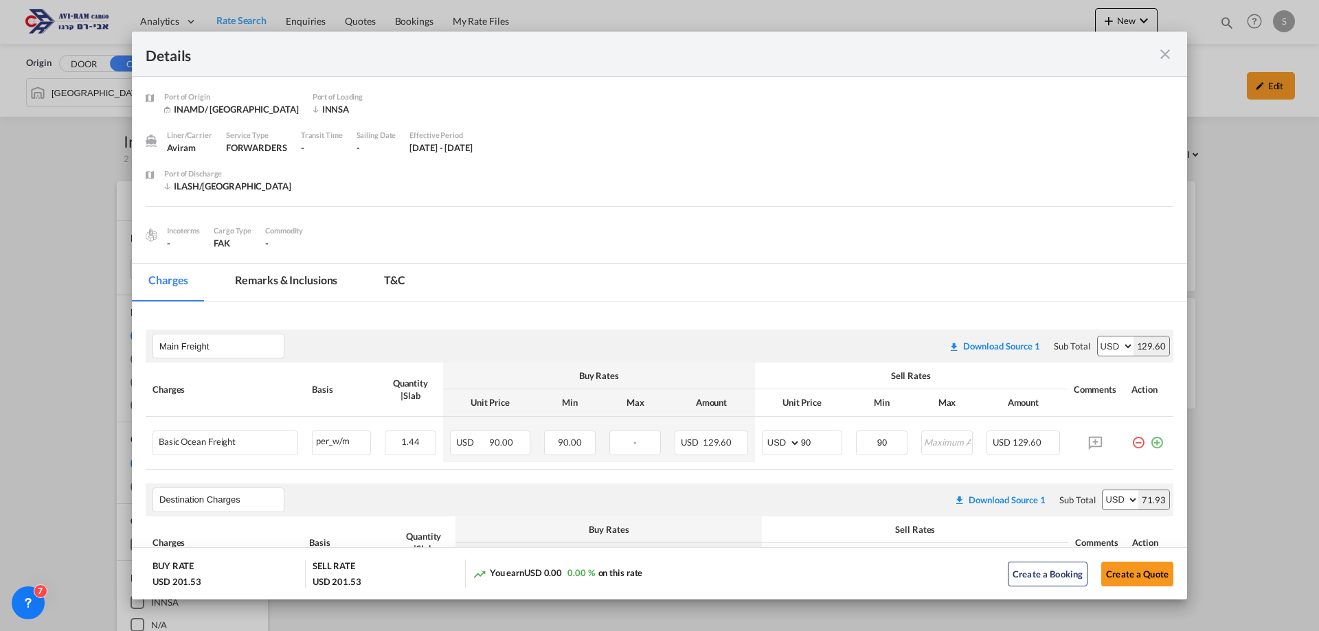
scroll to position [69, 0]
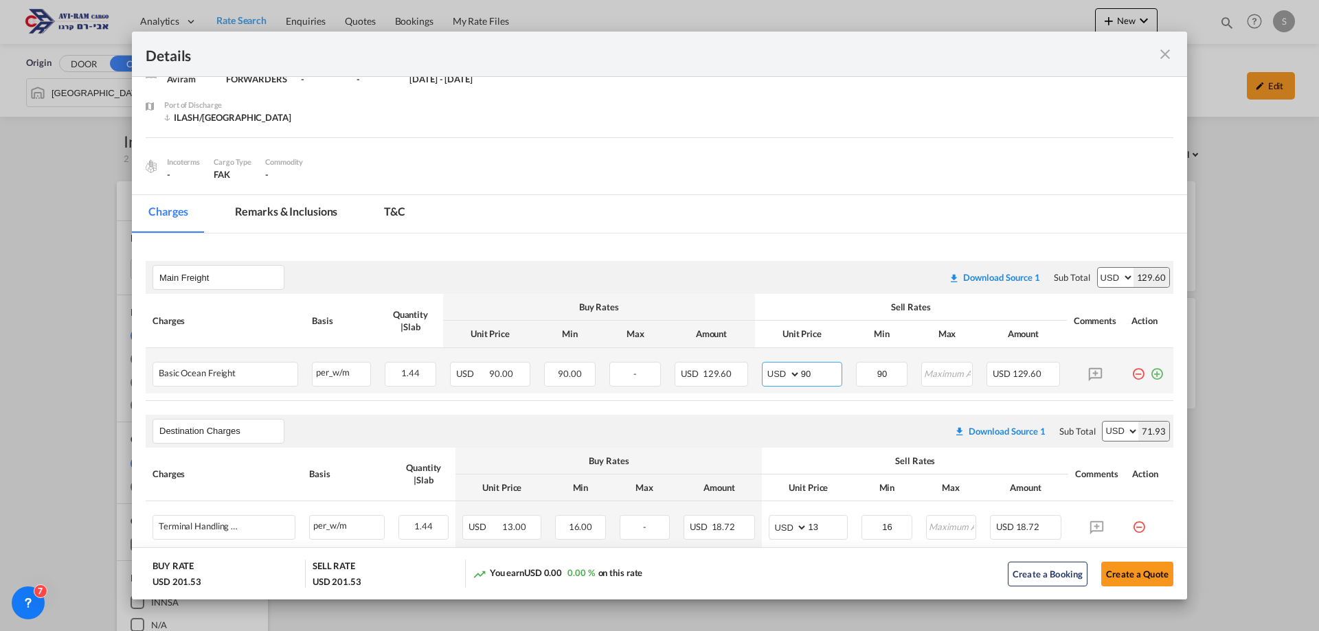
drag, startPoint x: 789, startPoint y: 365, endPoint x: 746, endPoint y: 365, distance: 43.3
click at [746, 365] on tr "Basic Ocean Freight Please Enter Already Exists per_w/m per_w/m can not applied…" at bounding box center [659, 370] width 1027 height 45
type input "95"
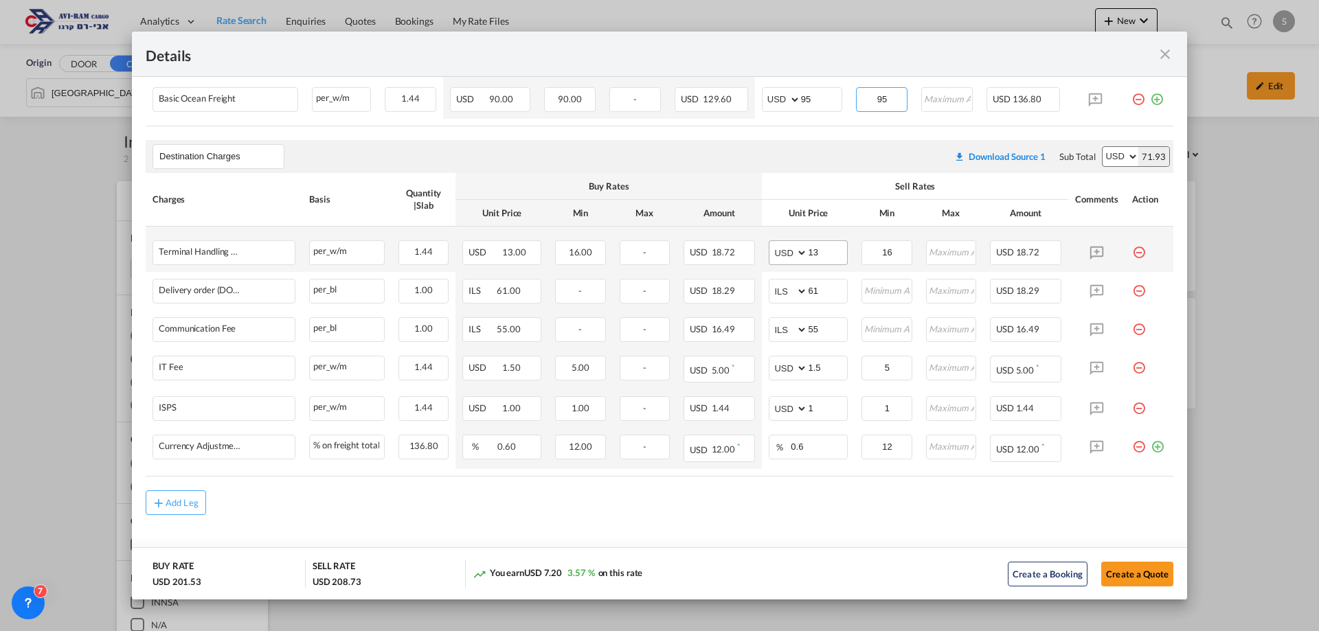
type input "95"
drag, startPoint x: 817, startPoint y: 254, endPoint x: 734, endPoint y: 247, distance: 82.8
click at [734, 247] on tr "Terminal Handling Charge - Destination Please Enter Already Exists per_w/m per_…" at bounding box center [659, 249] width 1027 height 45
type input "16"
type input "116"
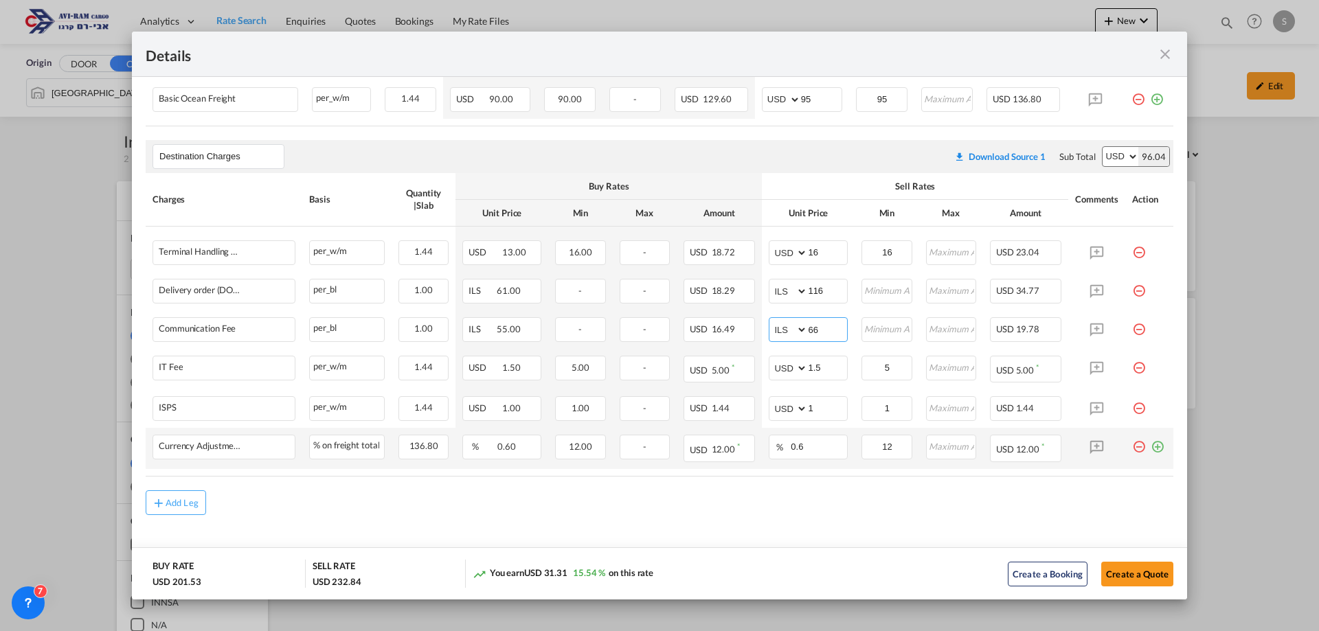
type input "66"
click at [1150, 446] on md-icon "icon-plus-circle-outline green-400-fg" at bounding box center [1157, 442] width 14 height 14
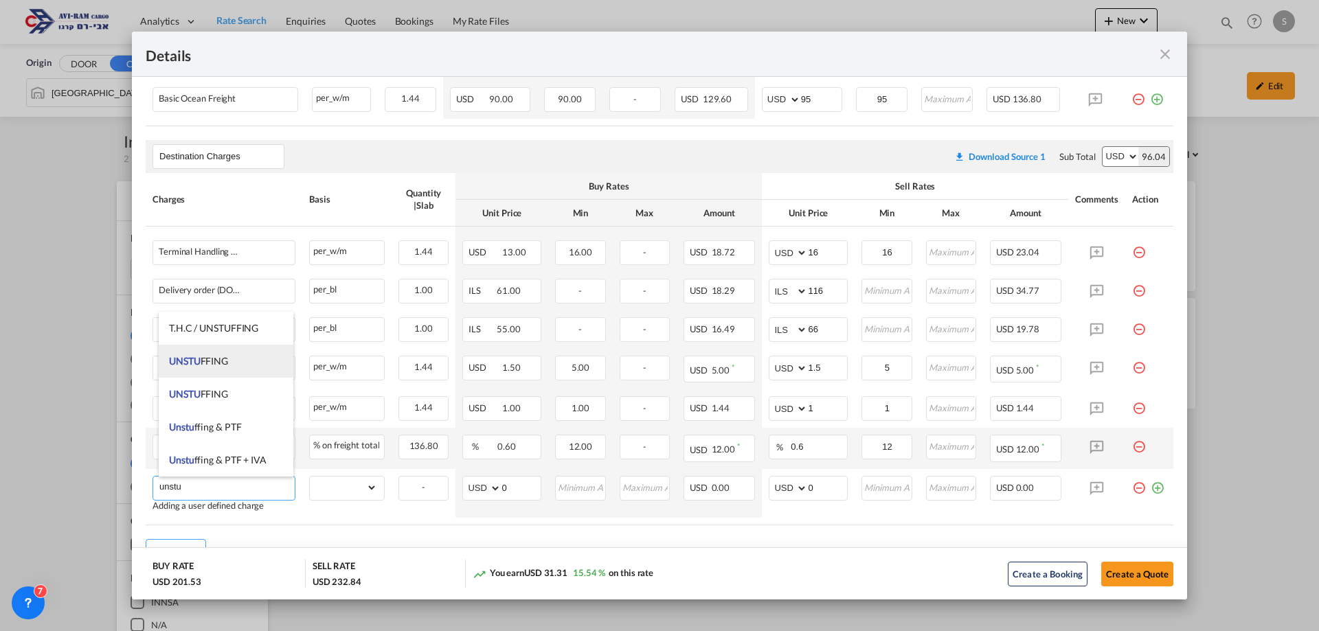
click at [196, 361] on span "UNSTU" at bounding box center [185, 361] width 32 height 12
type input "UNSTUFFING"
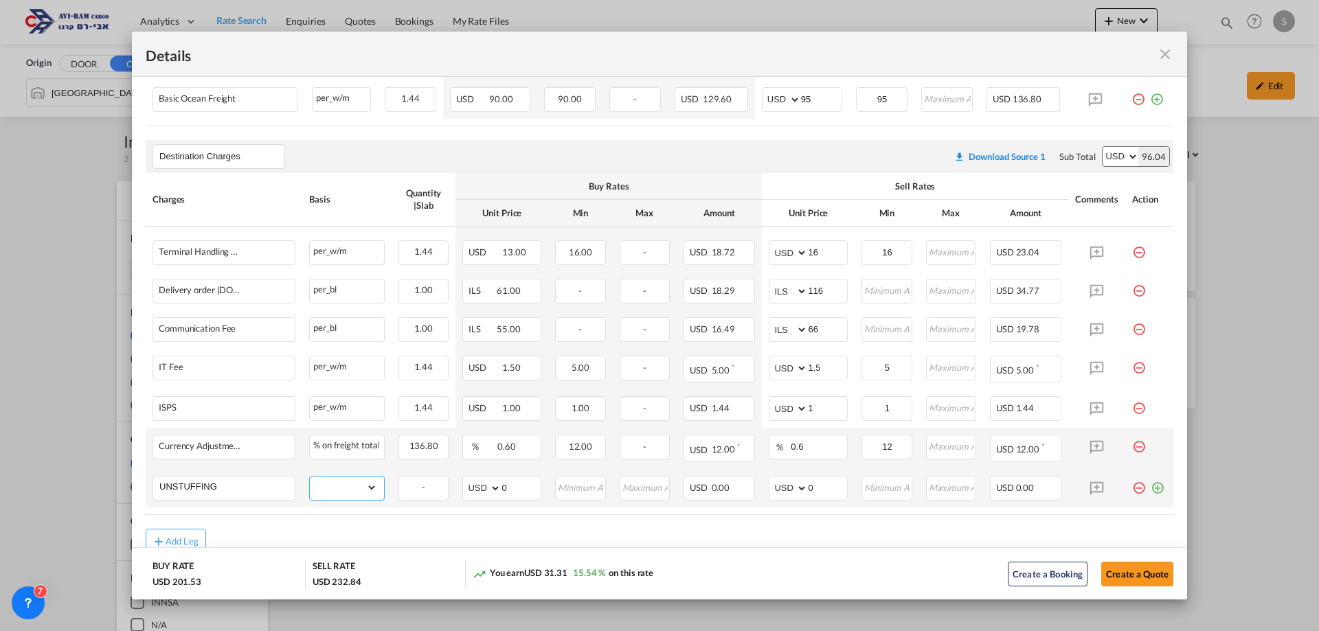
drag, startPoint x: 341, startPoint y: 480, endPoint x: 339, endPoint y: 470, distance: 10.0
click at [339, 470] on td "gross_weight volumetric_weight per_shipment per_bl per_km per_hawb per_kg flat …" at bounding box center [346, 488] width 89 height 38
select select "per_ton"
click at [310, 477] on select "gross_weight volumetric_weight per_shipment per_bl per_km per_hawb per_kg flat …" at bounding box center [343, 488] width 67 height 22
drag, startPoint x: 766, startPoint y: 492, endPoint x: 760, endPoint y: 488, distance: 7.1
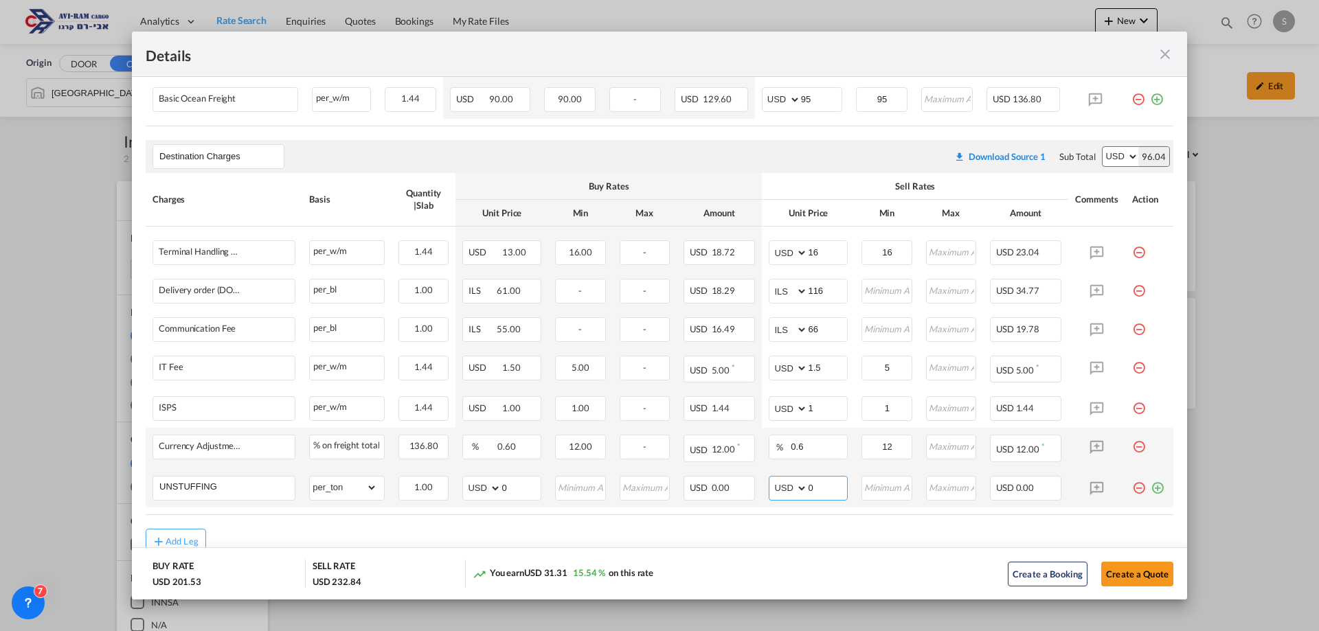
click at [755, 490] on tr "UNSTUFFING Please Enter Already Exists gross_weight volumetric_weight per_shipm…" at bounding box center [659, 488] width 1027 height 38
type input "11.6"
type input "12"
click at [1120, 568] on button "Create a Quote" at bounding box center [1137, 574] width 72 height 25
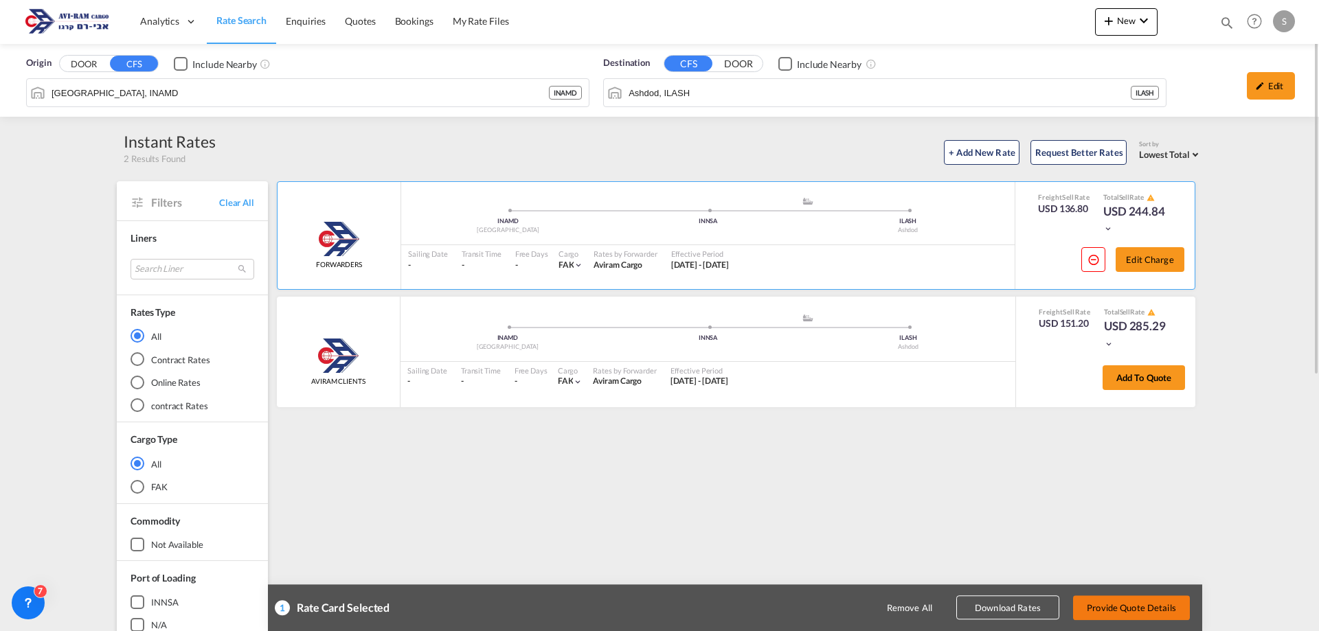
click at [1139, 610] on button "Provide Quote Details" at bounding box center [1131, 607] width 117 height 25
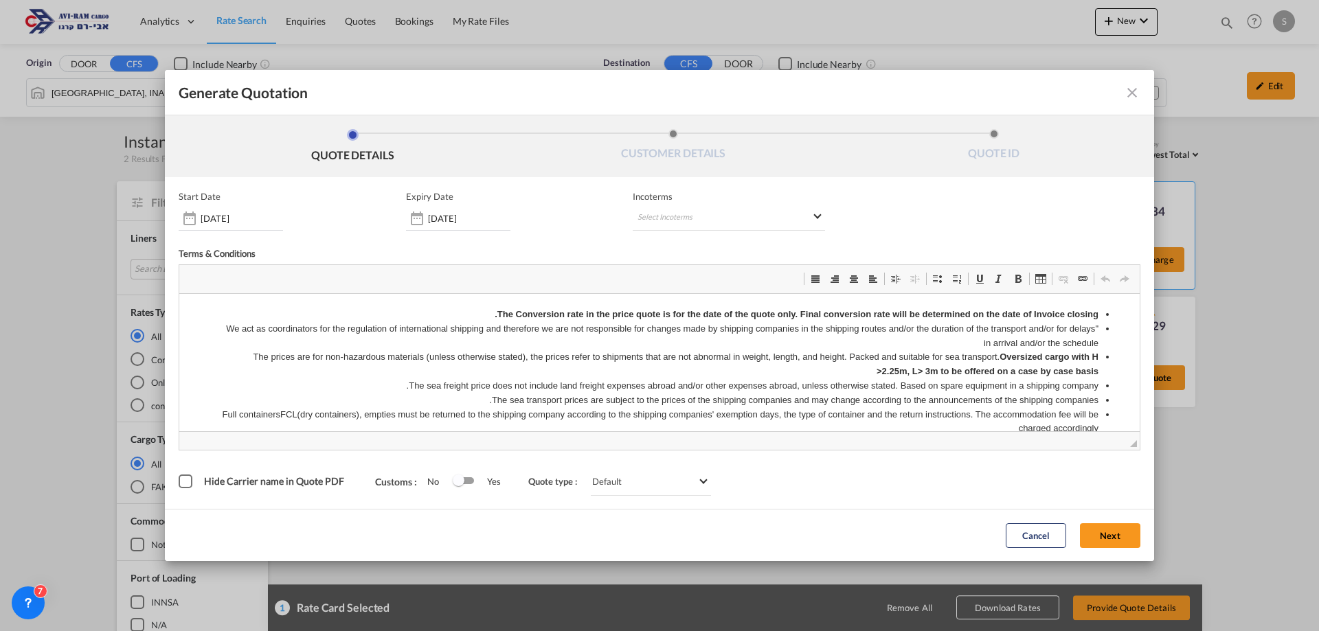
scroll to position [0, 0]
click at [692, 216] on md-select "Select Incoterms CIP - export Carriage and Insurance Paid to CIP - import Carri…" at bounding box center [728, 218] width 192 height 25
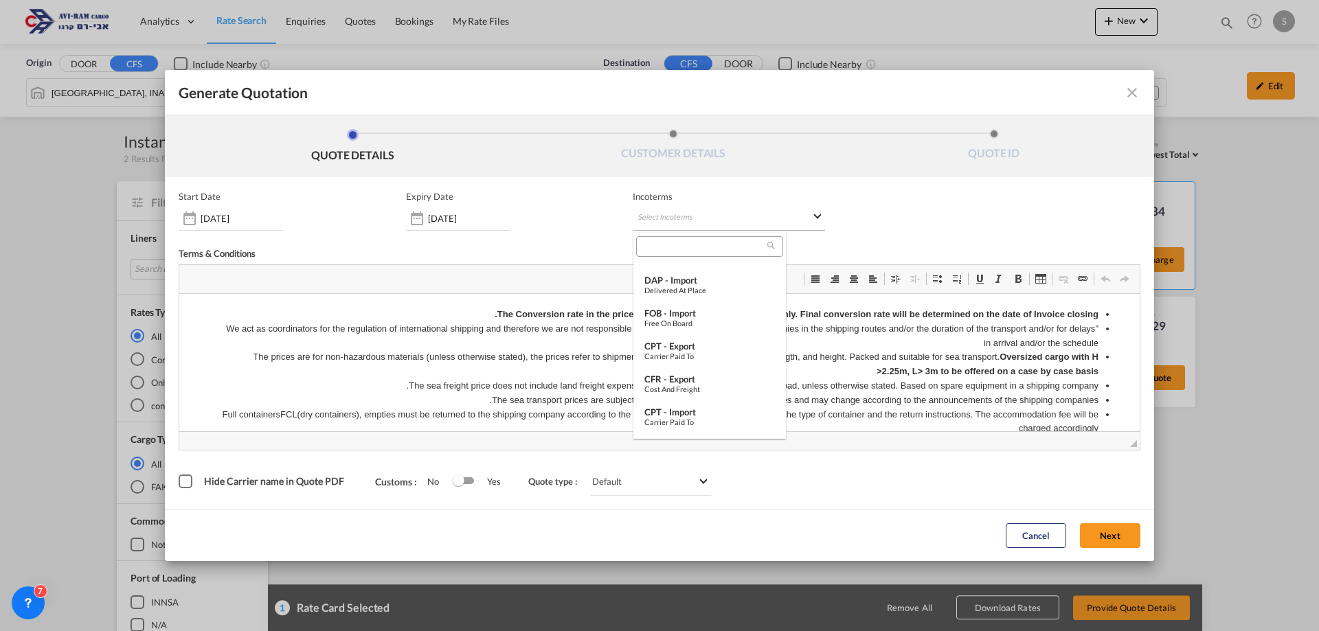
scroll to position [262, 0]
drag, startPoint x: 712, startPoint y: 306, endPoint x: 571, endPoint y: 43, distance: 297.7
click at [712, 306] on div "FOB - import" at bounding box center [709, 305] width 130 height 11
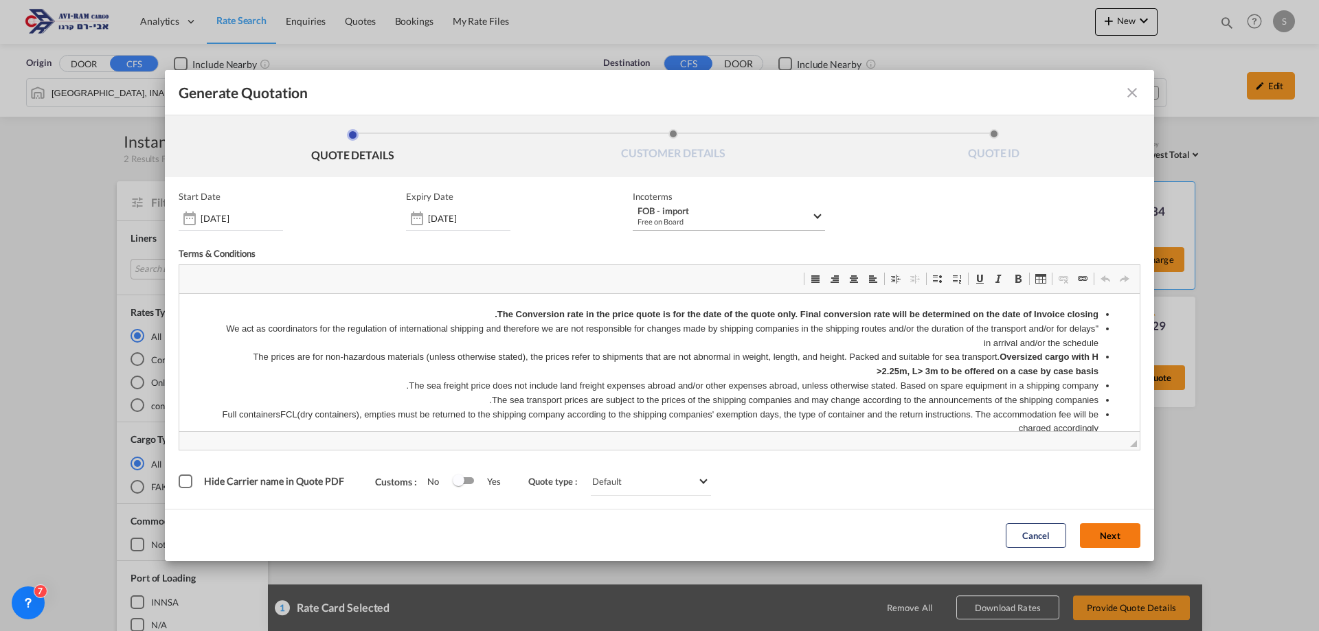
click at [1106, 536] on button "Next" at bounding box center [1110, 535] width 60 height 25
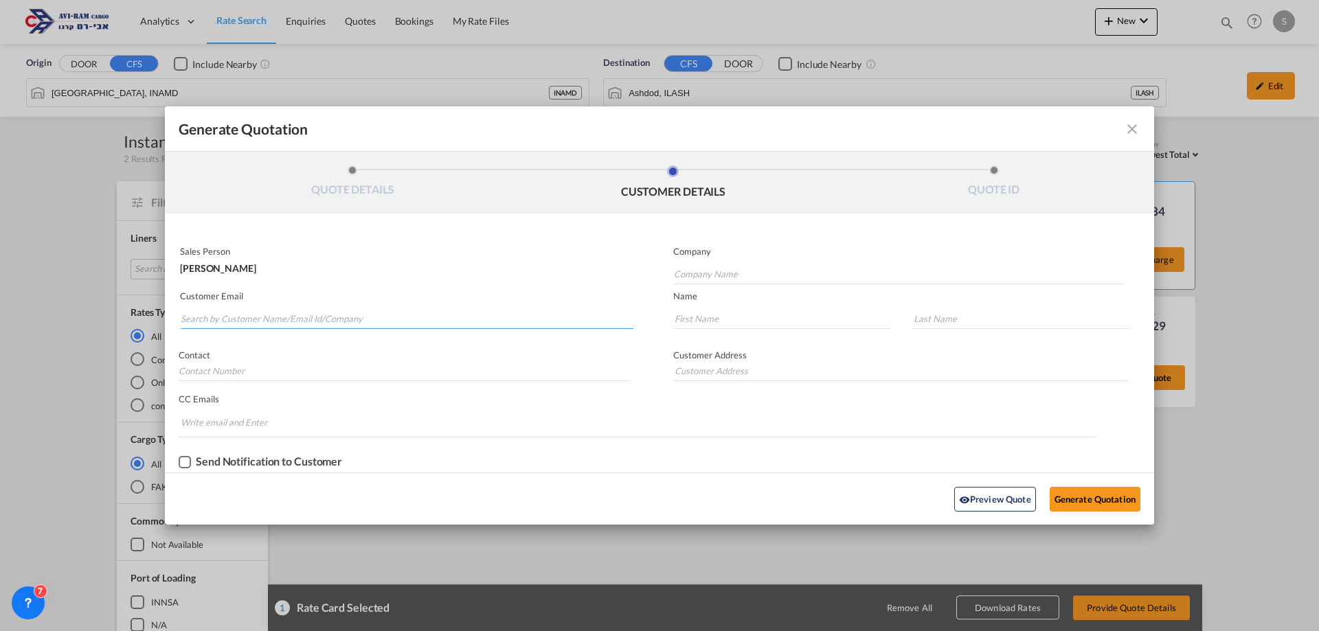
click at [404, 320] on input "Search by Customer Name/Email Id/Company" at bounding box center [407, 318] width 453 height 21
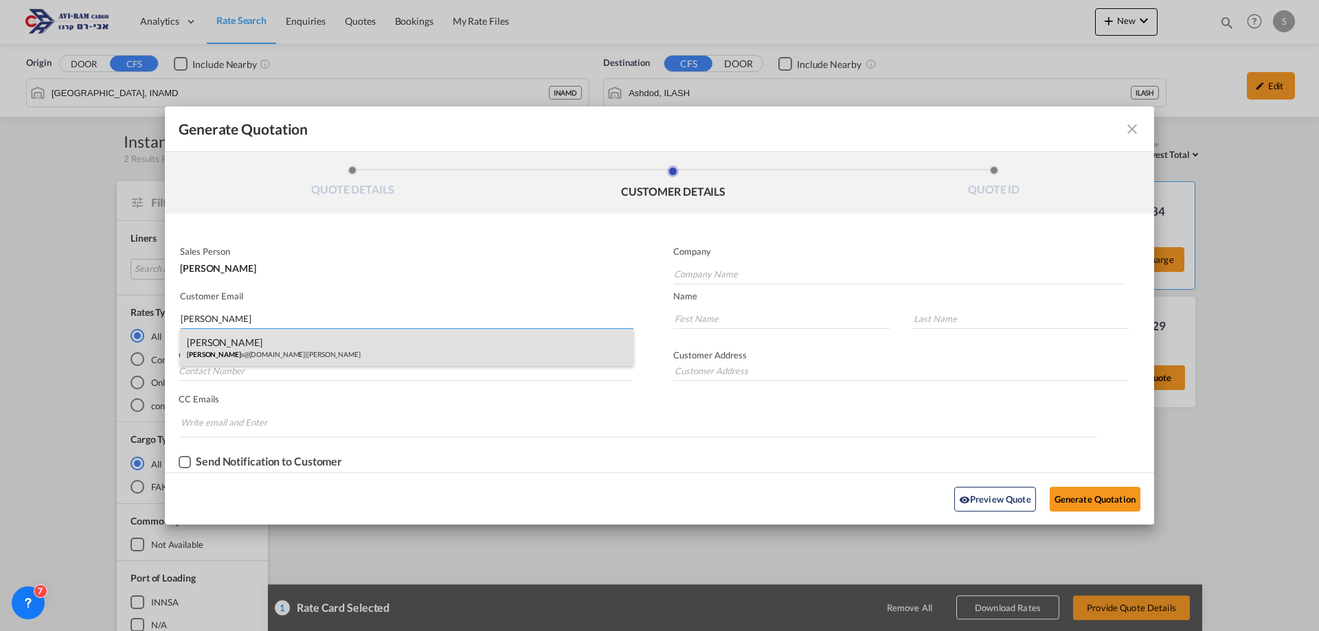
type input "sheo"
click at [284, 350] on div "Arie Gueta sheo s@bezeqint.net | Arie Gueta" at bounding box center [406, 347] width 453 height 37
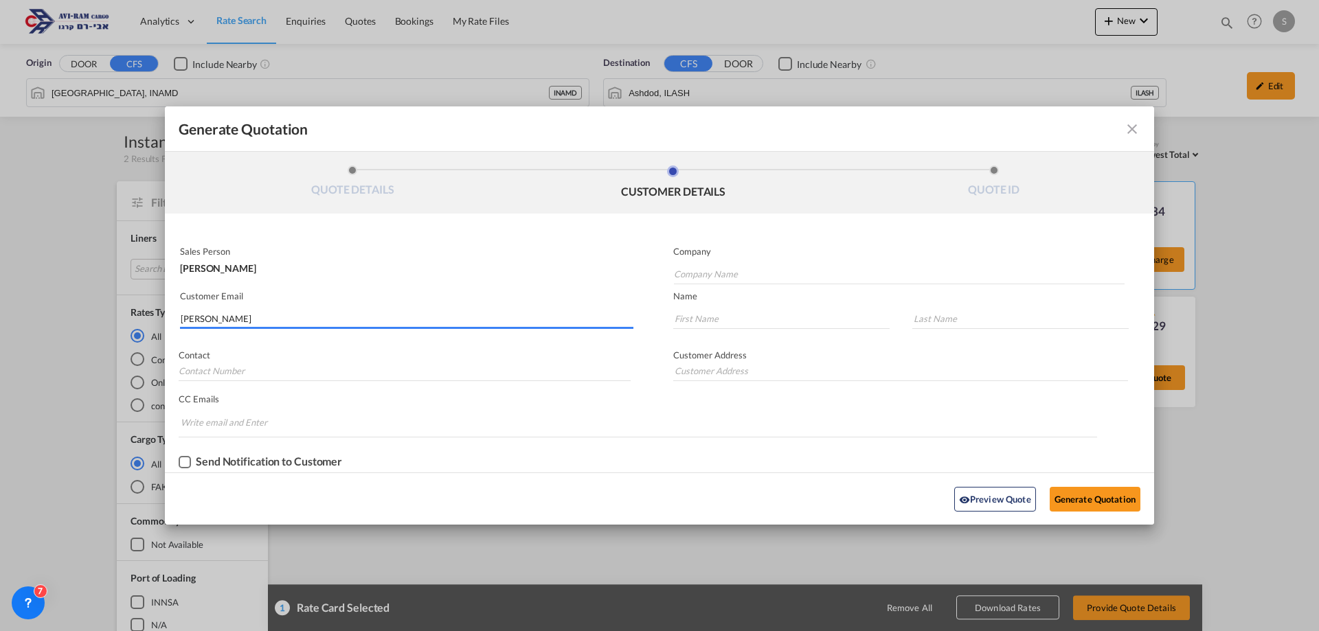
type input "[PERSON_NAME]"
type input "[EMAIL_ADDRESS][DOMAIN_NAME]"
type input "Arie"
type input "Gueta"
type input "."
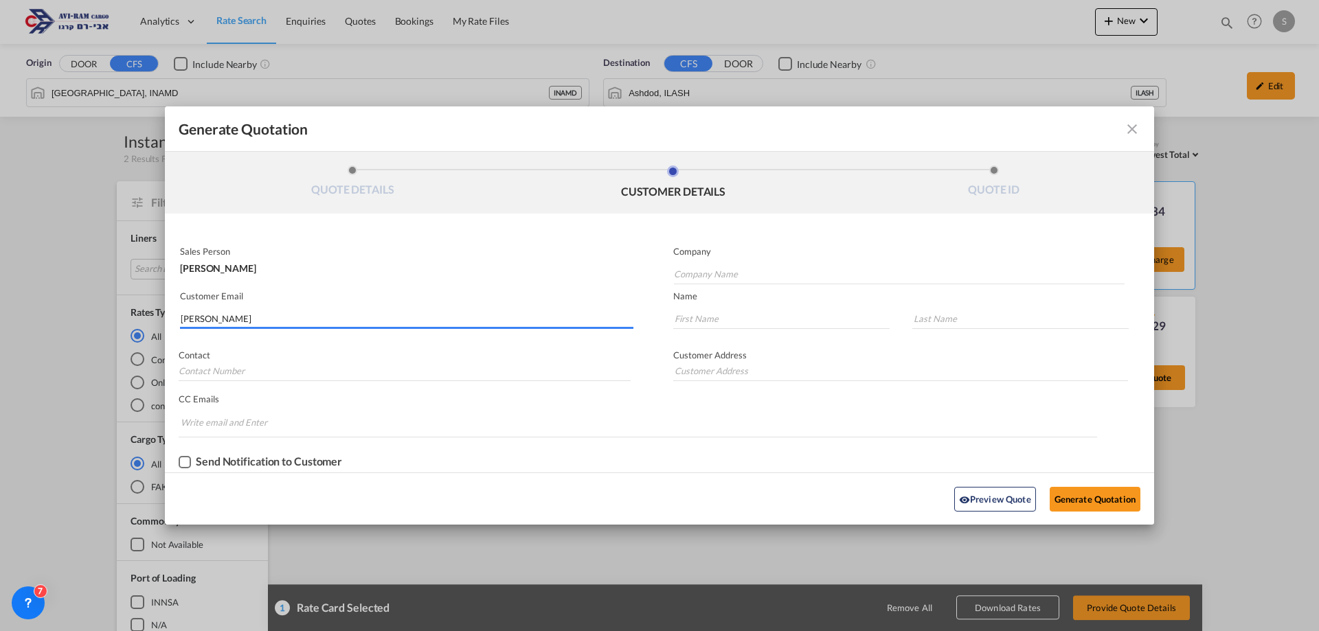
type input "."
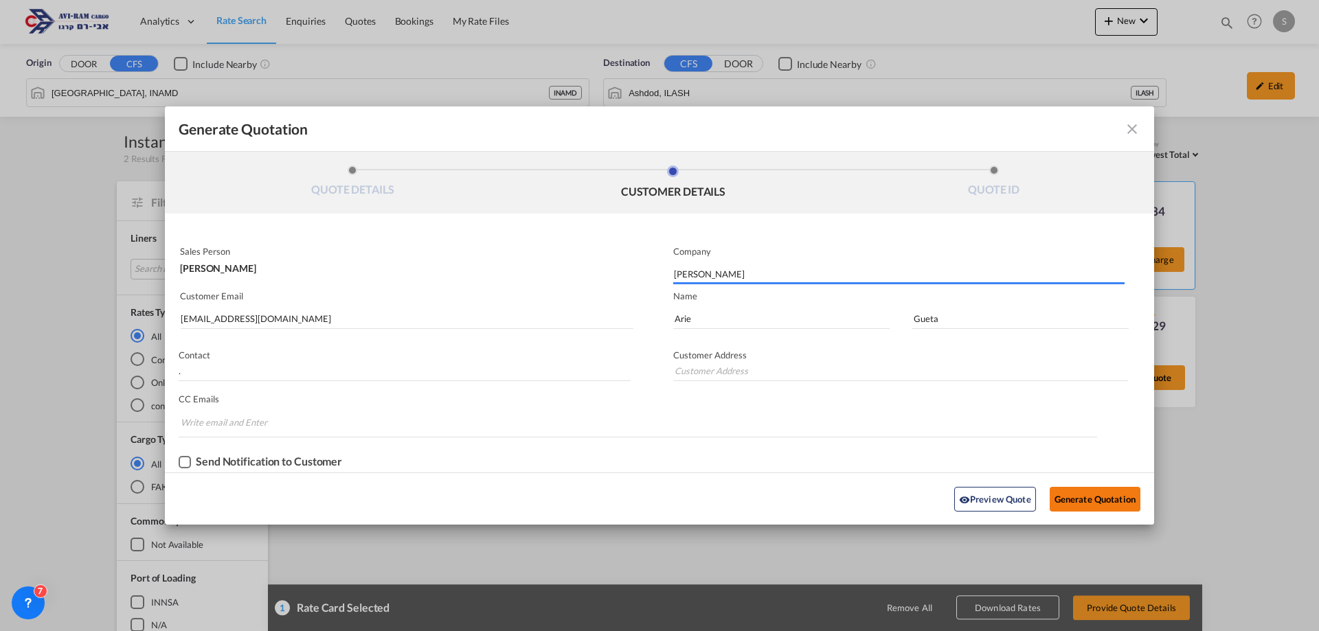
click at [1058, 496] on button "Generate Quotation" at bounding box center [1094, 499] width 91 height 25
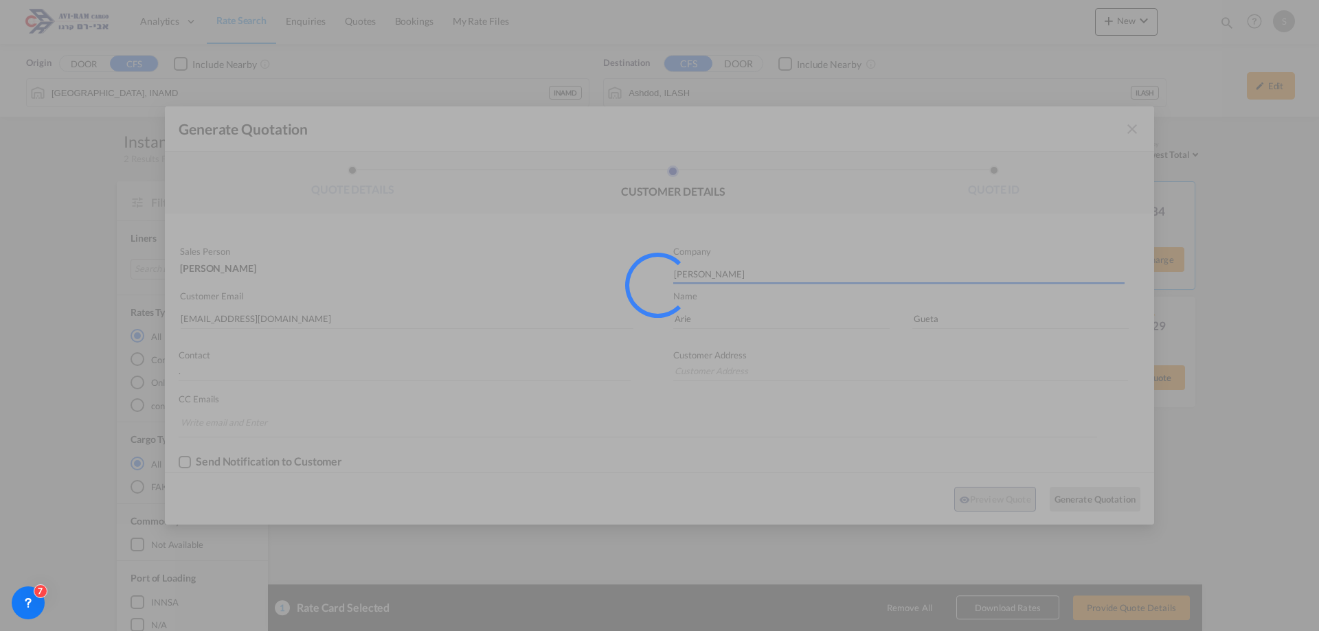
type input "."
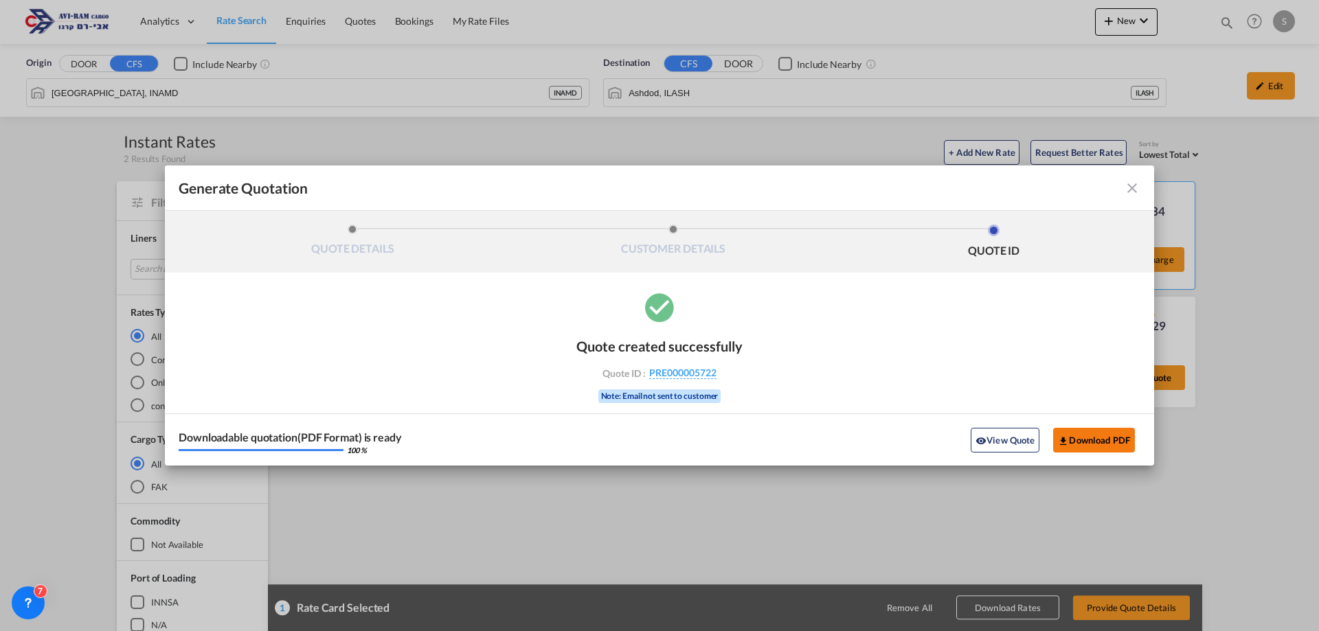
click at [1093, 440] on button "Download PDF" at bounding box center [1094, 440] width 82 height 25
